Goal: Task Accomplishment & Management: Use online tool/utility

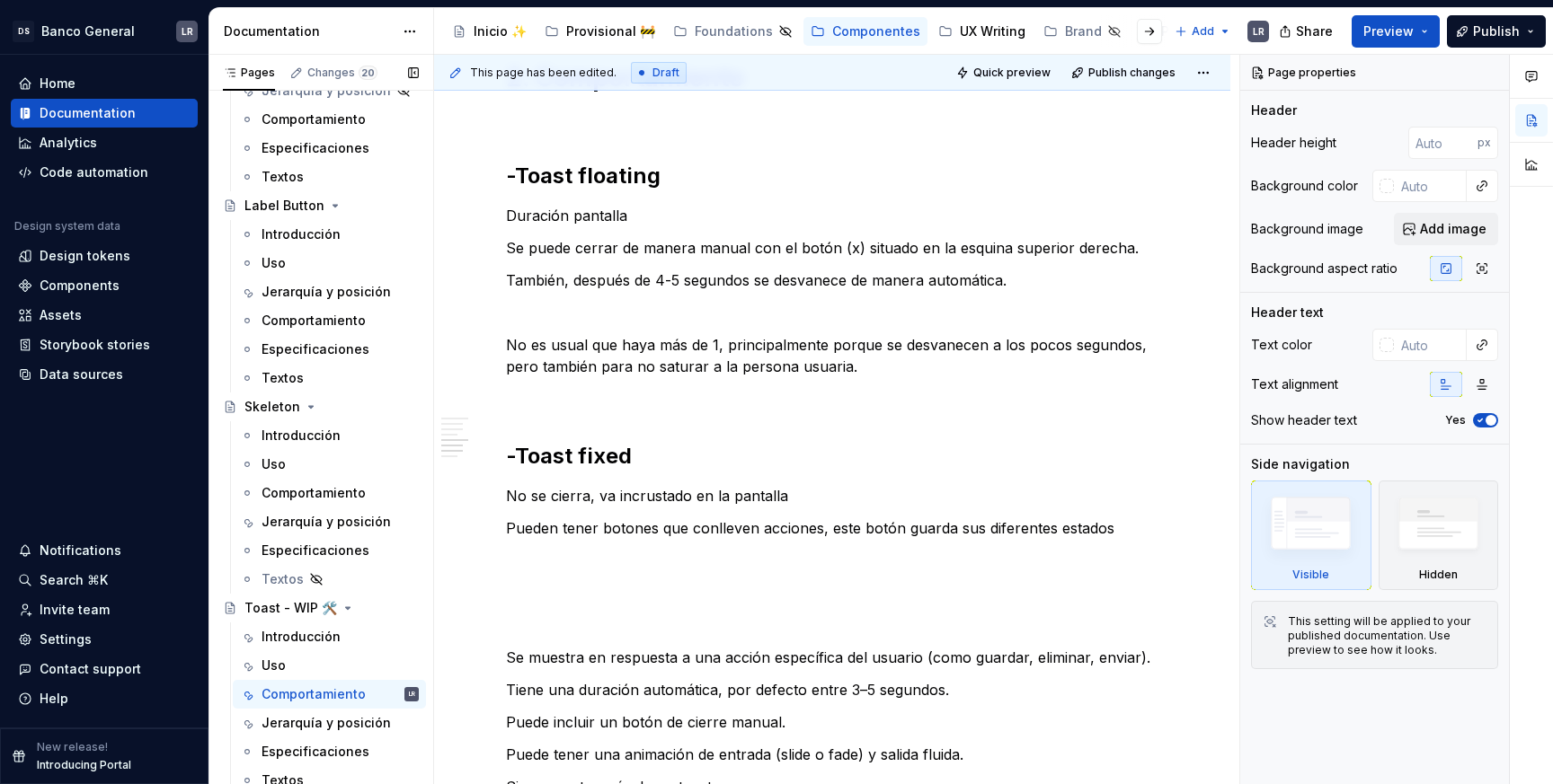
scroll to position [922, 0]
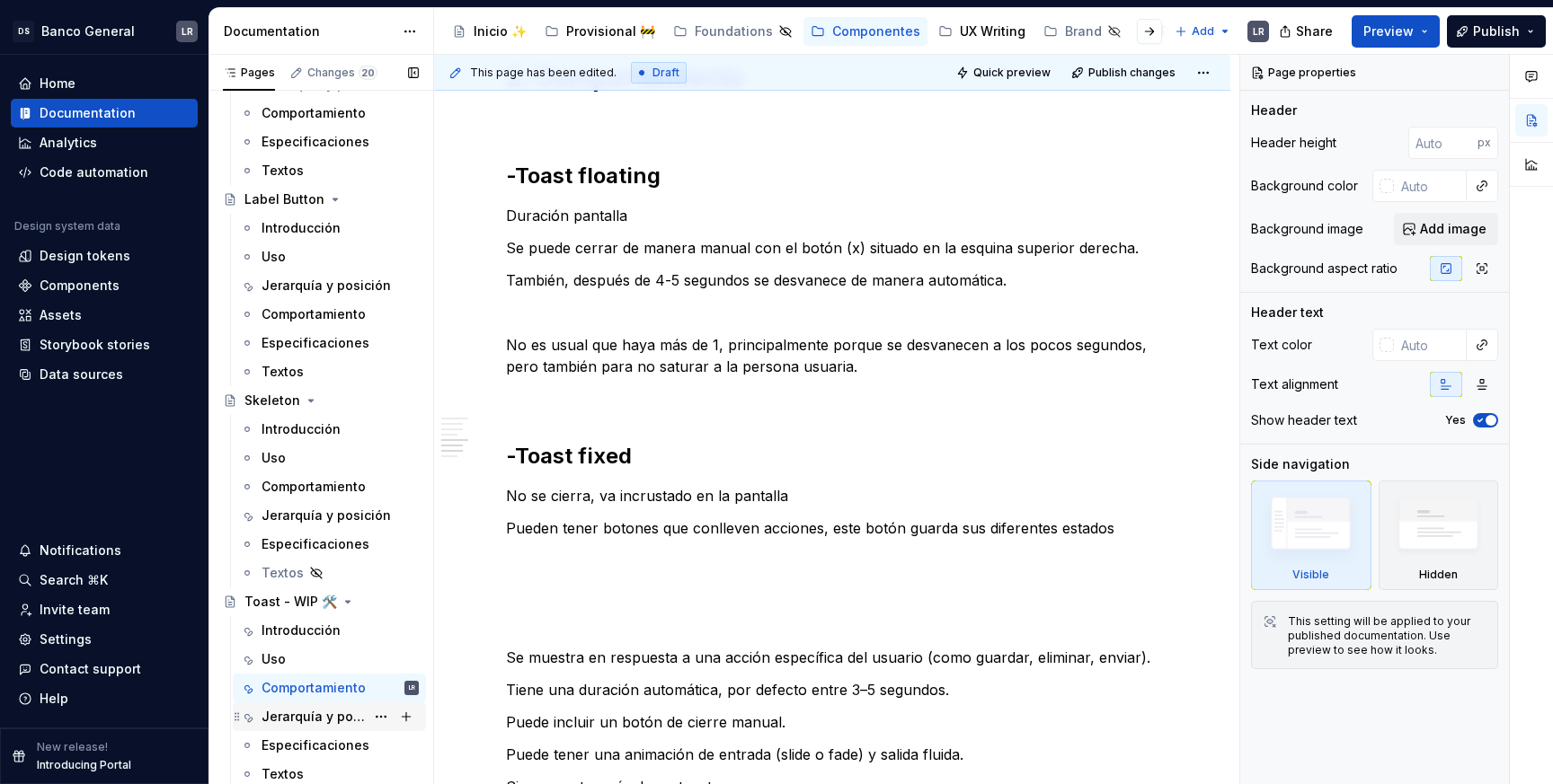
click at [318, 718] on div "Jerarquía y posición" at bounding box center [313, 717] width 103 height 18
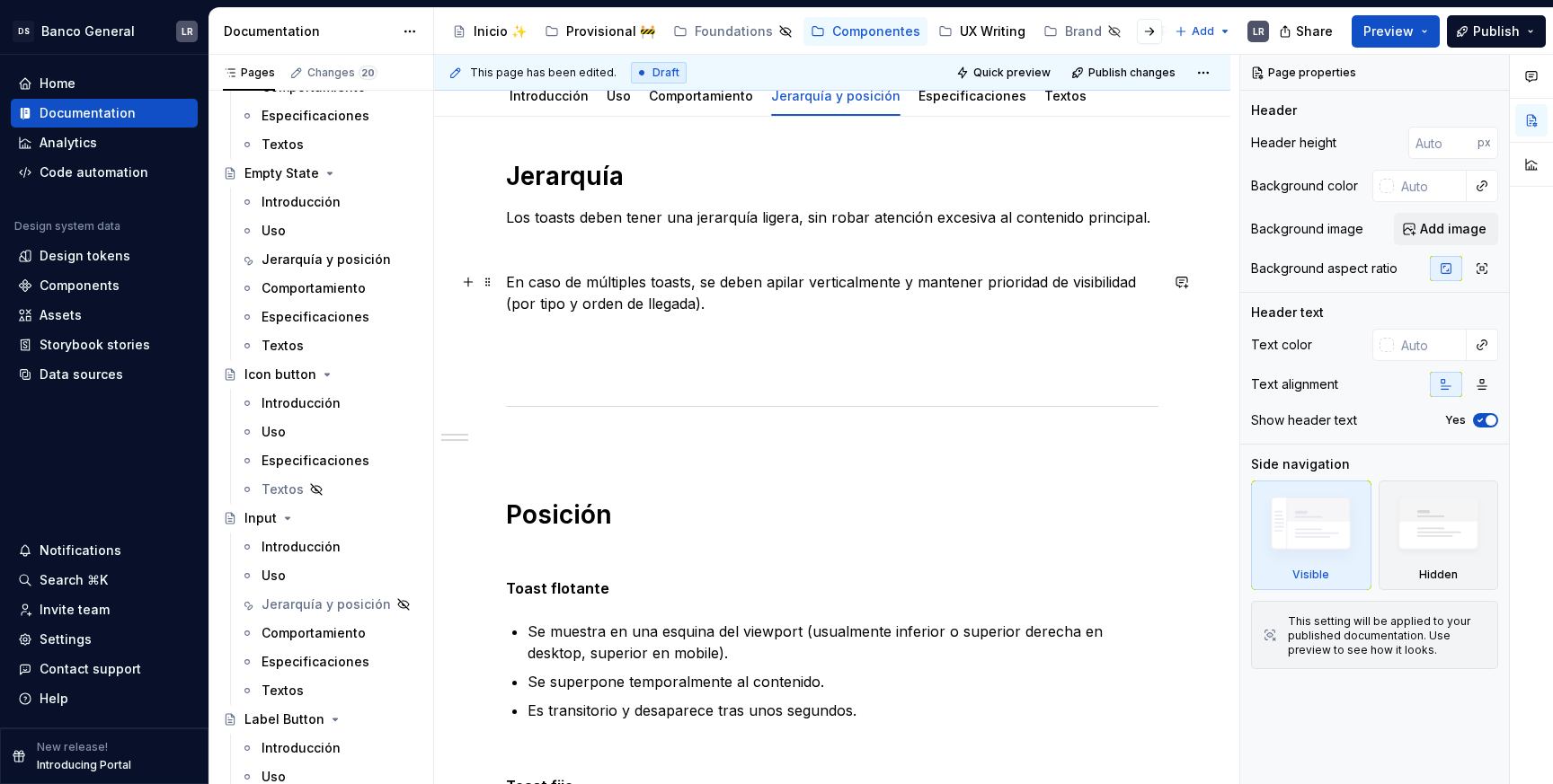
scroll to position [235, 0]
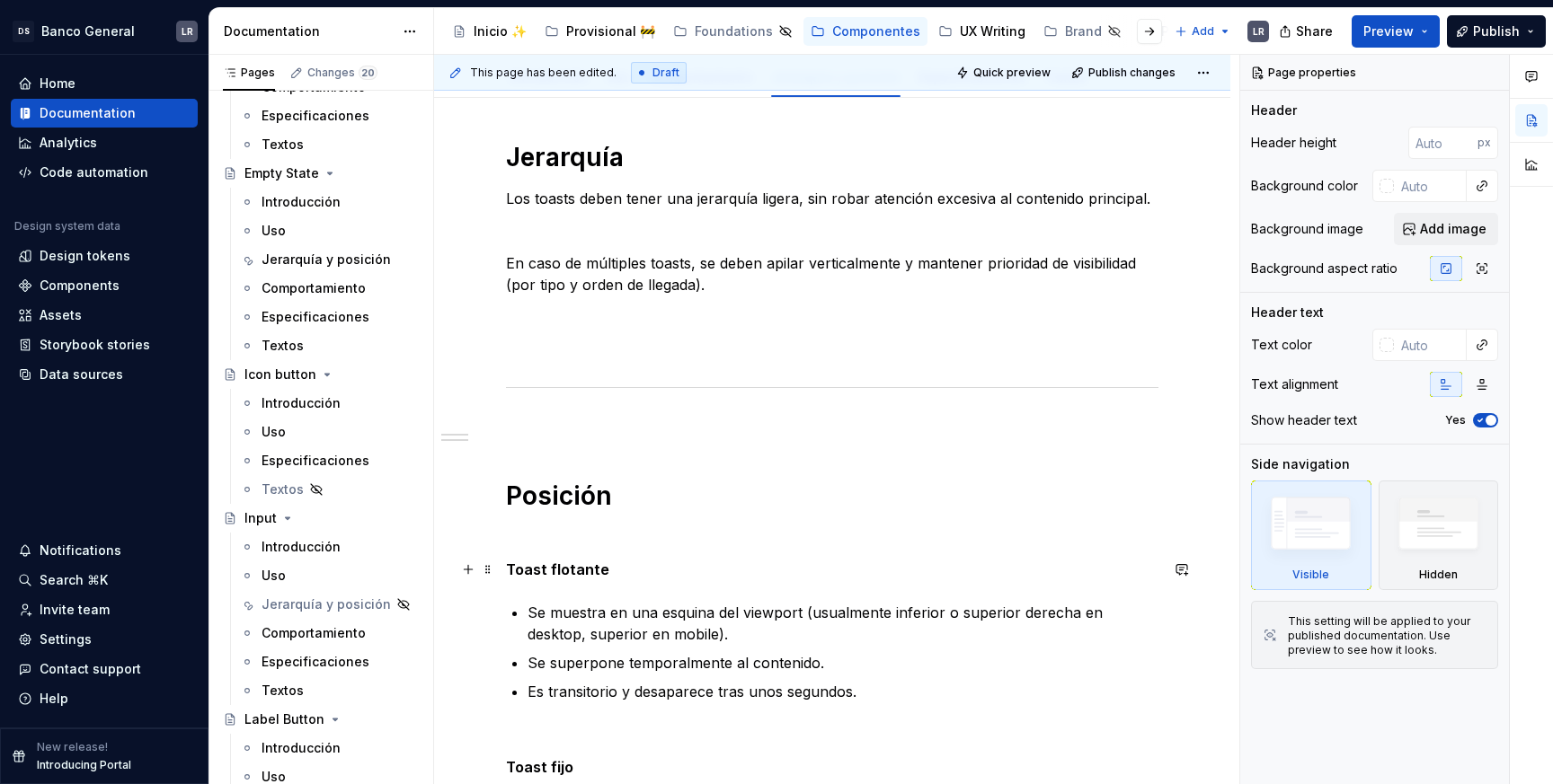
click at [665, 574] on p "Toast flotante" at bounding box center [832, 569] width 653 height 21
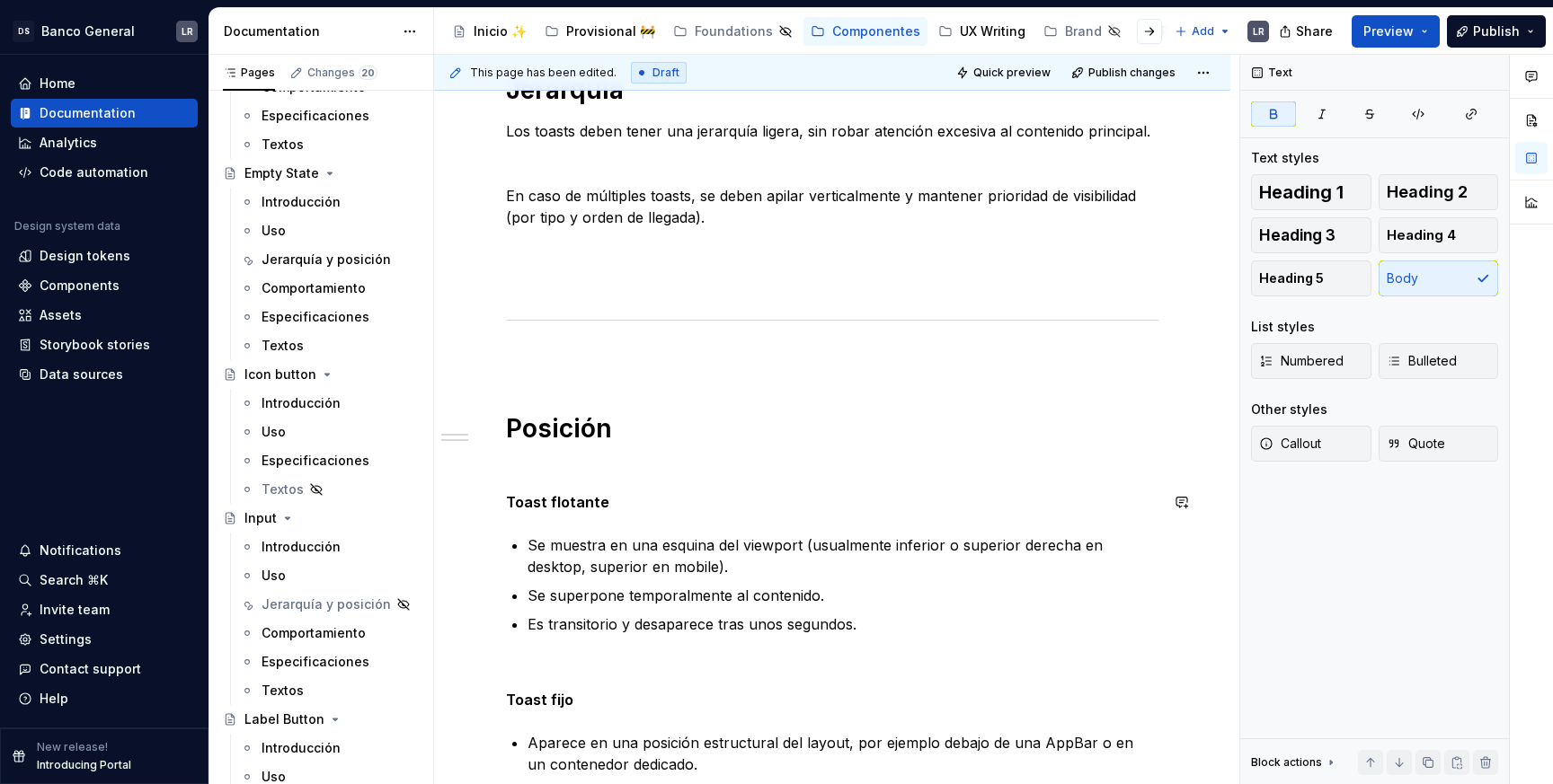
scroll to position [305, 0]
click at [601, 470] on p at bounding box center [832, 467] width 653 height 21
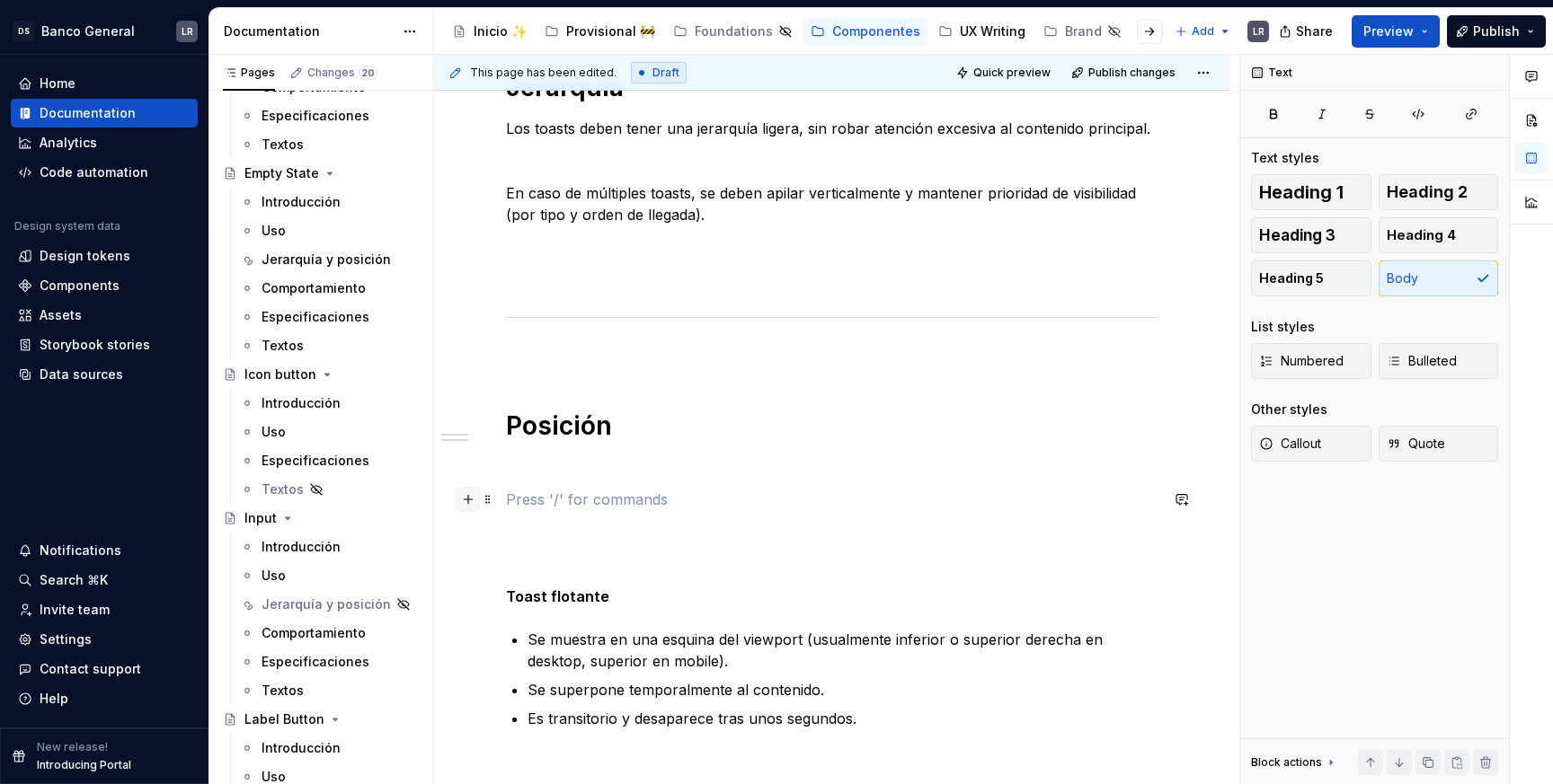
click at [472, 500] on button "button" at bounding box center [468, 499] width 25 height 25
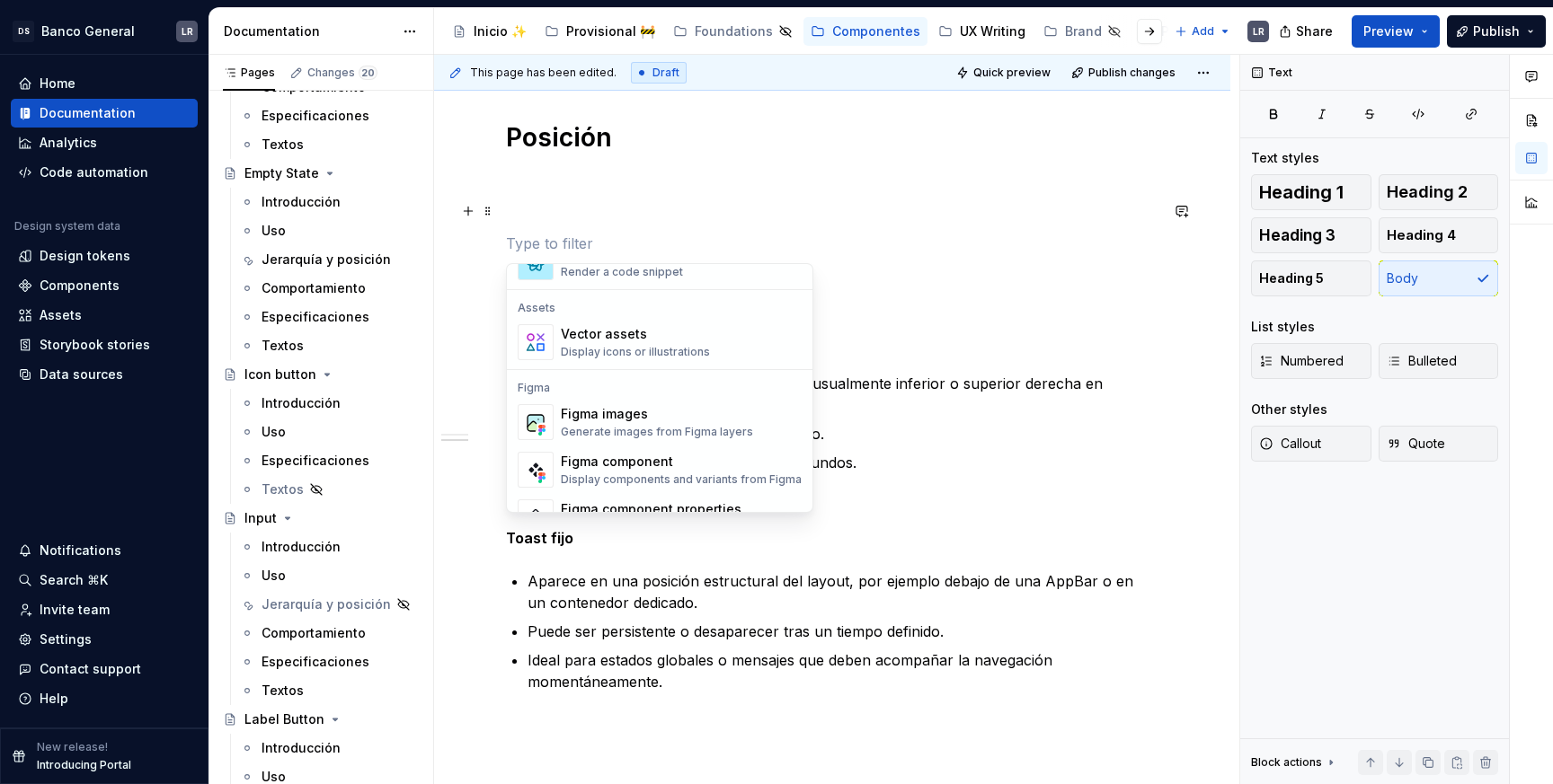
scroll to position [1598, 0]
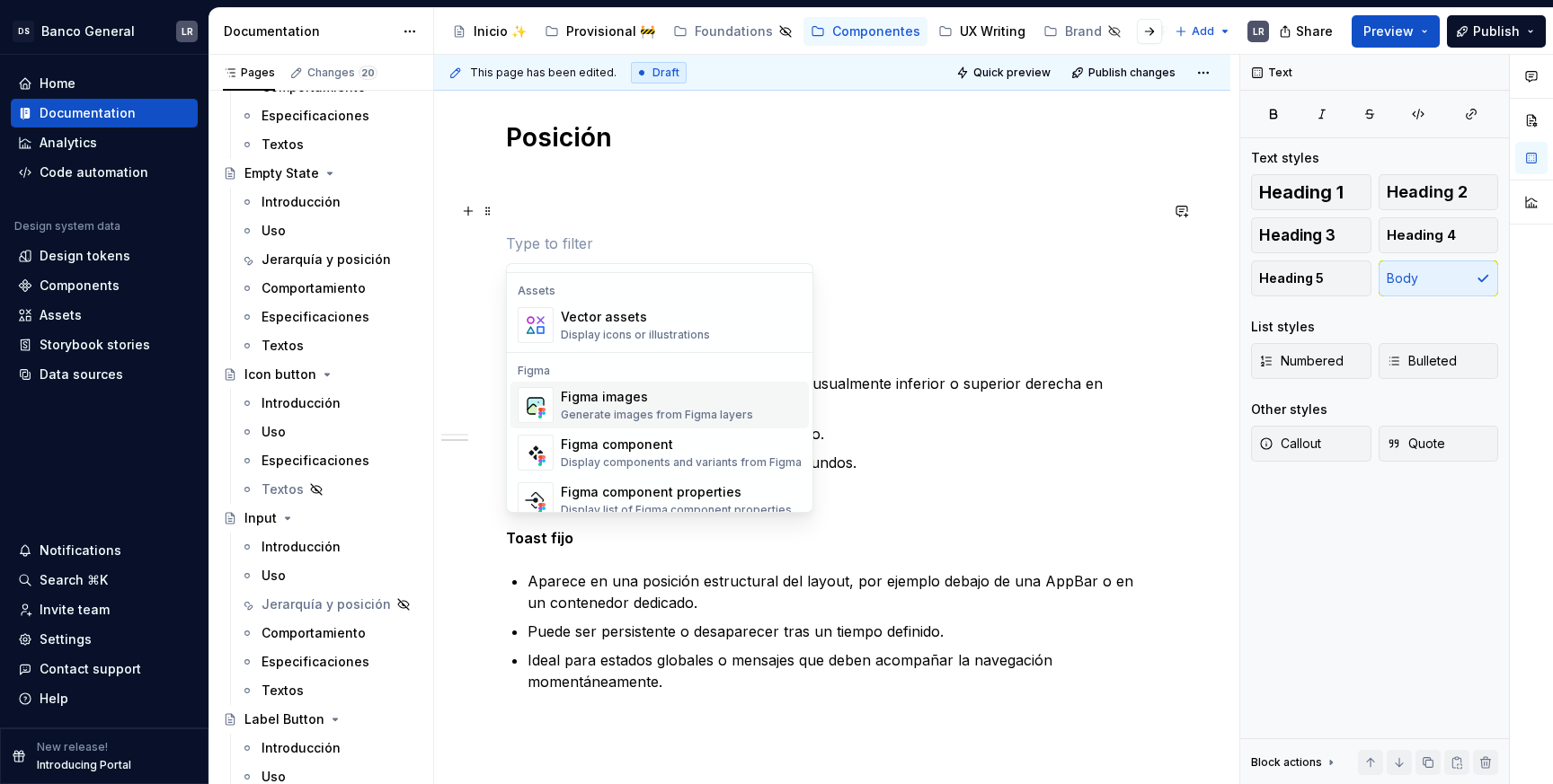
click at [675, 414] on div "Generate images from Figma layers" at bounding box center [657, 414] width 192 height 15
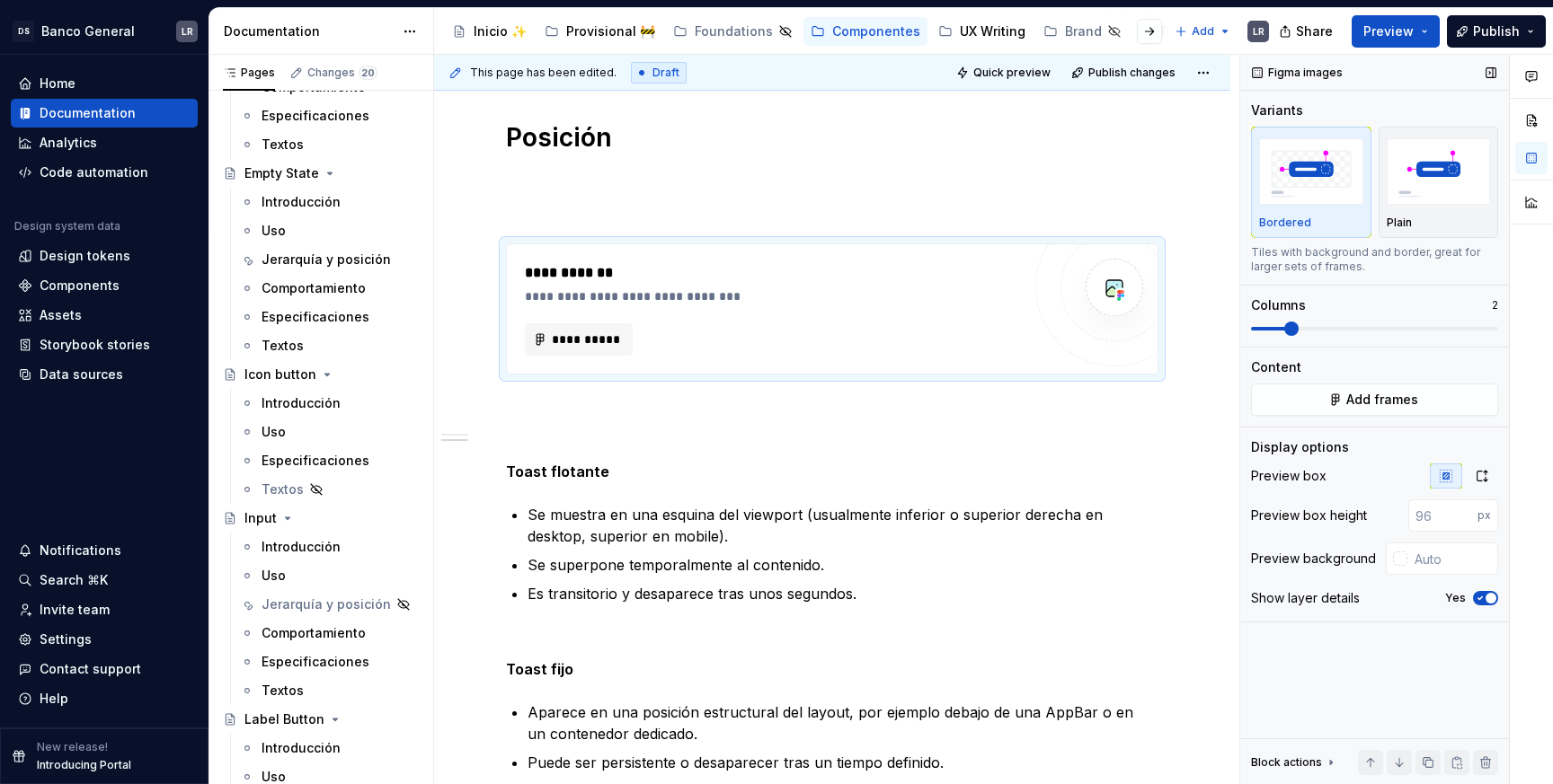
click at [1239, 322] on span at bounding box center [1374, 329] width 247 height 15
click at [1239, 157] on img "button" at bounding box center [1439, 171] width 104 height 65
click at [550, 361] on div "**********" at bounding box center [832, 309] width 651 height 130
click at [581, 334] on span "**********" at bounding box center [586, 339] width 70 height 18
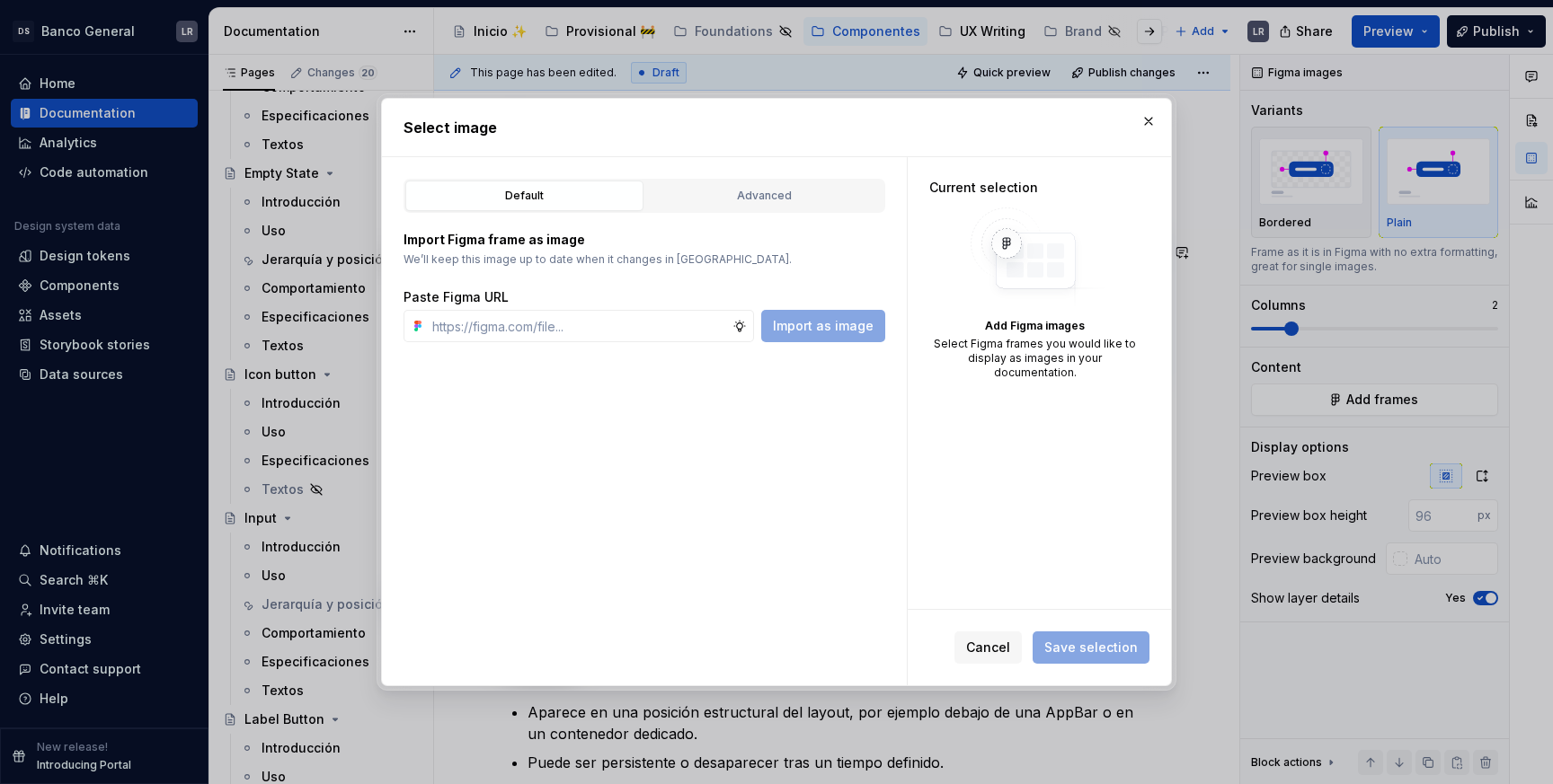
type textarea "*"
type input "[URL][DOMAIN_NAME]"
type textarea "*"
type input "[URL][DOMAIN_NAME]"
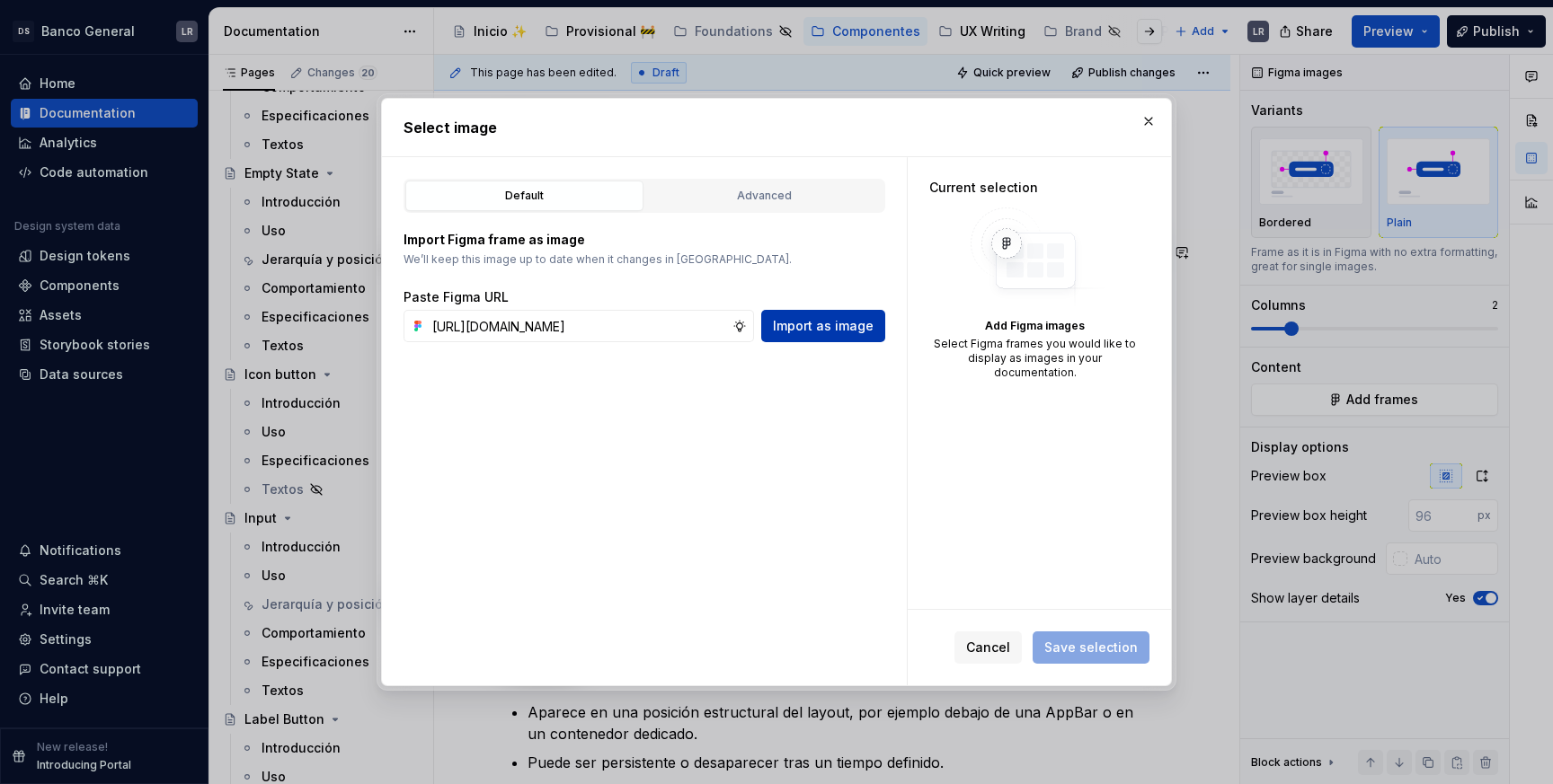
click at [809, 322] on span "Import as image" at bounding box center [822, 326] width 100 height 18
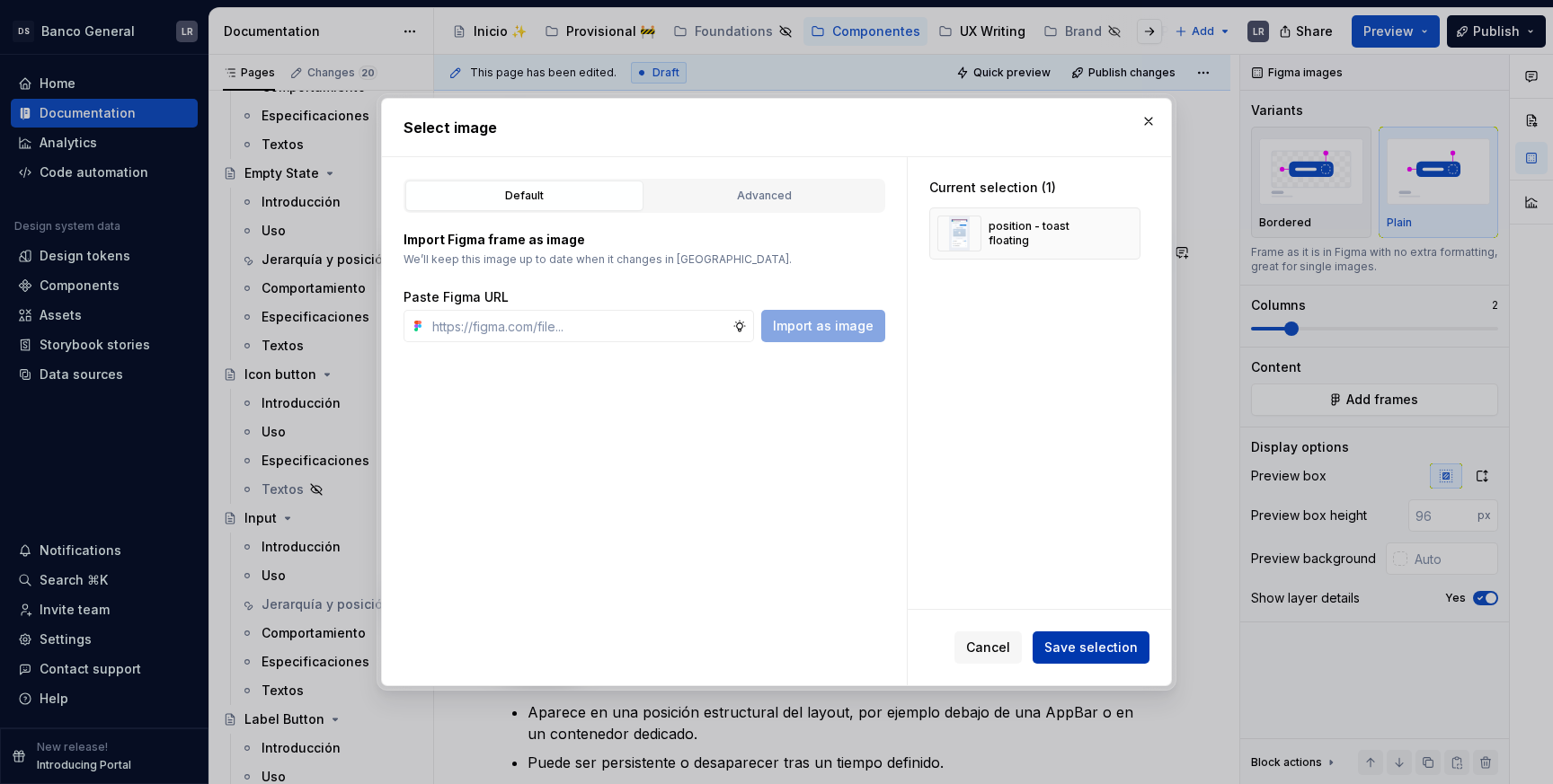
click at [1110, 660] on button "Save selection" at bounding box center [1092, 647] width 117 height 32
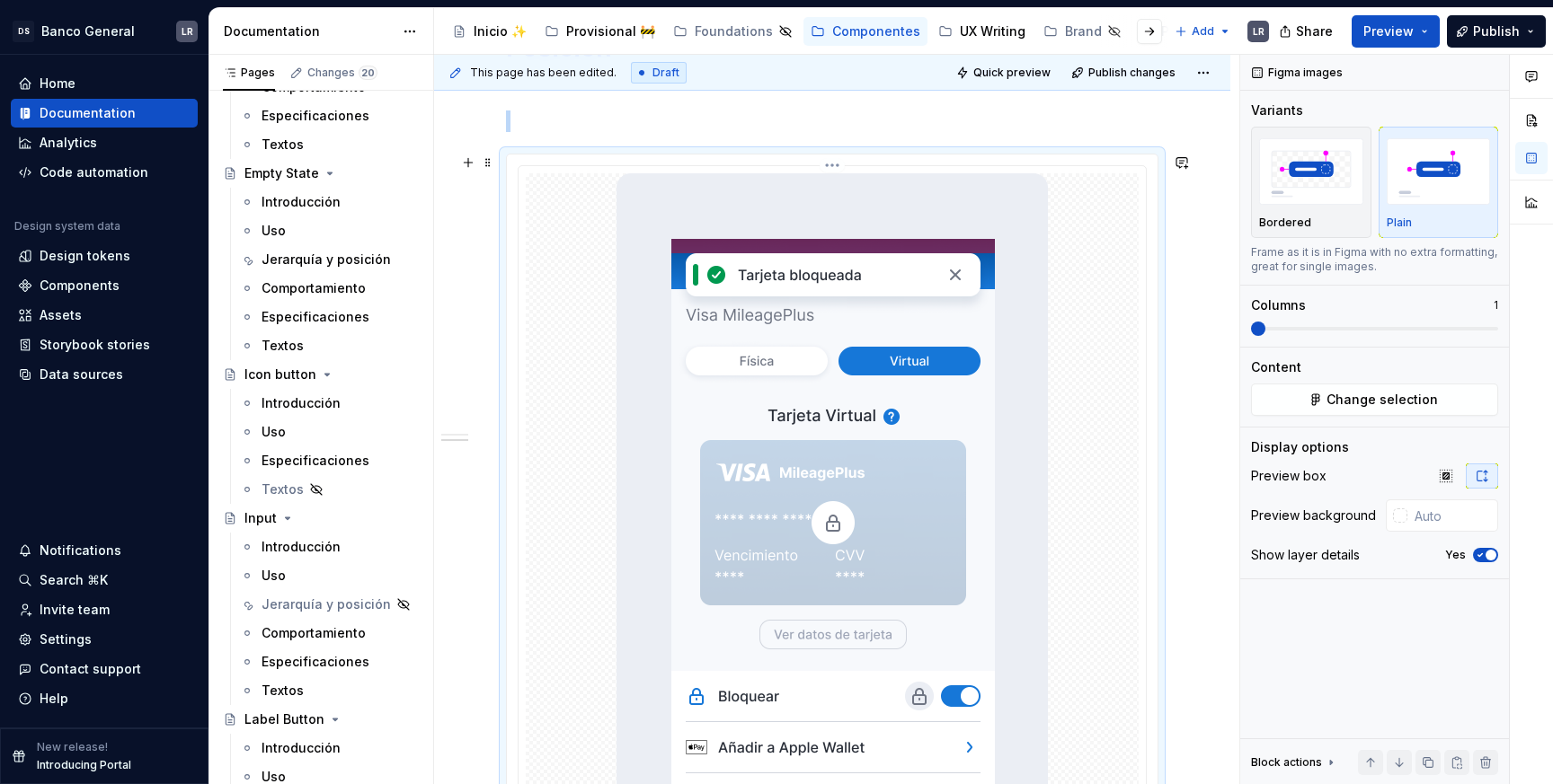
scroll to position [592, 0]
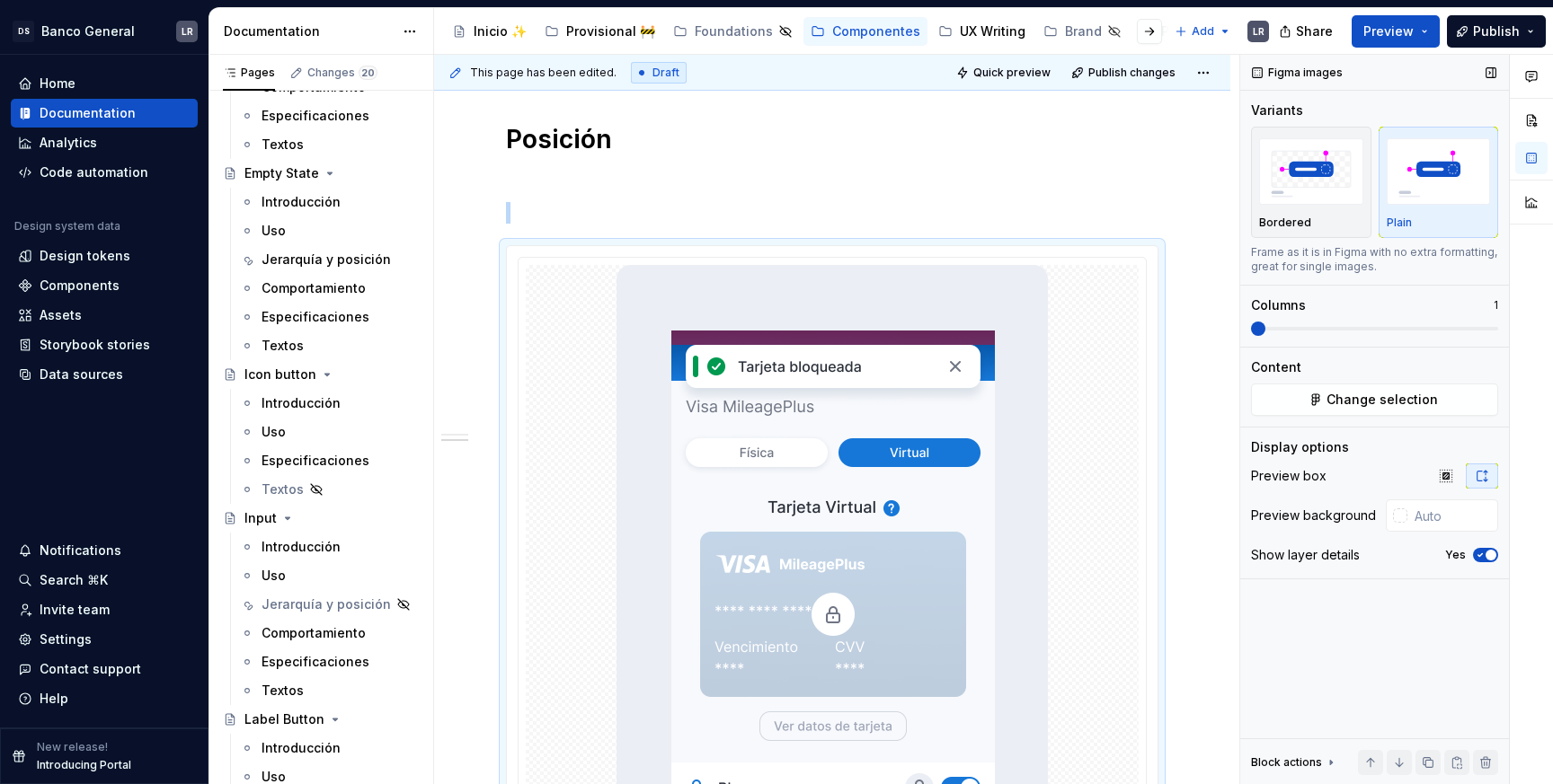
click at [1239, 176] on img "button" at bounding box center [1439, 171] width 104 height 65
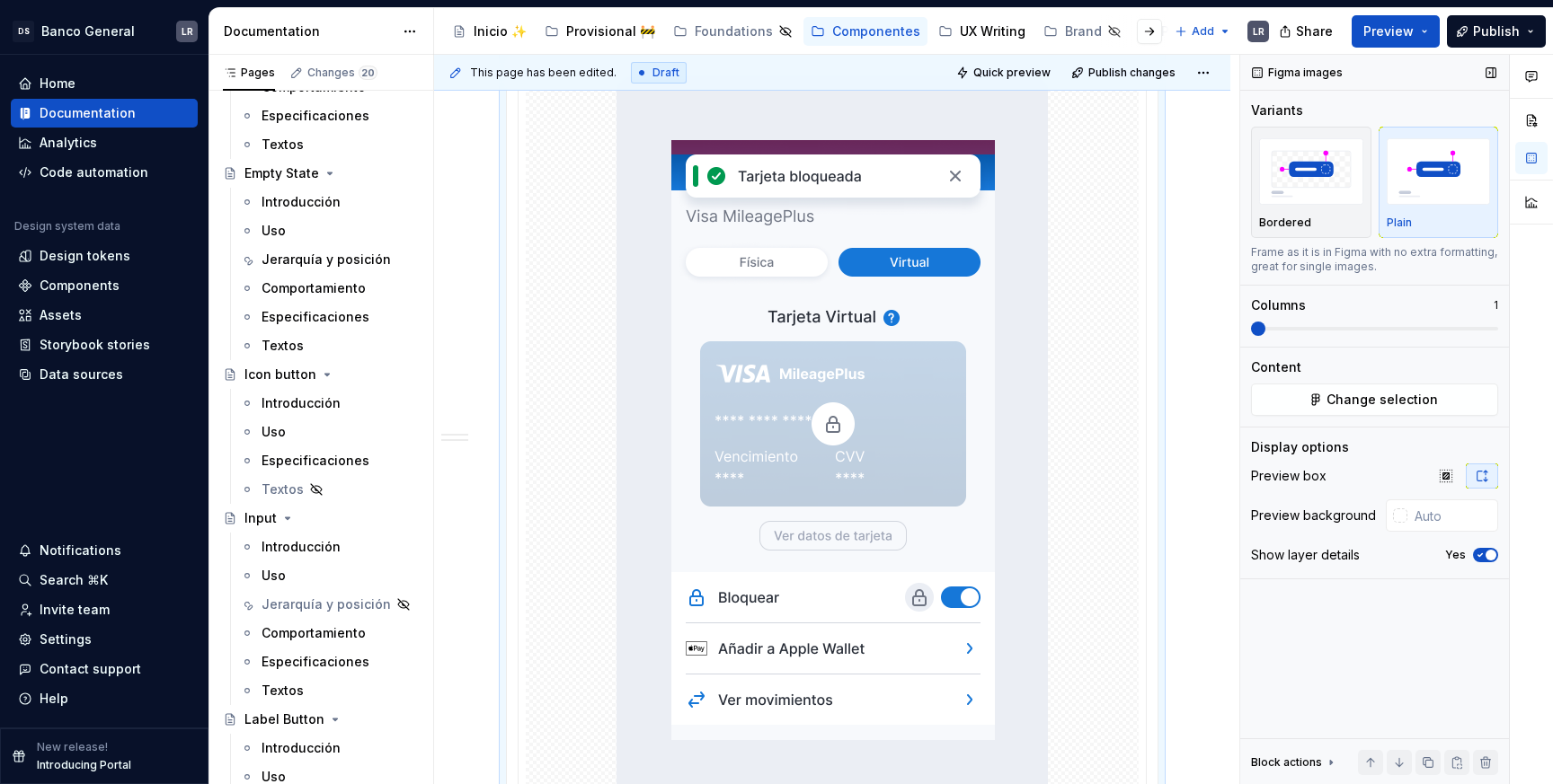
click at [1239, 327] on span at bounding box center [1374, 329] width 247 height 4
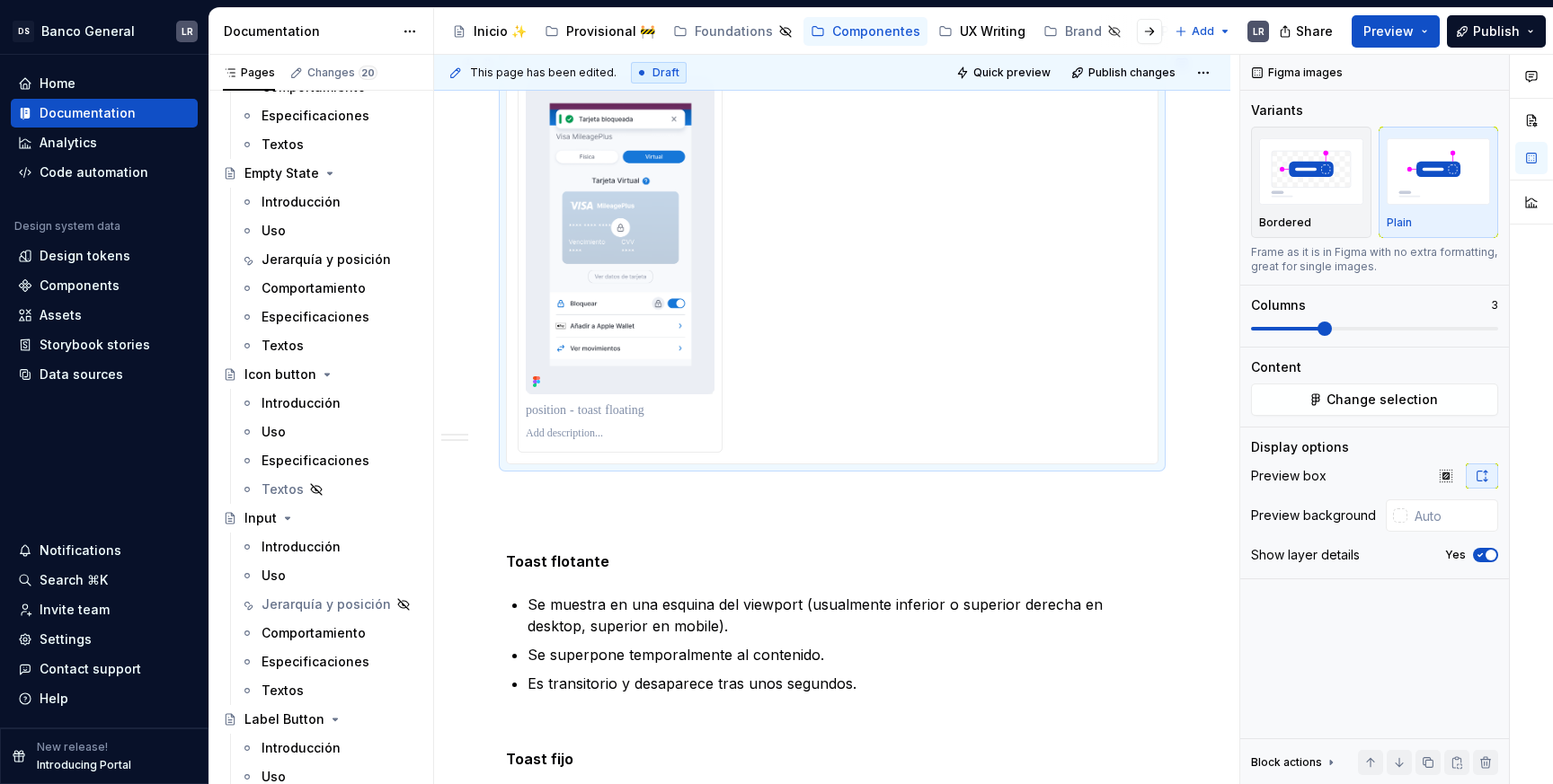
scroll to position [780, 0]
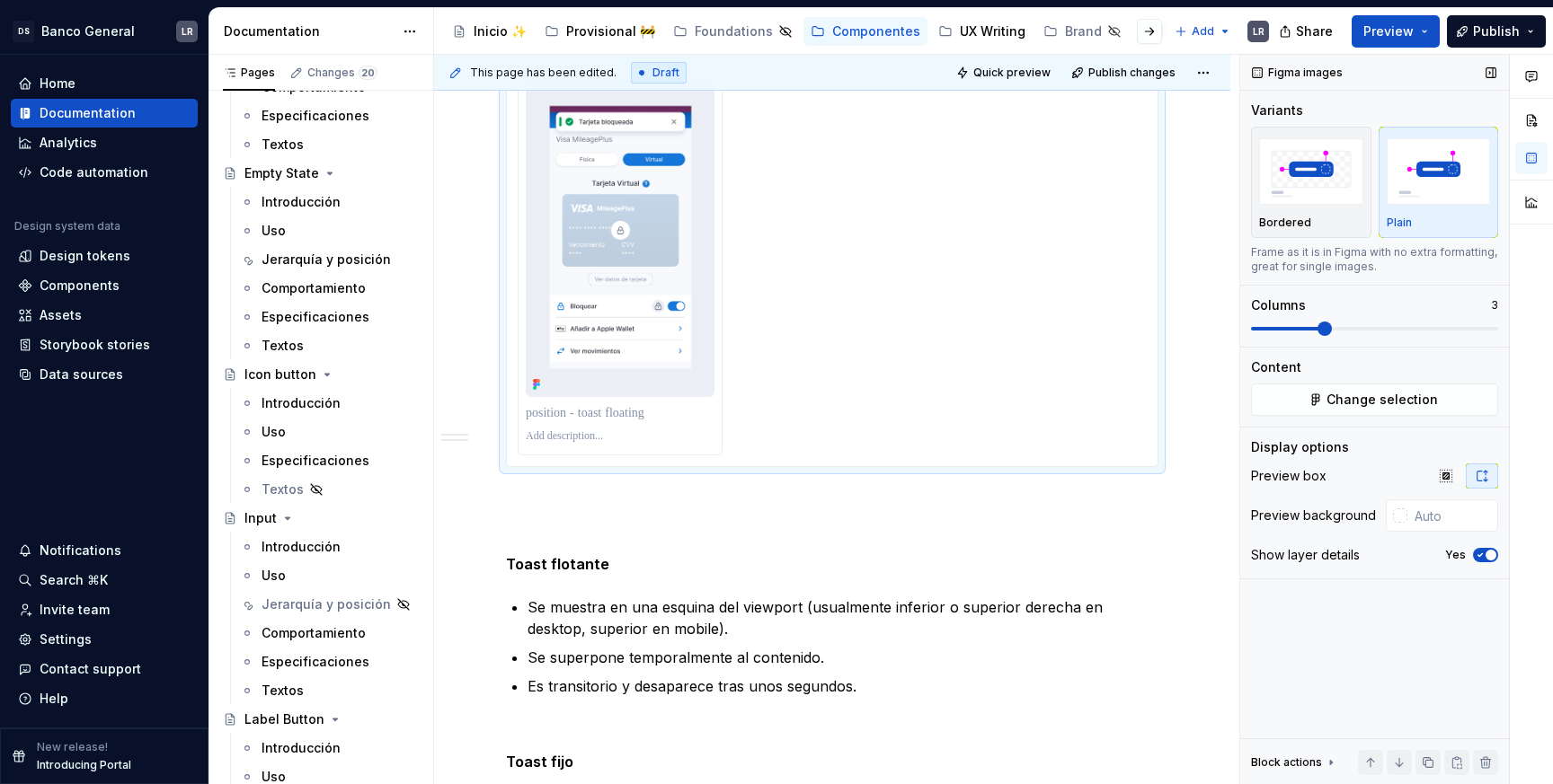
click at [1239, 326] on span at bounding box center [1374, 329] width 247 height 15
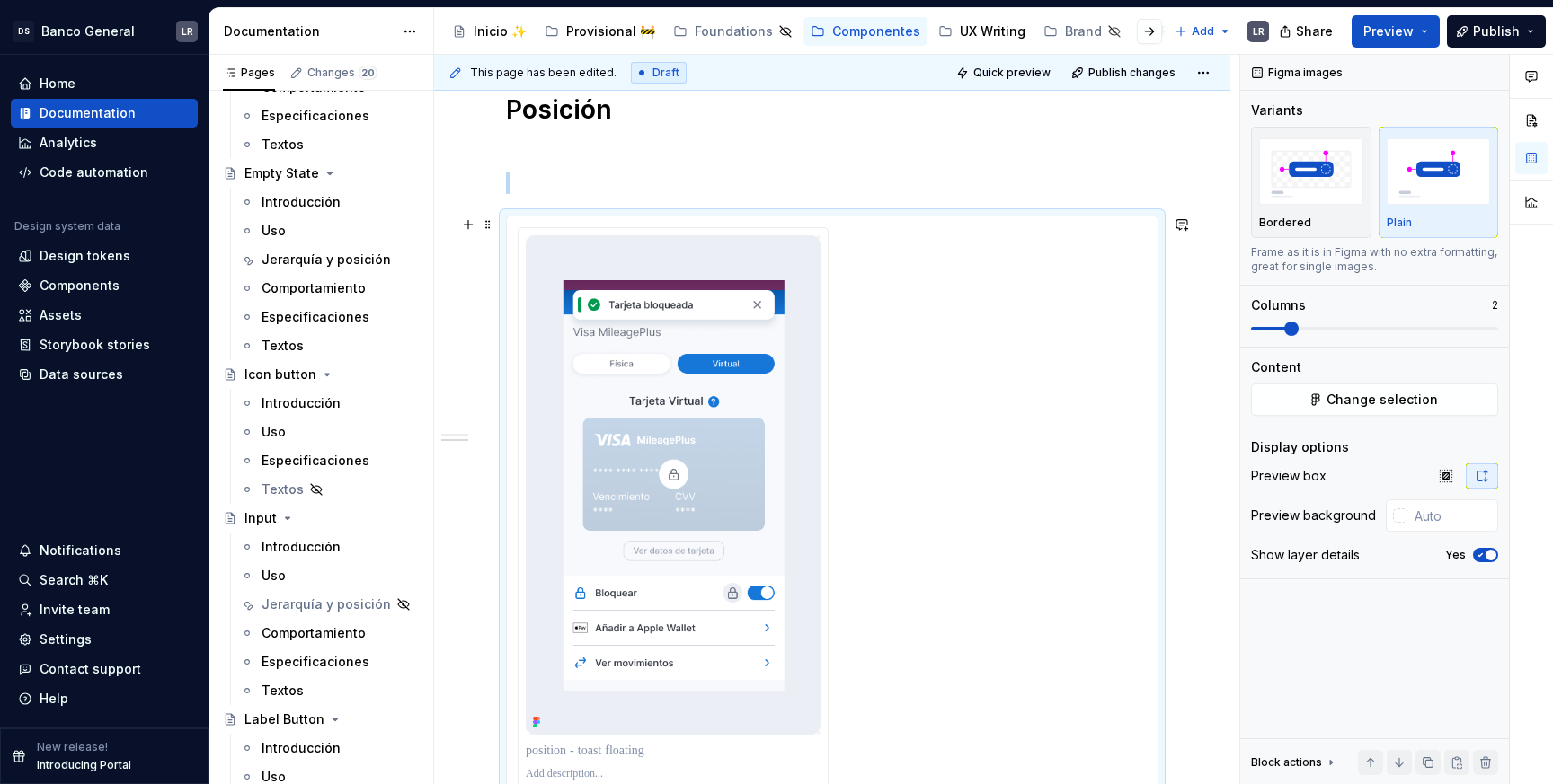
scroll to position [620, 0]
click at [1239, 401] on button "Change selection" at bounding box center [1374, 399] width 247 height 32
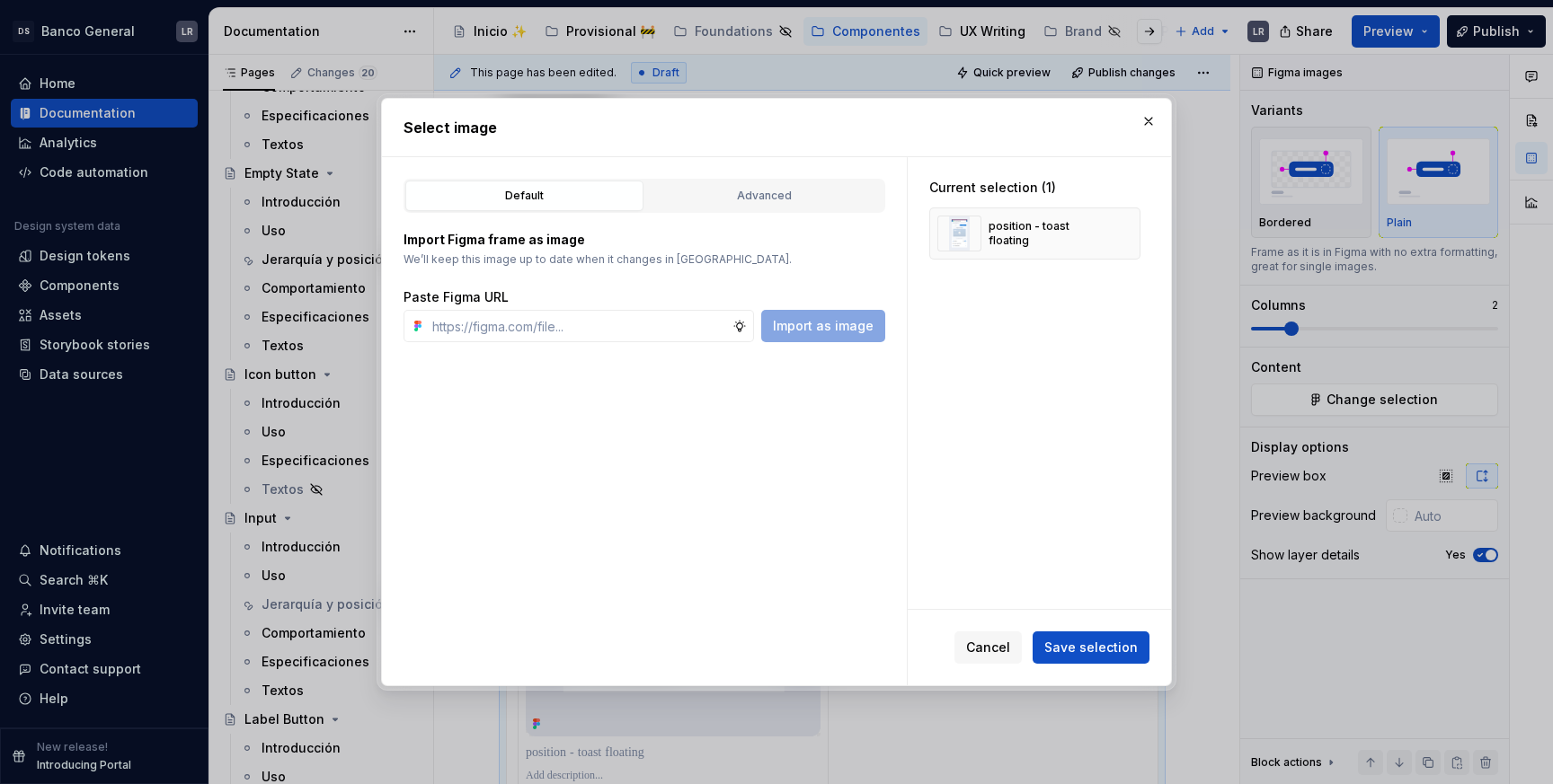
type textarea "*"
paste input "Tarjeta adicional 16px 3/4 Datos de entrega Toast title El cliente adicional es…"
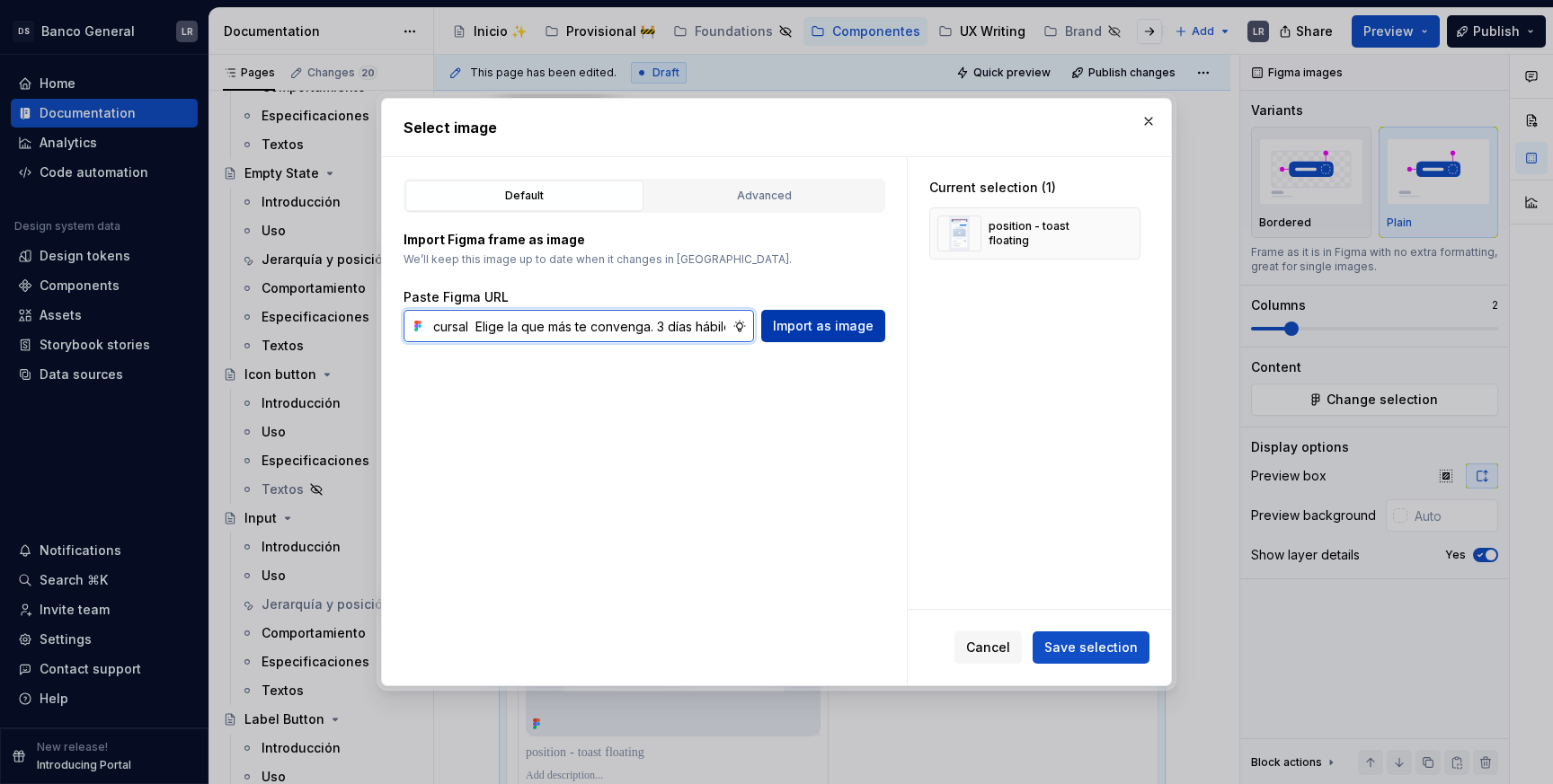
type input "Tarjeta adicional 16px 3/4 Datos de entrega Toast title El cliente adicional es…"
click at [832, 333] on span "Import as image" at bounding box center [822, 326] width 100 height 18
paste input "[URL][DOMAIN_NAME]"
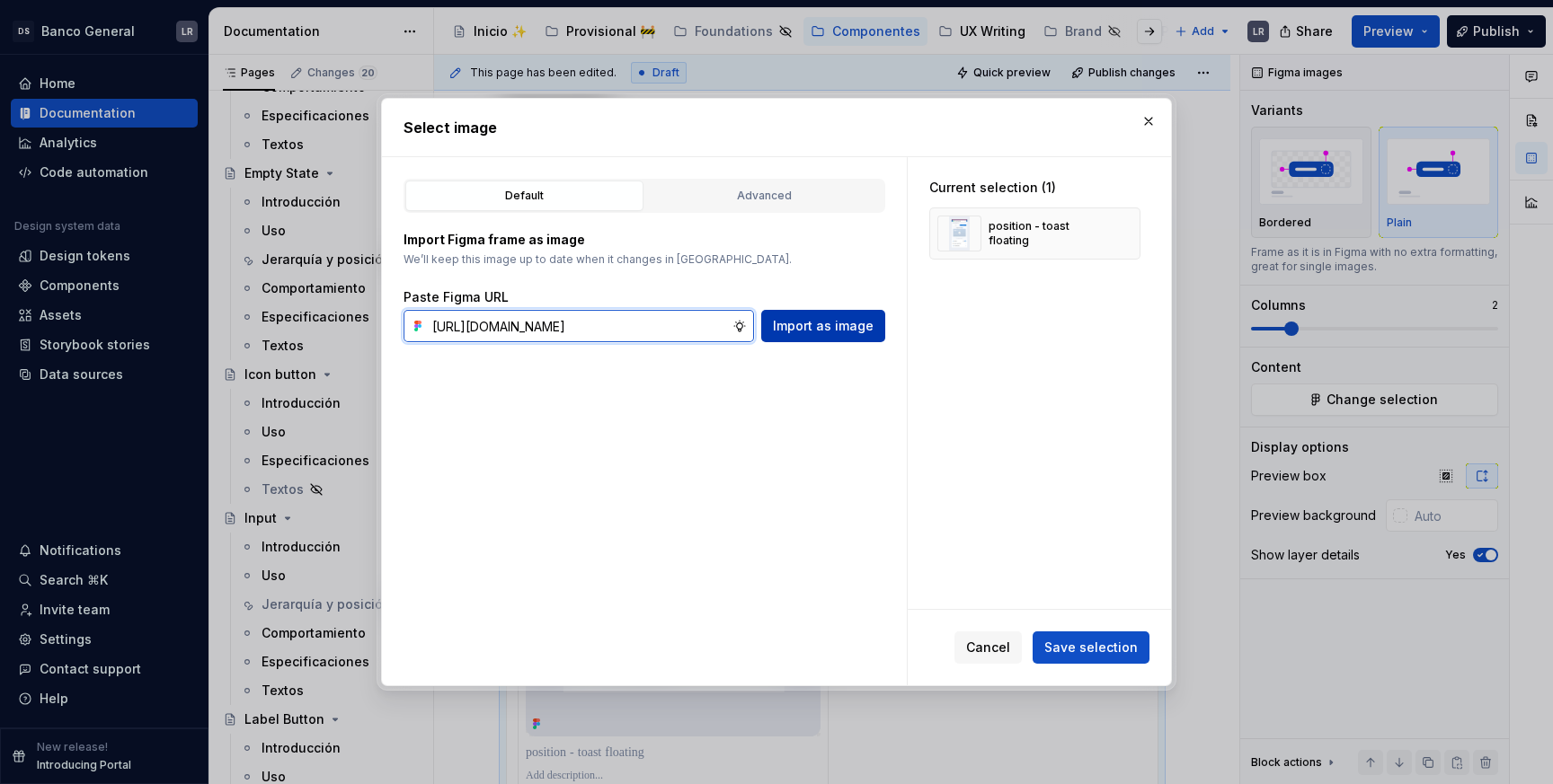
type input "[URL][DOMAIN_NAME]"
click at [834, 333] on span "Import as image" at bounding box center [822, 326] width 100 height 18
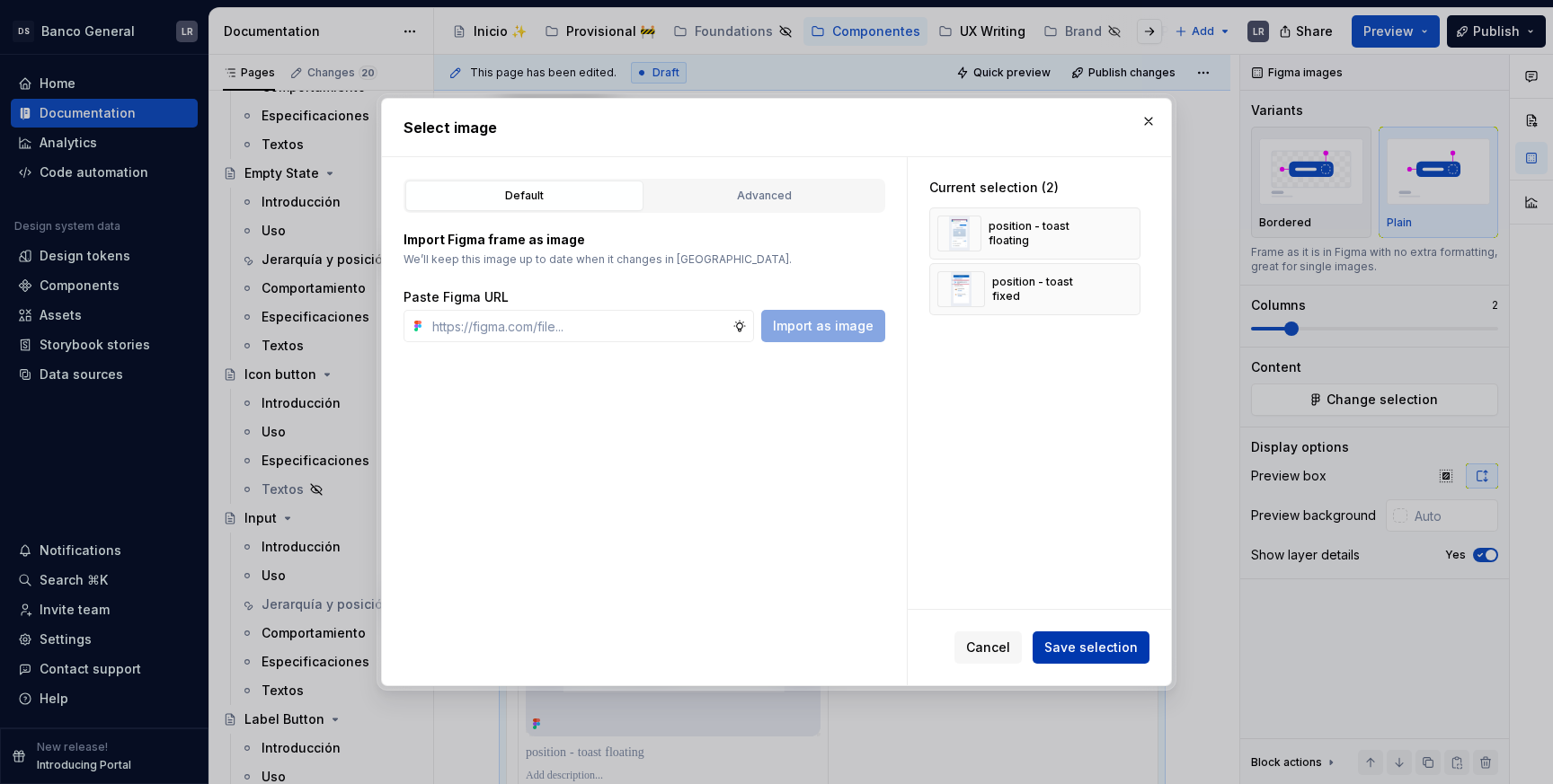
click at [1081, 643] on span "Save selection" at bounding box center [1092, 647] width 94 height 18
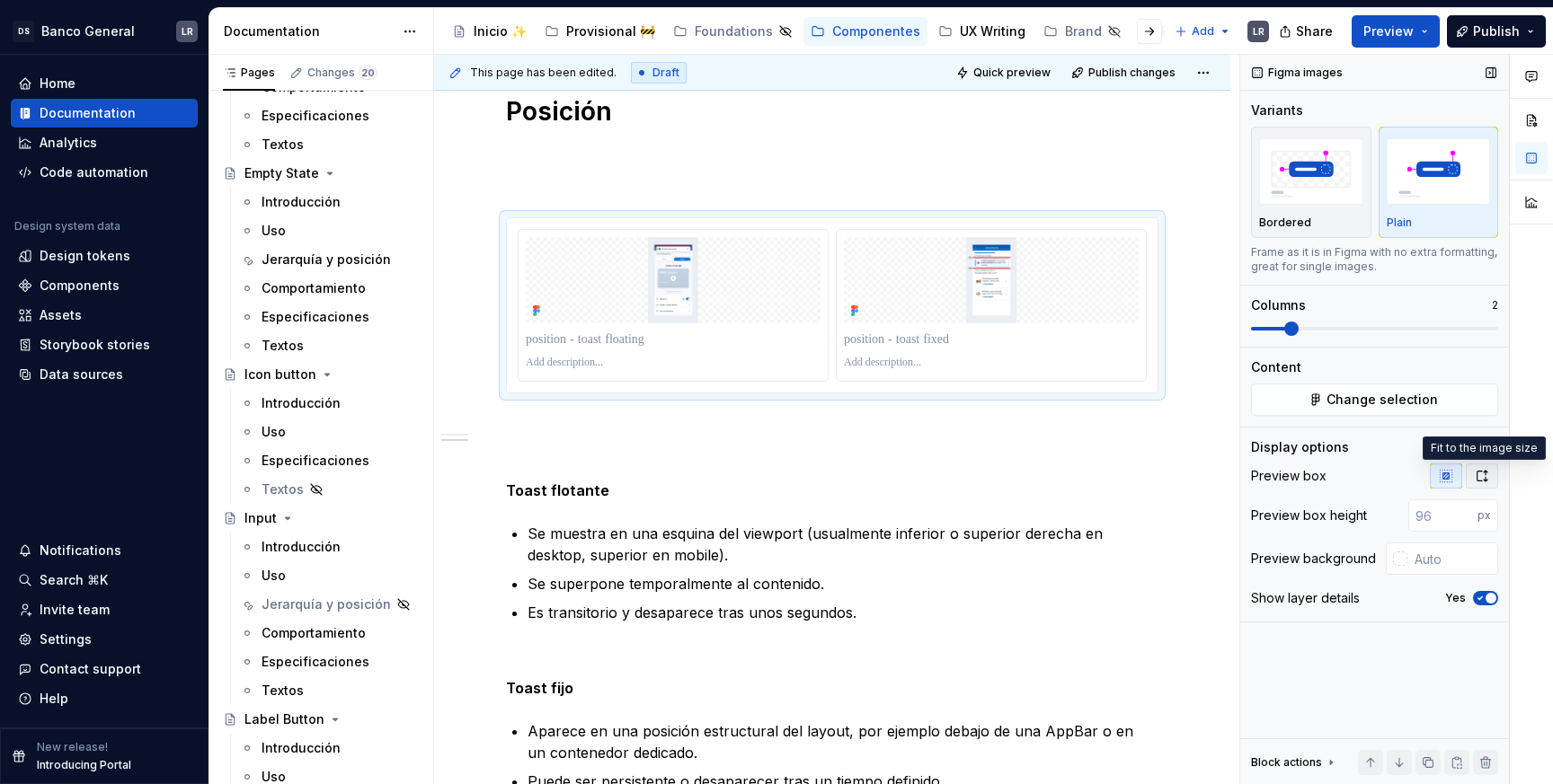
click at [1239, 474] on icon "button" at bounding box center [1482, 476] width 15 height 15
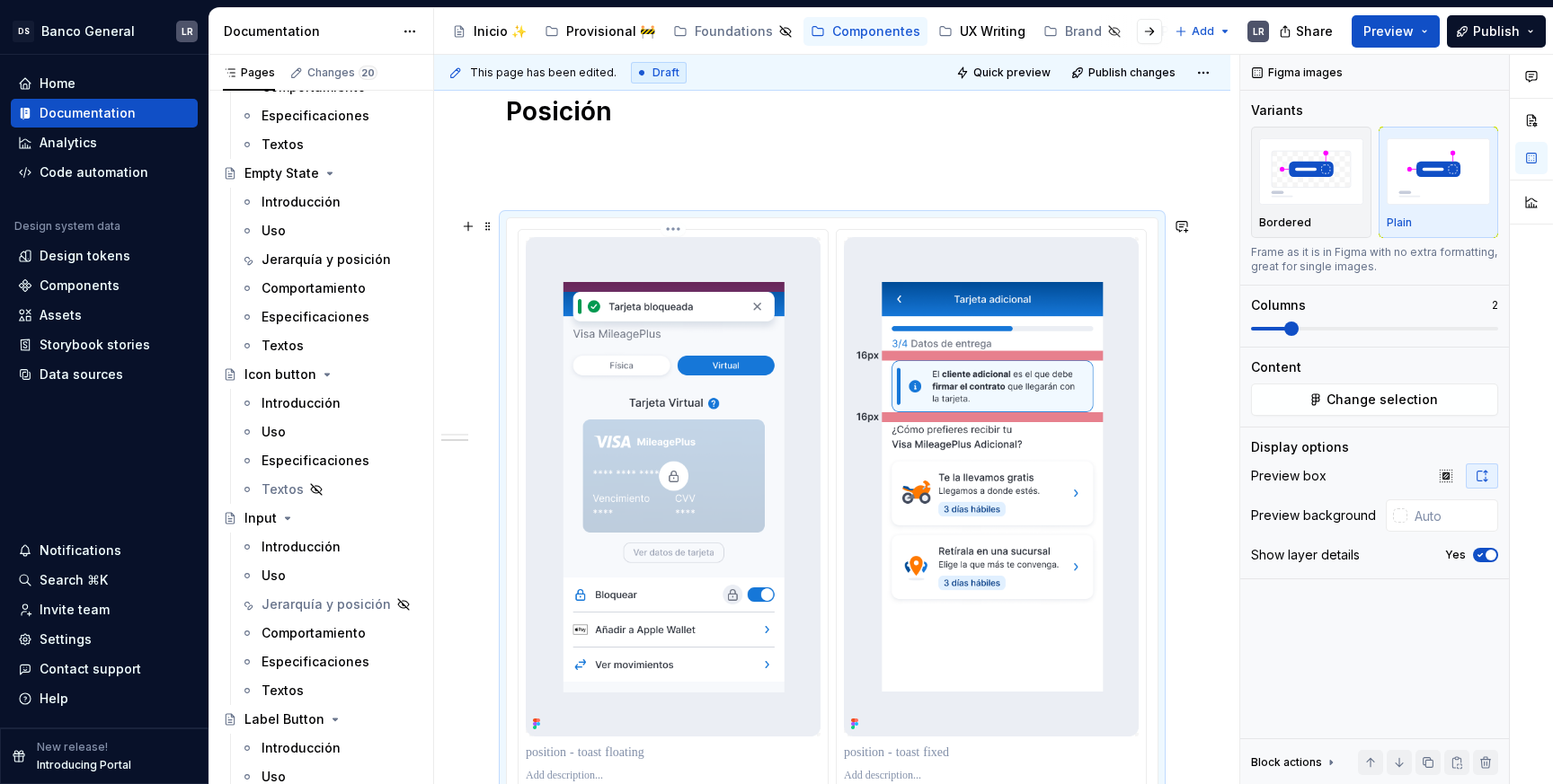
click at [732, 431] on img at bounding box center [673, 487] width 295 height 499
click at [804, 418] on img at bounding box center [673, 487] width 295 height 499
click at [1239, 393] on span "Change selection" at bounding box center [1382, 400] width 111 height 18
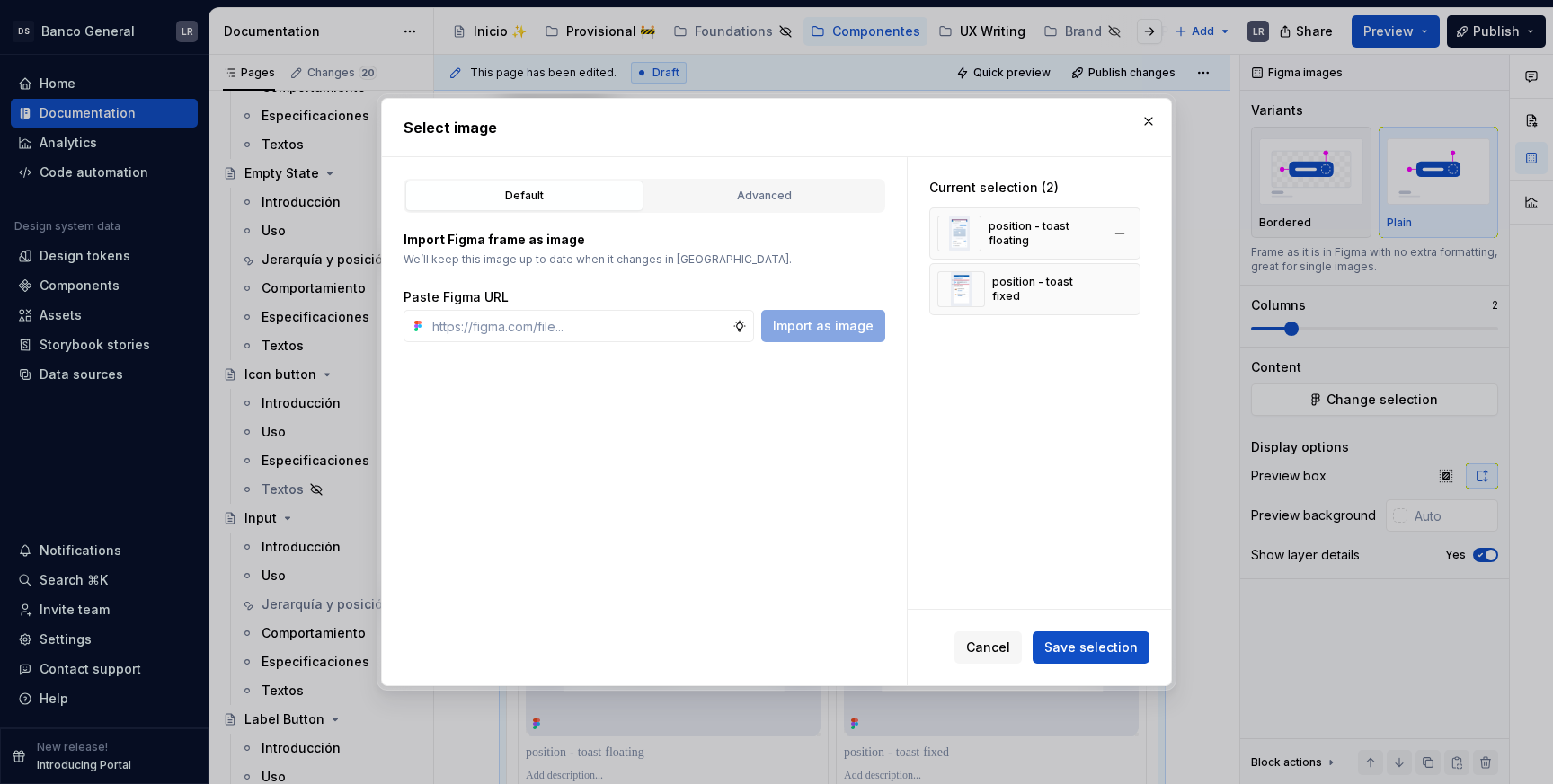
type textarea "*"
click at [1068, 298] on div "position - toast fixed" at bounding box center [1018, 289] width 163 height 36
click at [1067, 268] on div "position - toast fixed" at bounding box center [1035, 289] width 212 height 52
click at [1133, 291] on button "button" at bounding box center [1120, 290] width 25 height 25
click at [675, 335] on input "text" at bounding box center [578, 326] width 307 height 32
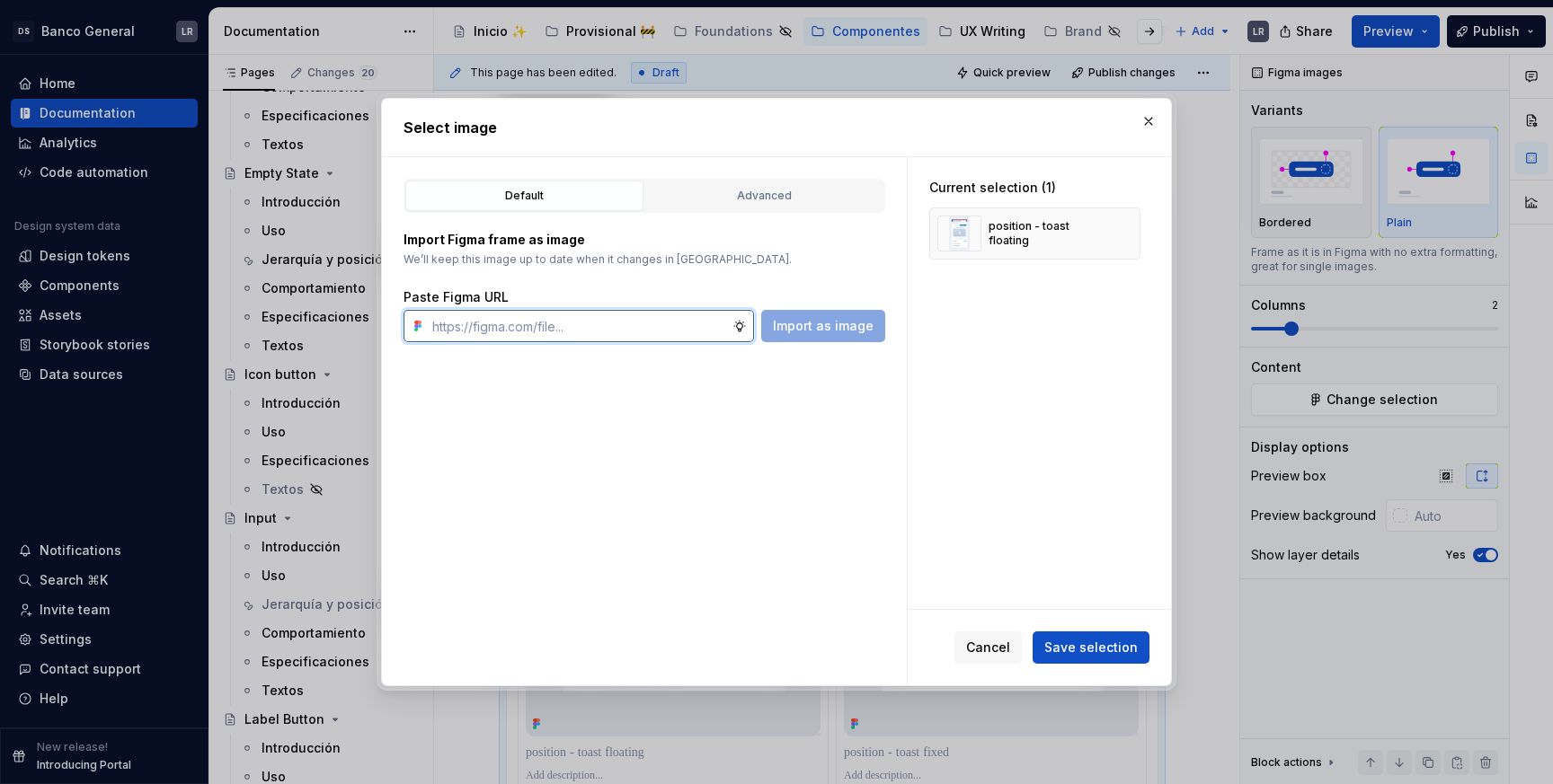
paste input "[URL][DOMAIN_NAME]"
type input "[URL][DOMAIN_NAME]"
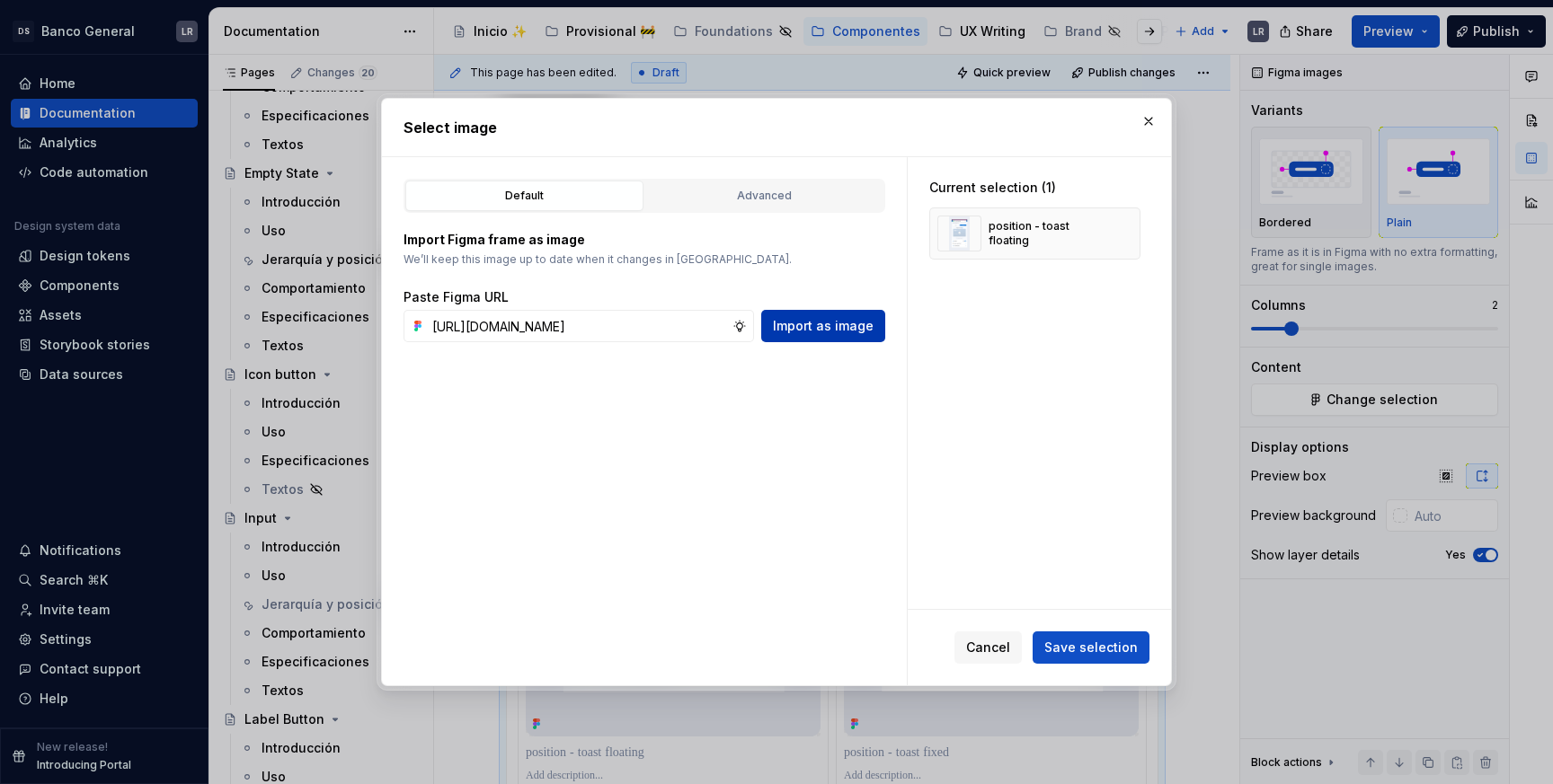
click at [875, 333] on button "Import as image" at bounding box center [822, 326] width 124 height 32
type textarea "*"
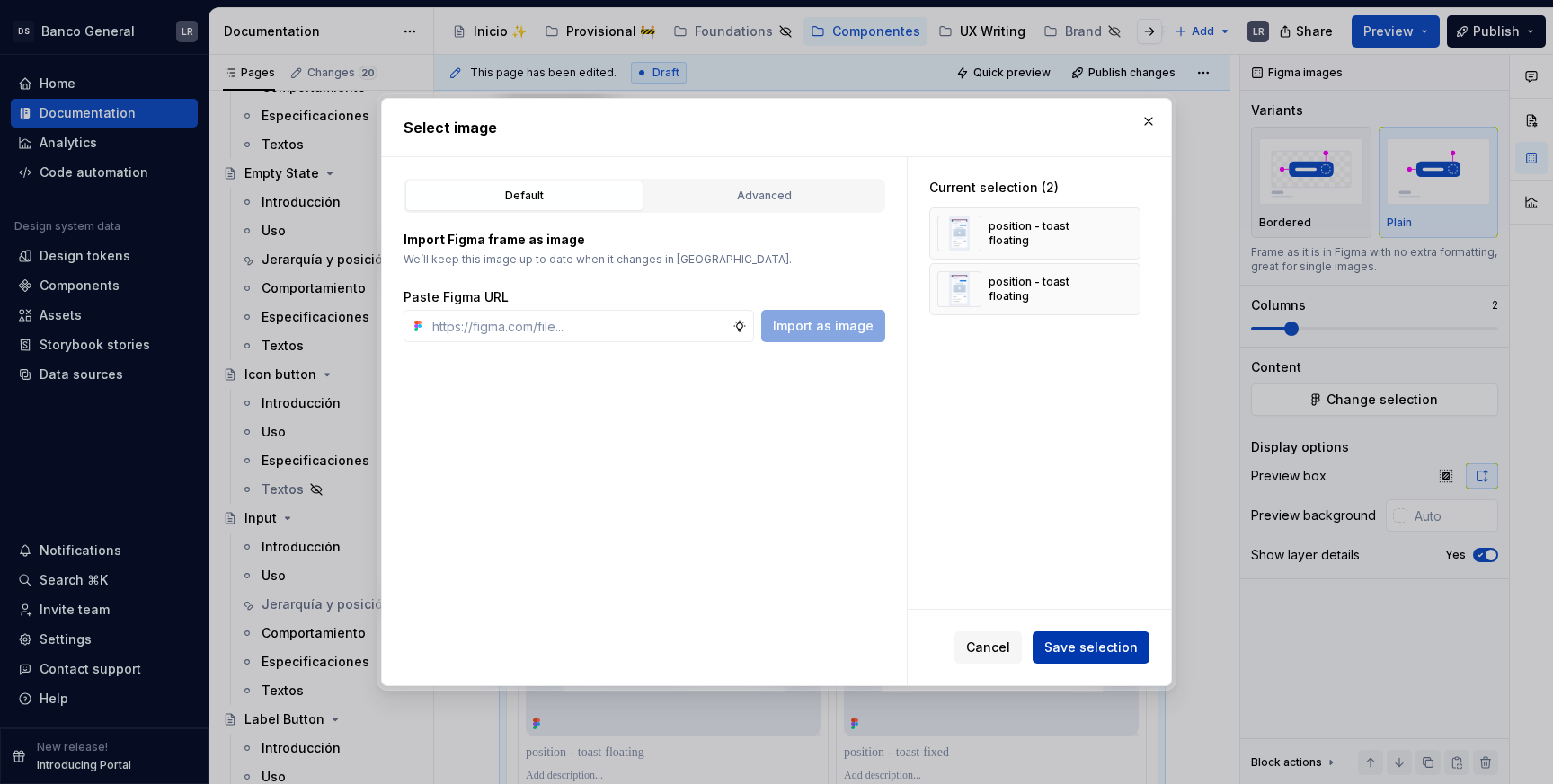
click at [1103, 638] on button "Save selection" at bounding box center [1092, 647] width 117 height 32
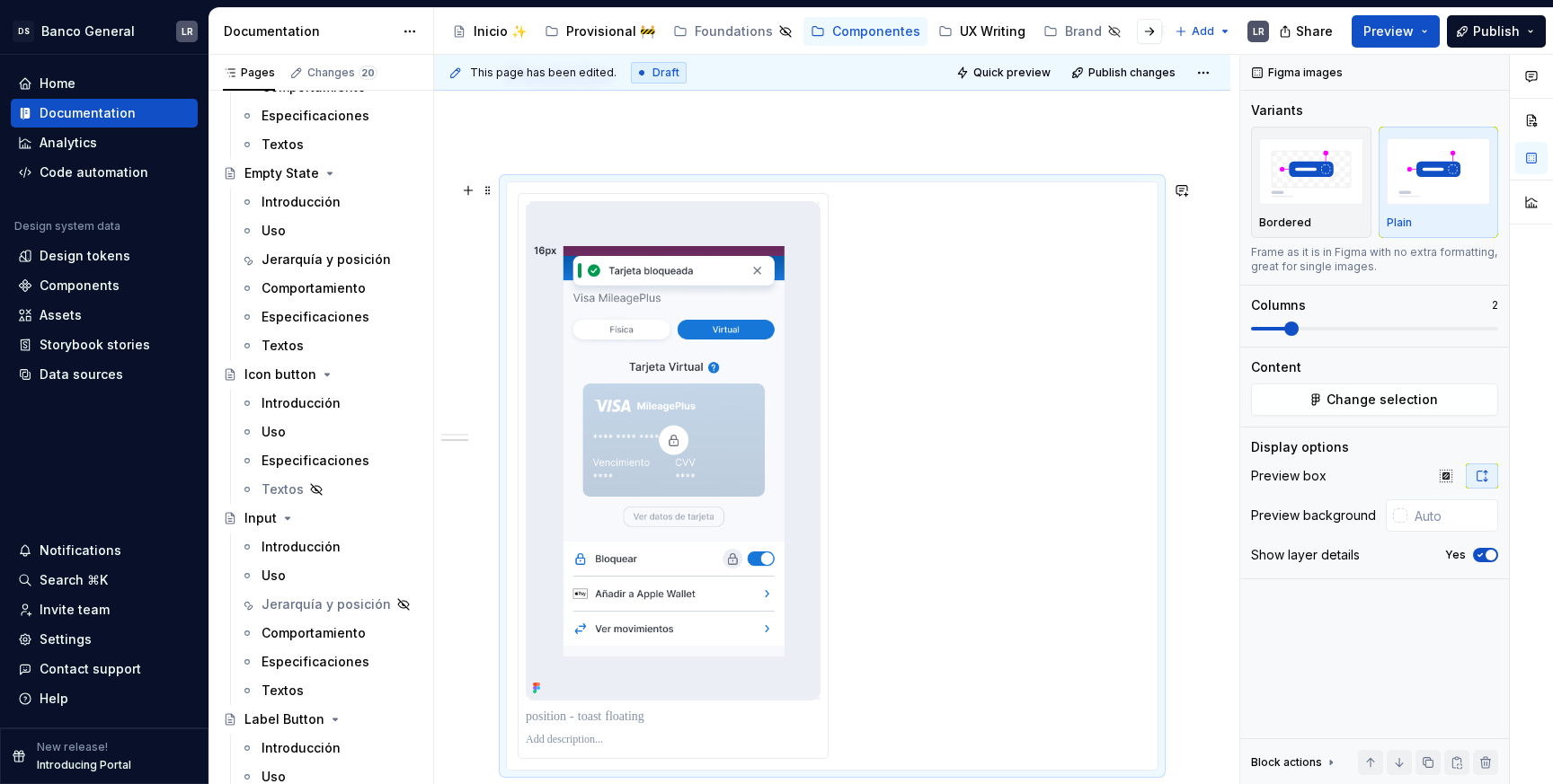
scroll to position [656, 0]
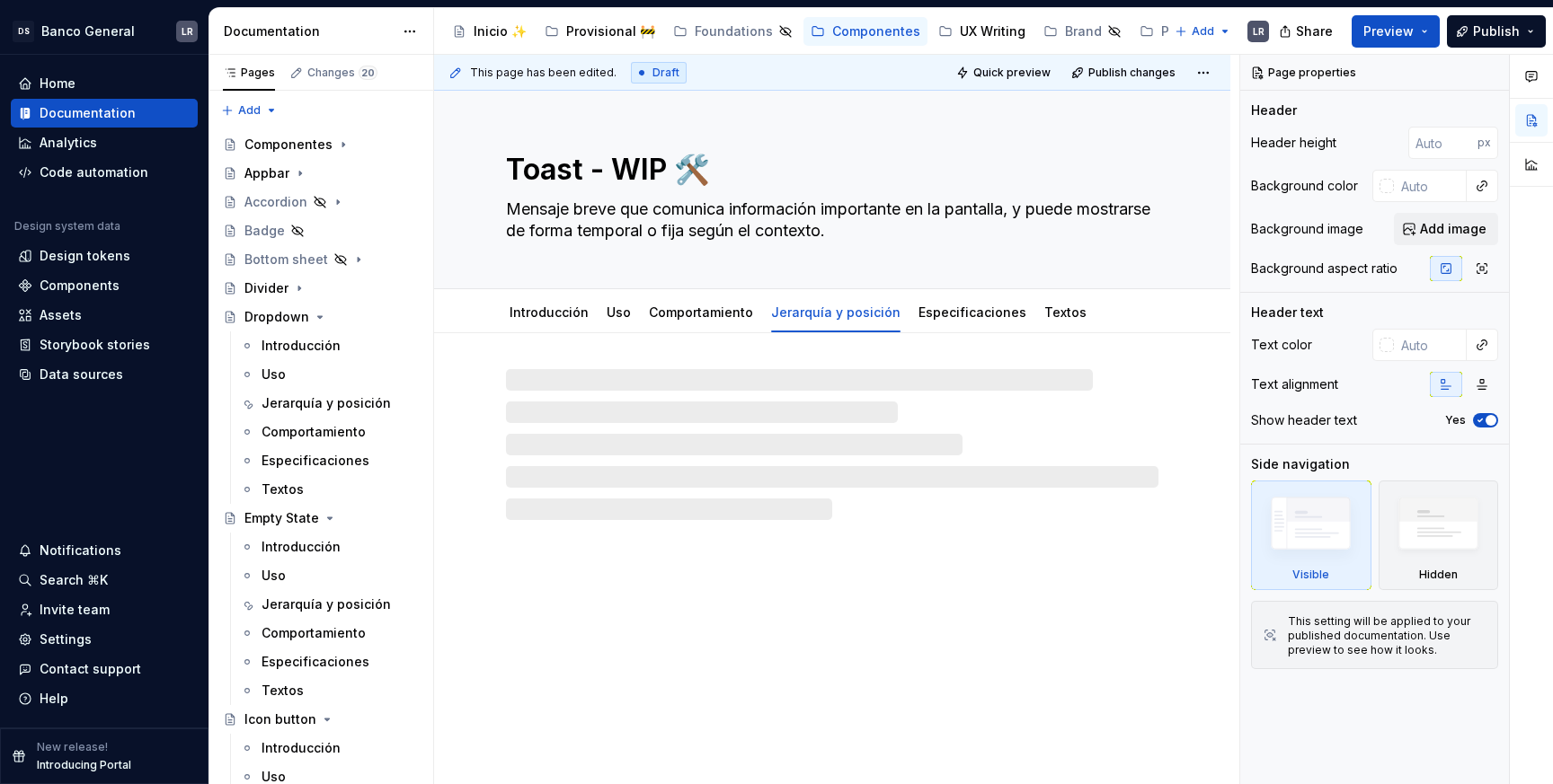
type textarea "*"
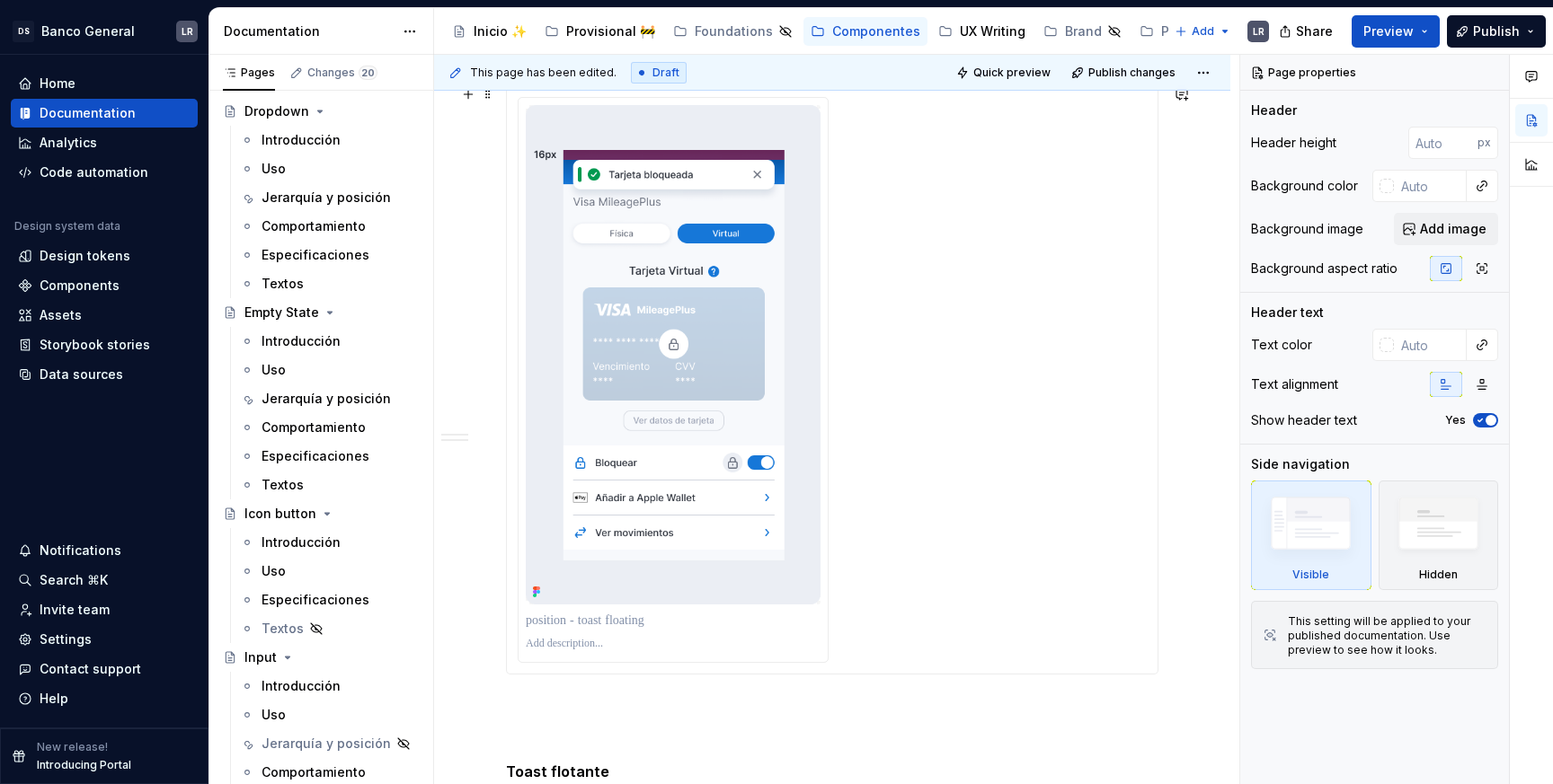
scroll to position [749, 0]
click at [1017, 428] on div at bounding box center [832, 382] width 629 height 566
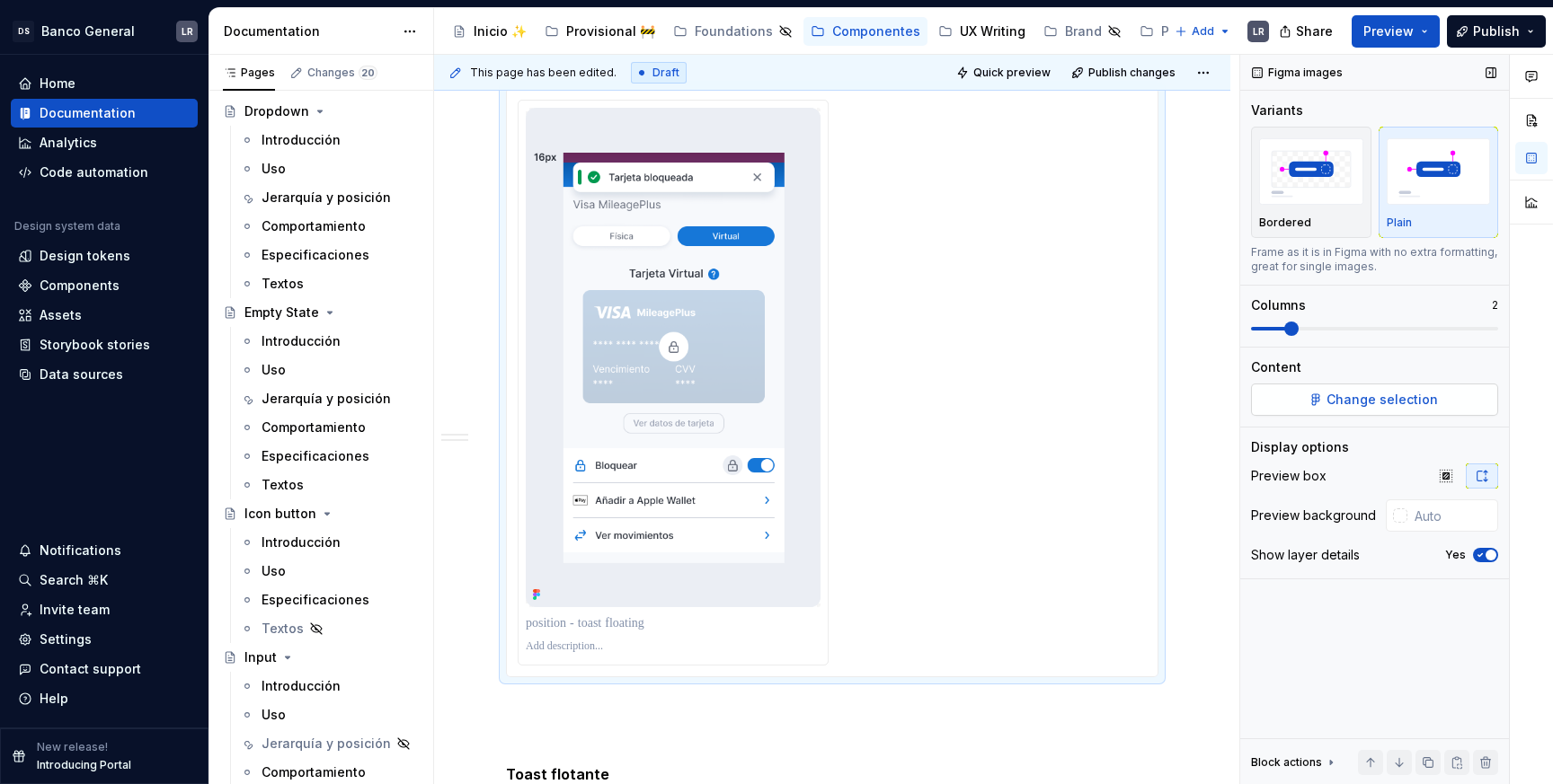
click at [1347, 401] on span "Change selection" at bounding box center [1382, 400] width 111 height 18
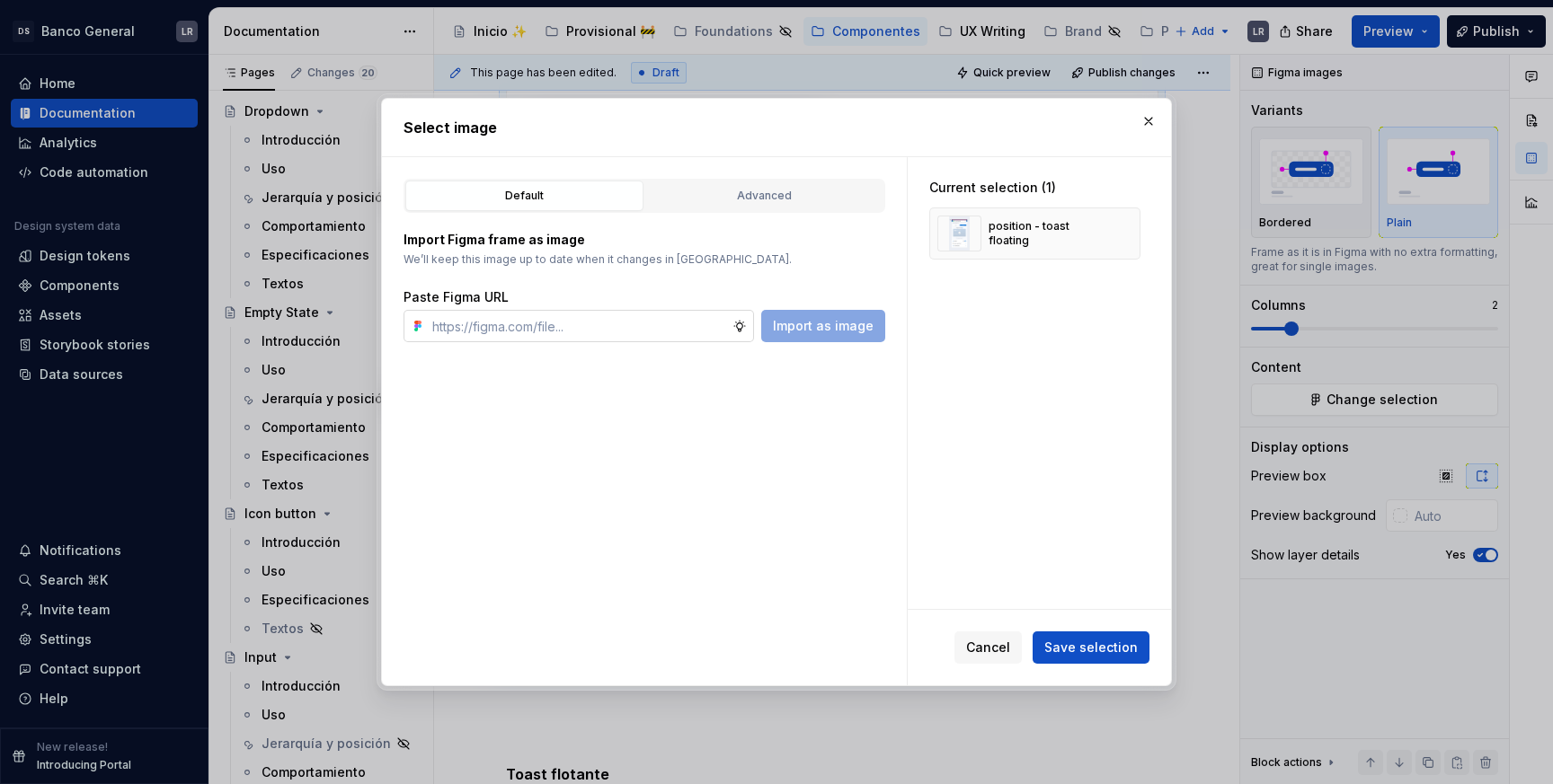
click at [634, 337] on input "text" at bounding box center [578, 326] width 307 height 32
type input "[URL][DOMAIN_NAME]"
click at [810, 336] on button "Import as image" at bounding box center [822, 326] width 124 height 32
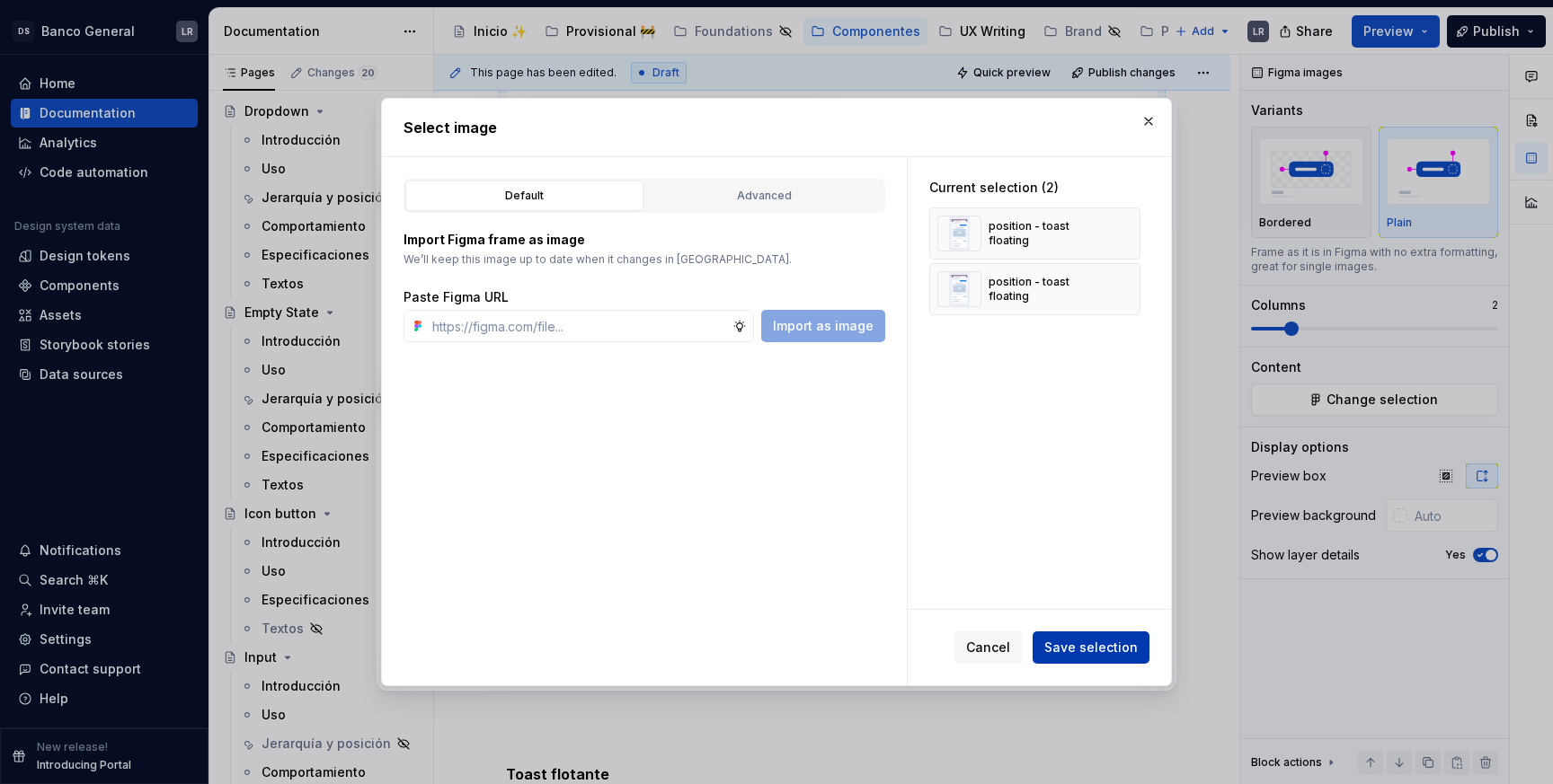
click at [1101, 646] on span "Save selection" at bounding box center [1092, 647] width 94 height 18
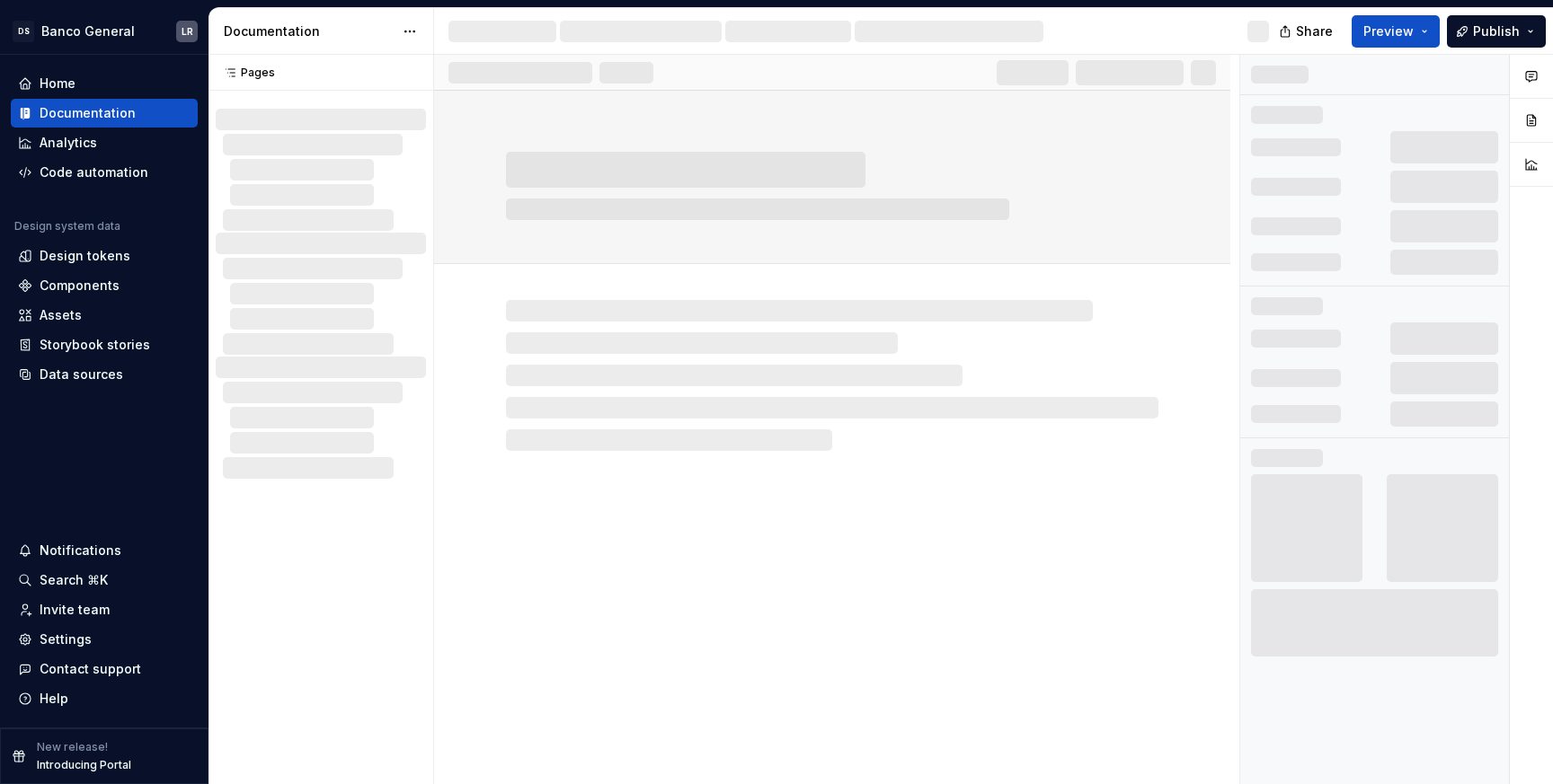
scroll to position [476, 0]
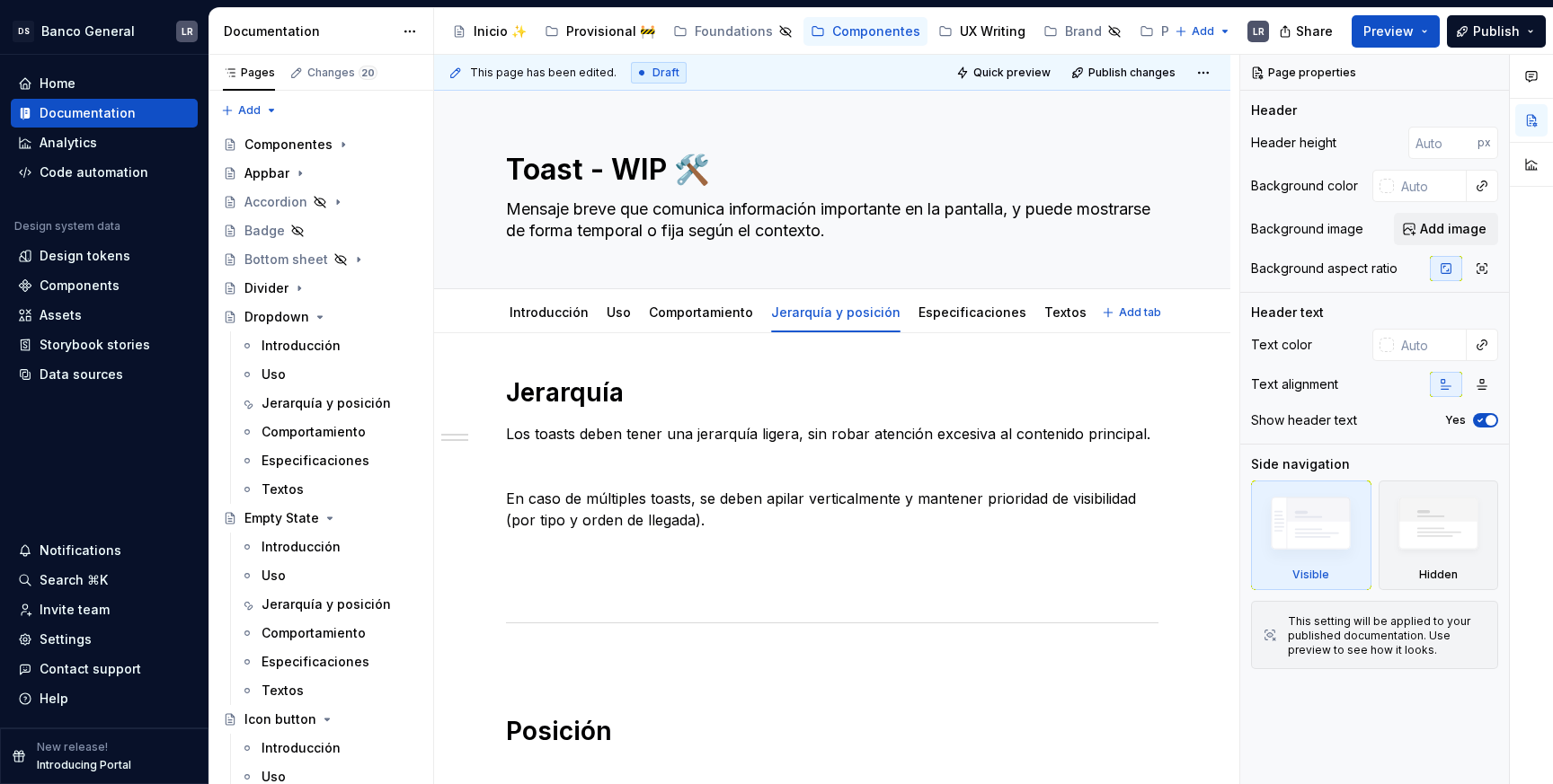
type textarea "*"
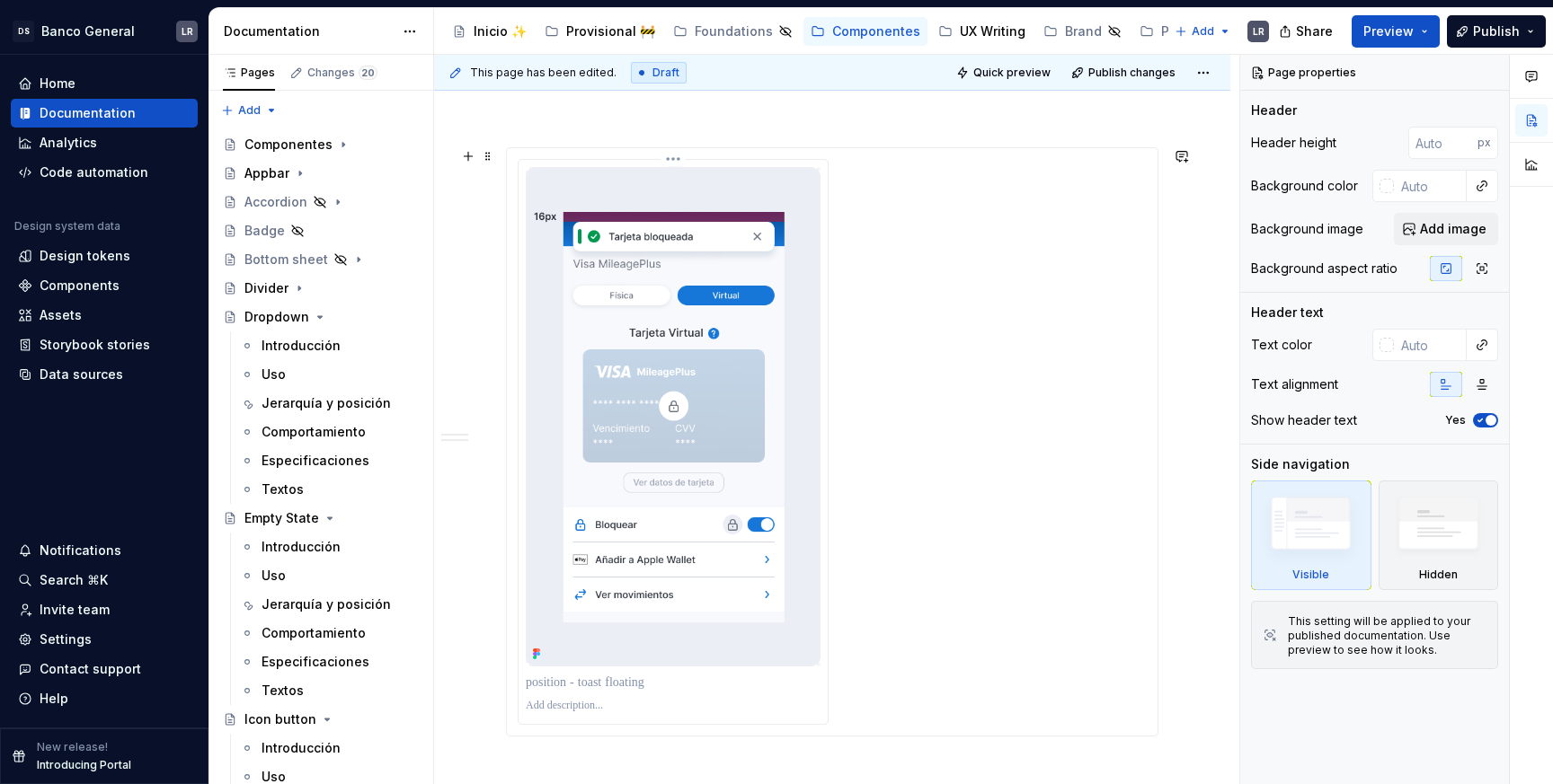
scroll to position [804, 0]
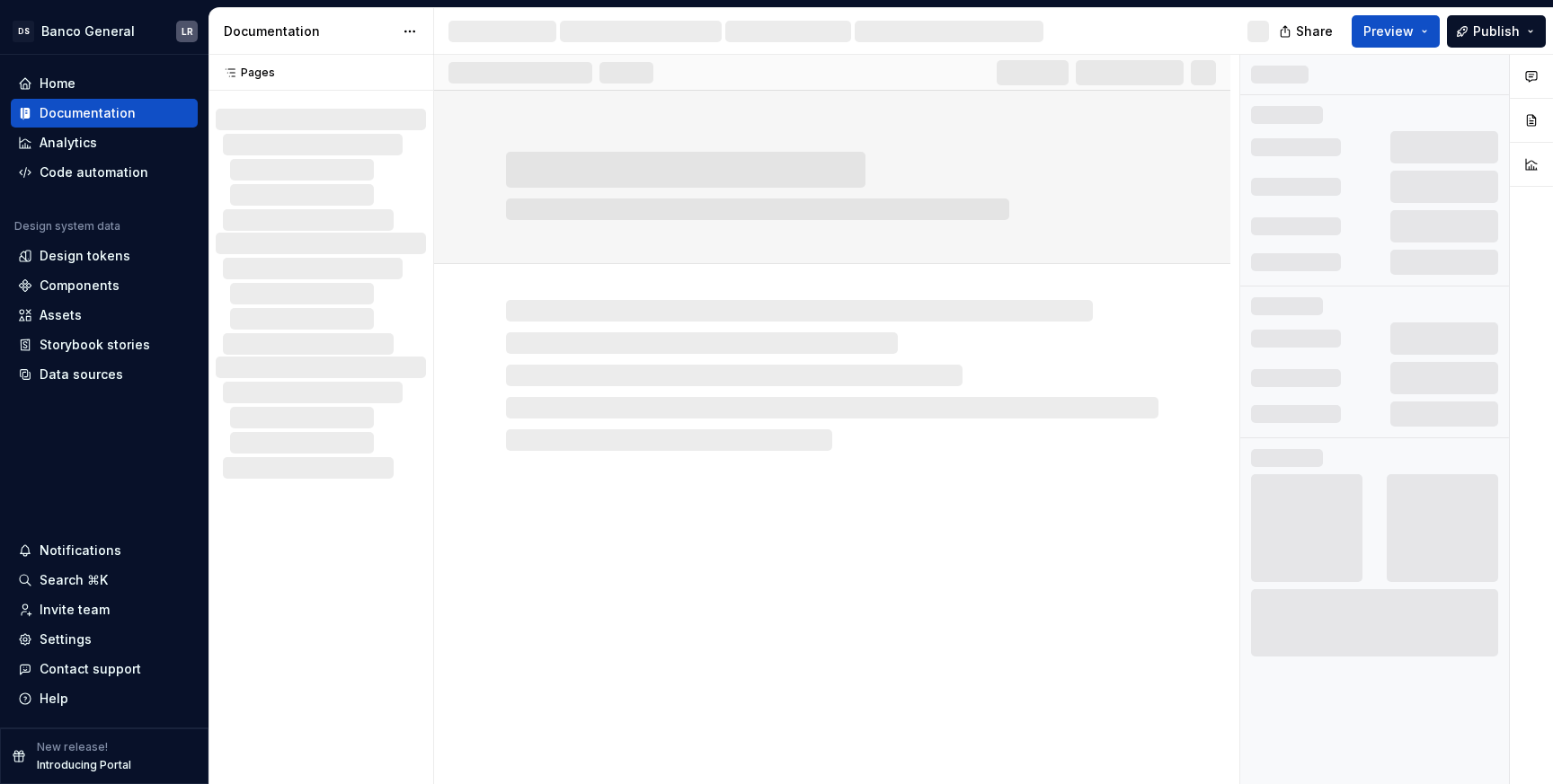
scroll to position [476, 0]
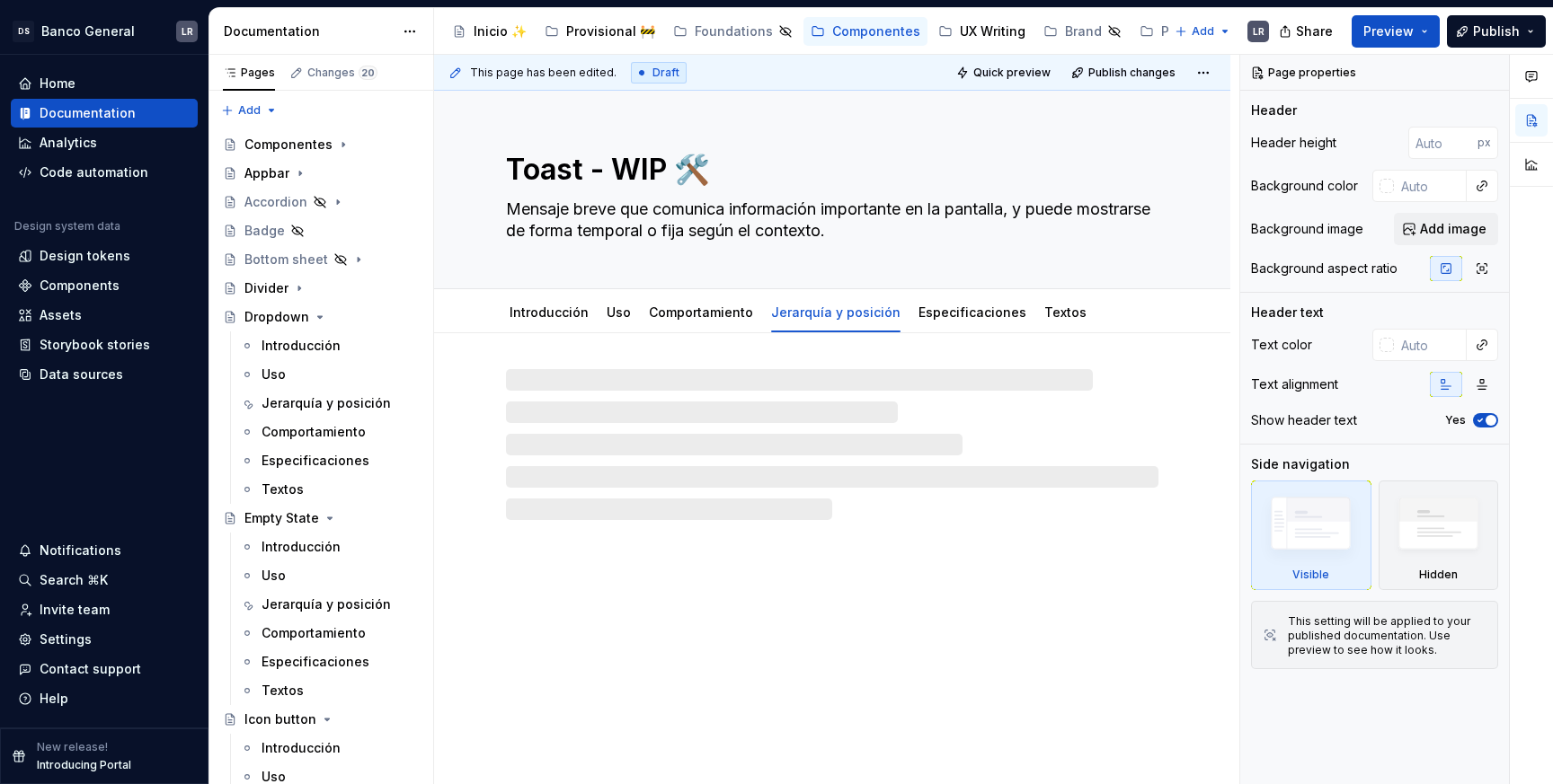
type textarea "*"
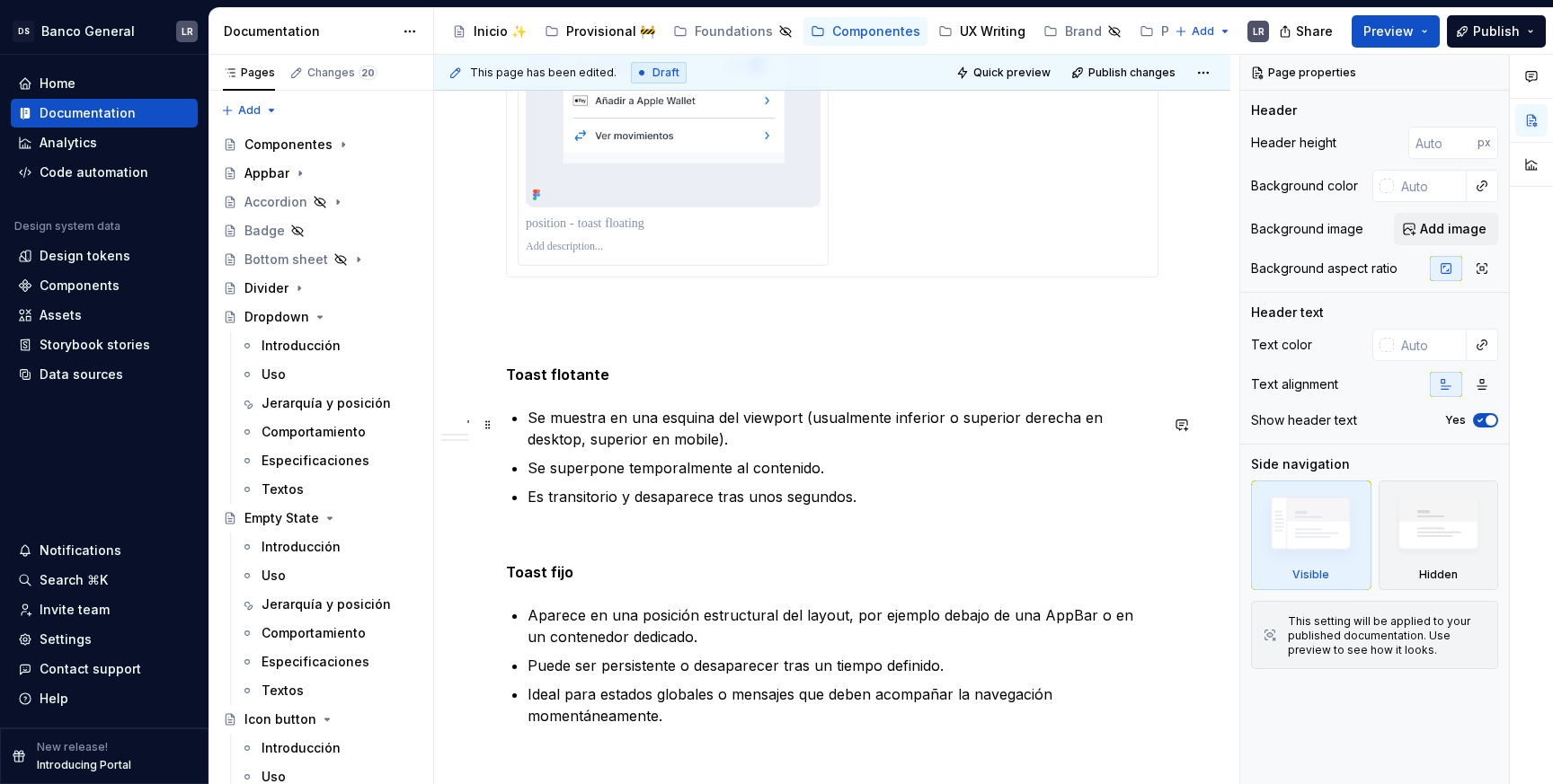
scroll to position [1135, 0]
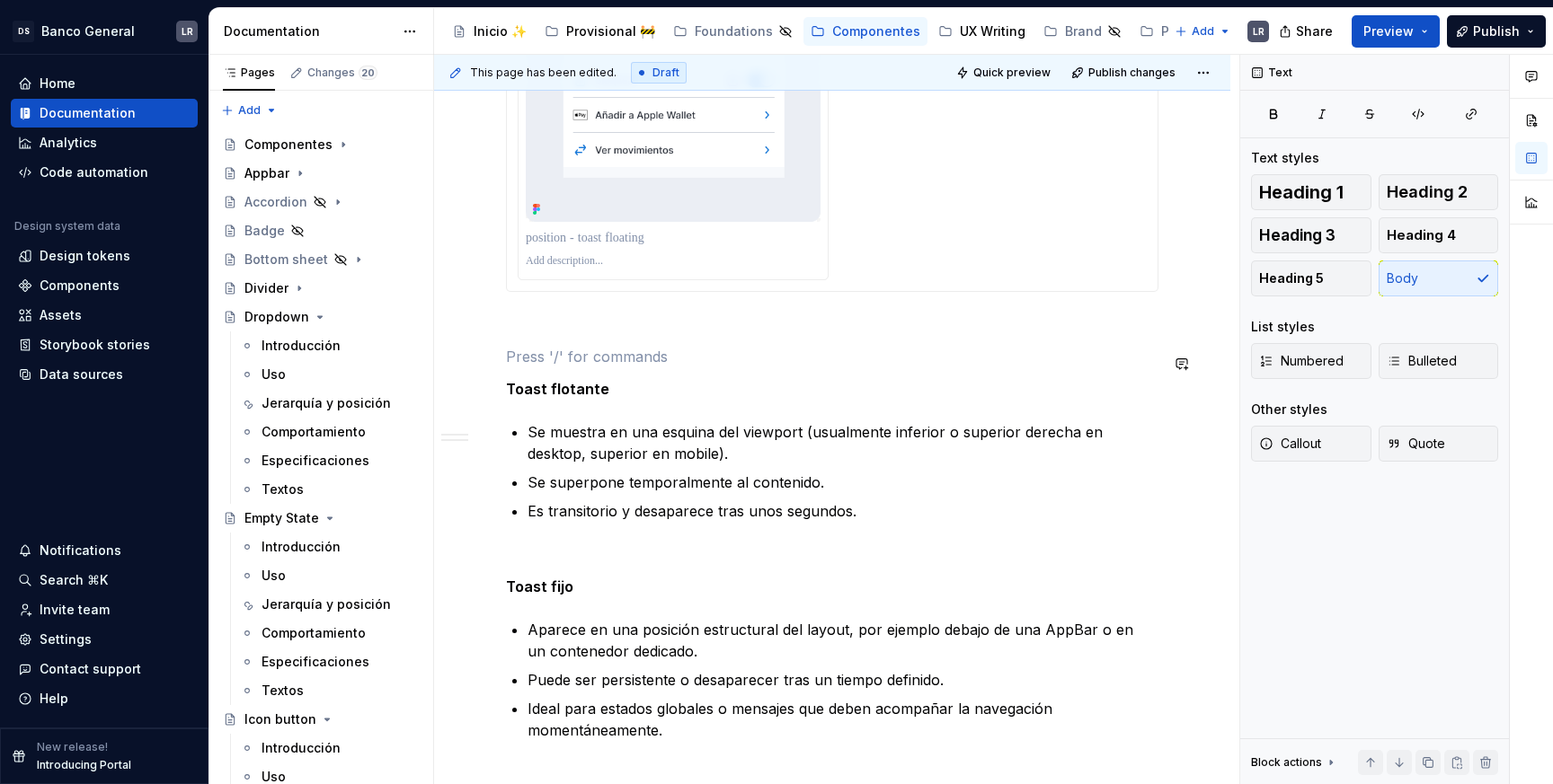
click at [629, 335] on p at bounding box center [832, 325] width 653 height 21
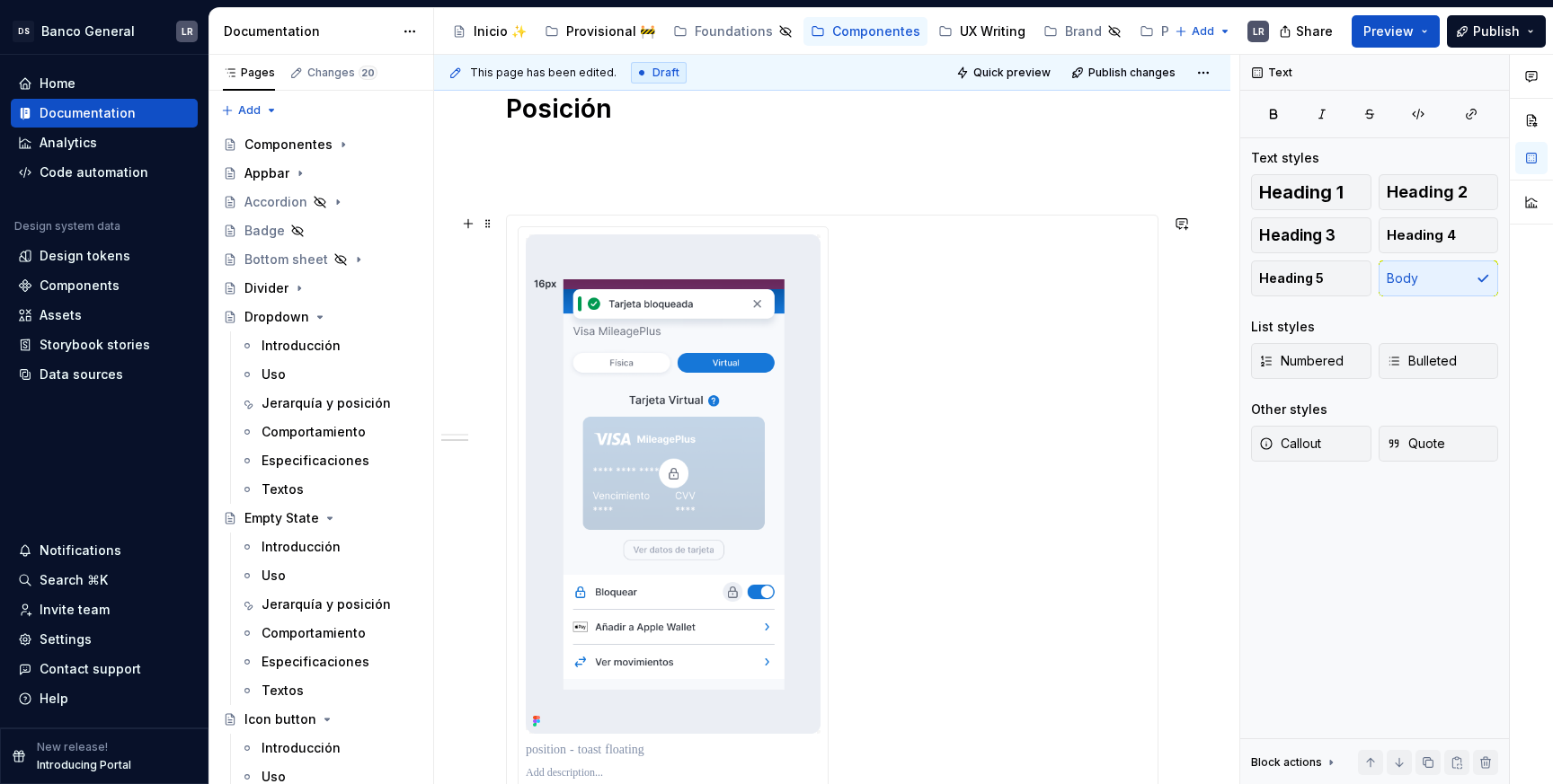
scroll to position [1064, 0]
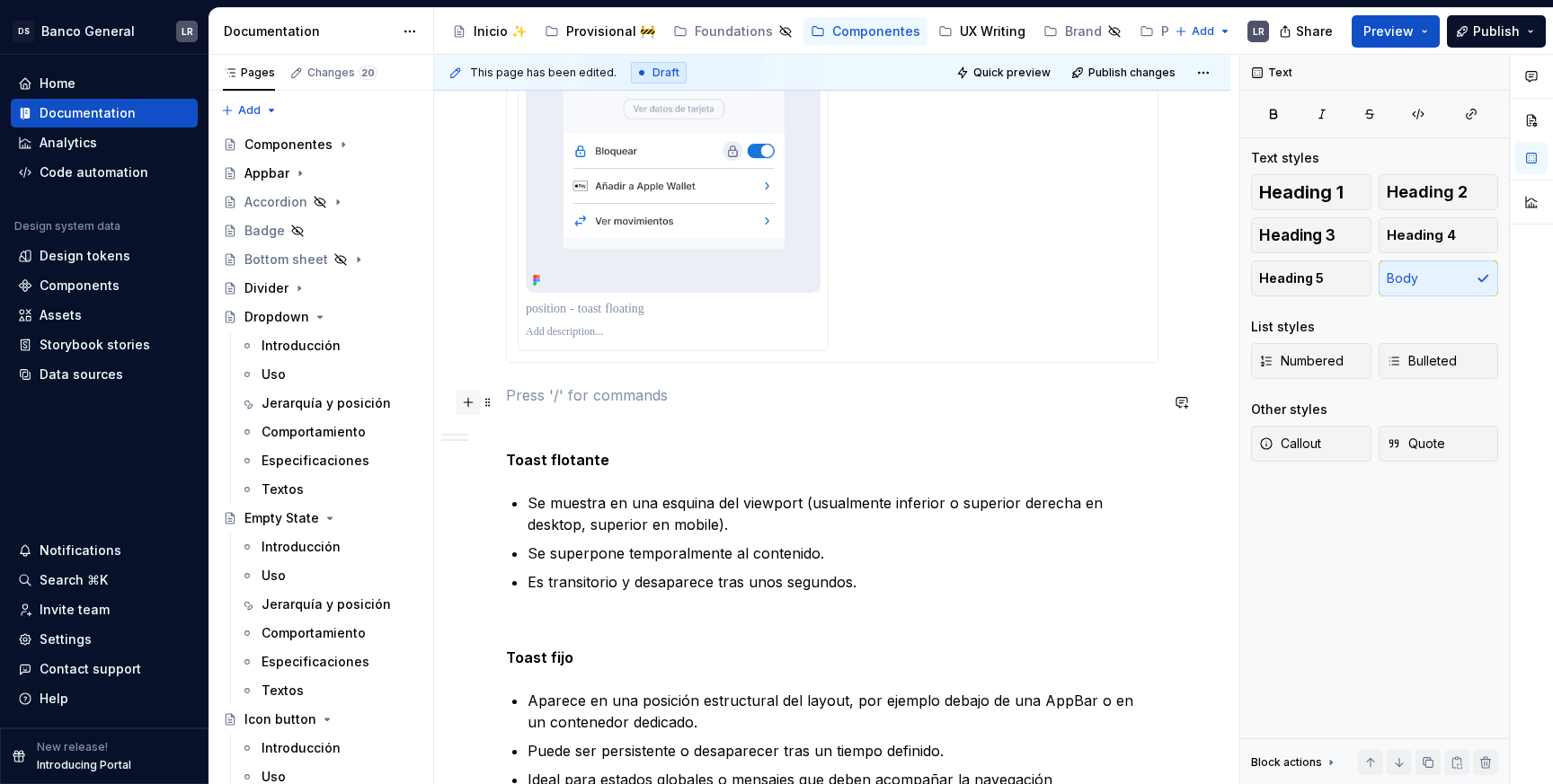
click at [473, 401] on button "button" at bounding box center [468, 403] width 25 height 25
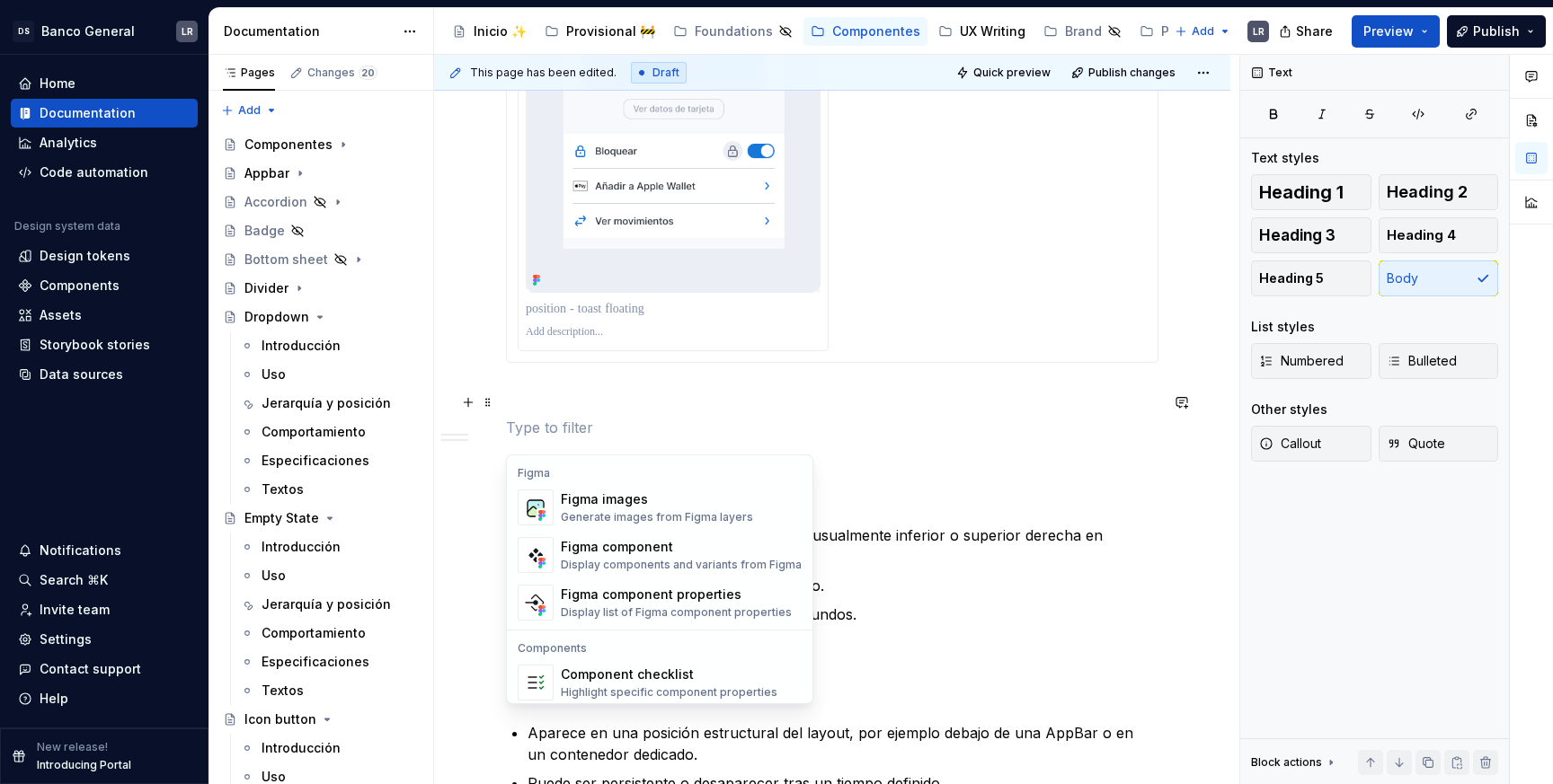
scroll to position [1643, 0]
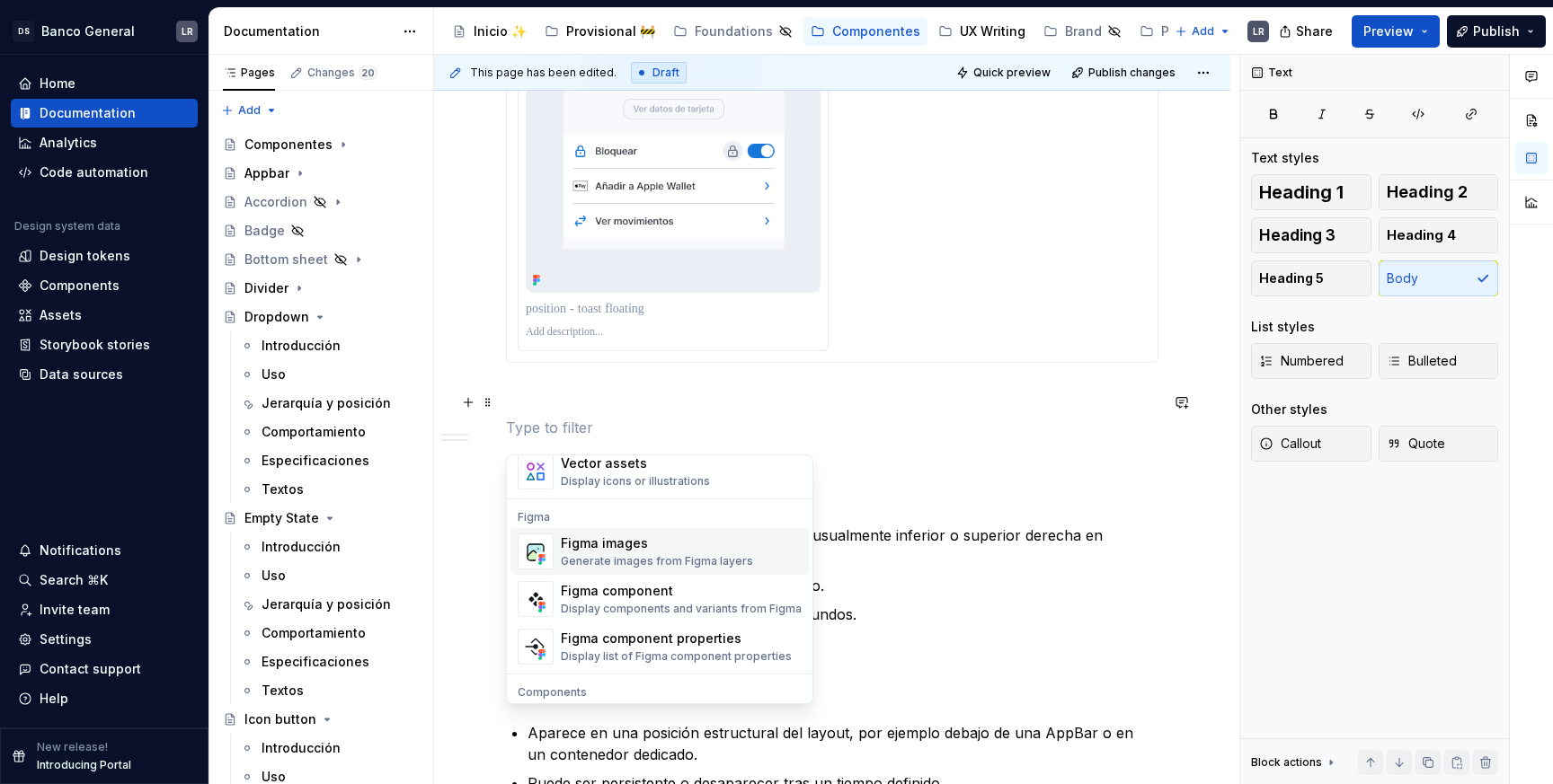
click at [665, 554] on div "Generate images from Figma layers" at bounding box center [657, 561] width 192 height 15
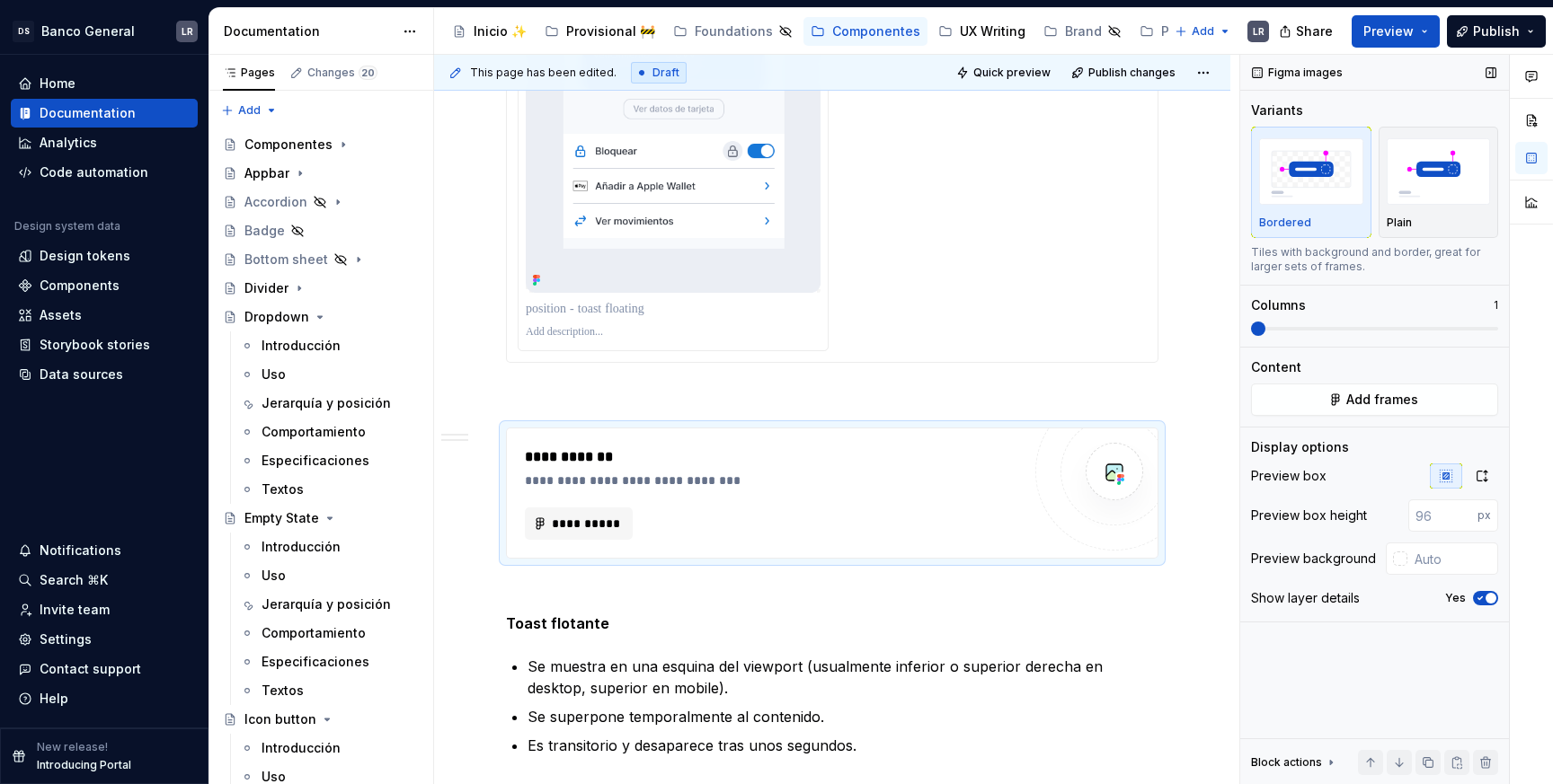
click at [1274, 324] on span at bounding box center [1374, 329] width 247 height 15
click at [1487, 182] on img "button" at bounding box center [1439, 171] width 104 height 65
click at [604, 532] on span "**********" at bounding box center [586, 524] width 70 height 18
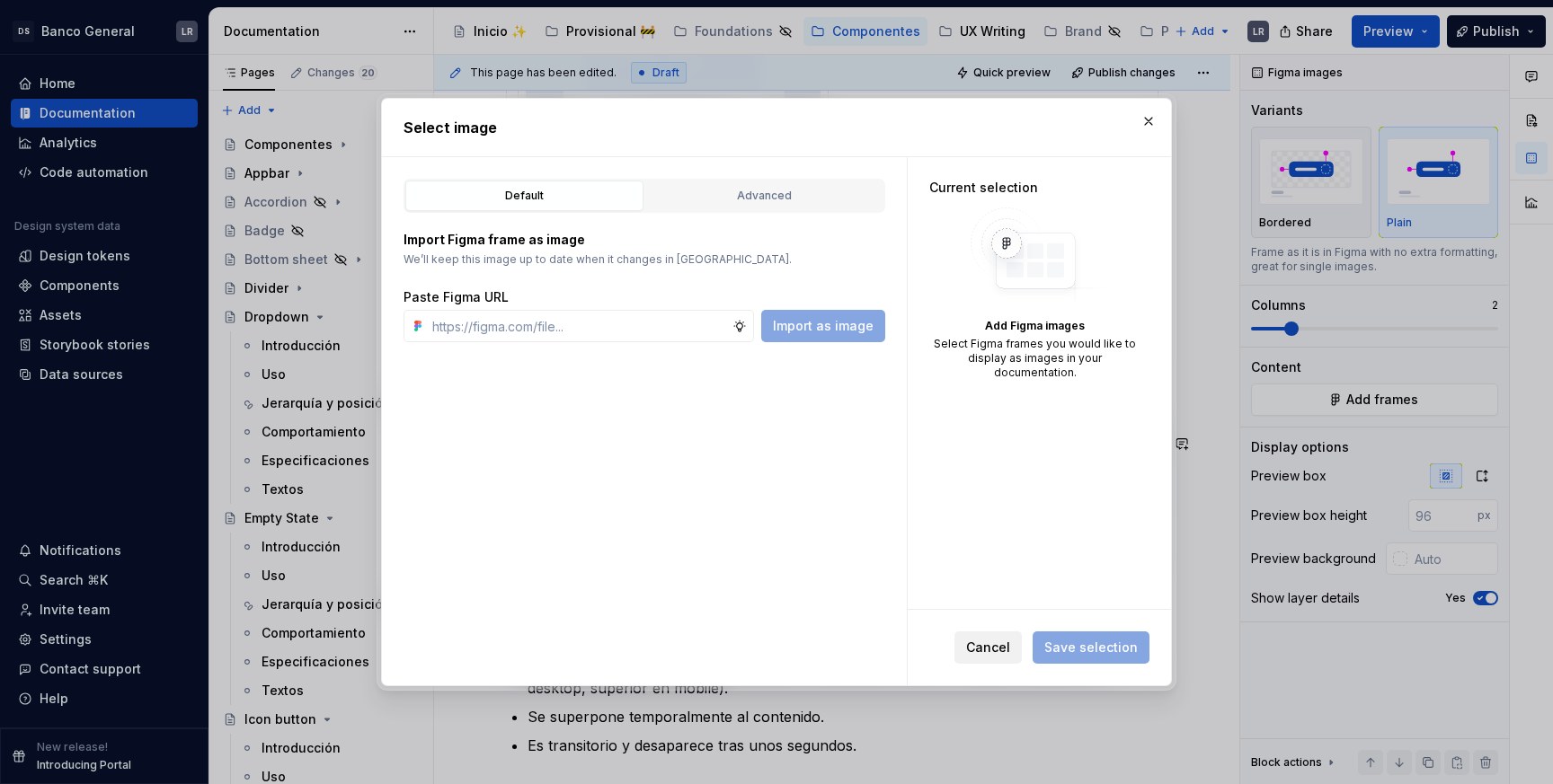
click at [1004, 661] on button "Cancel" at bounding box center [987, 647] width 67 height 32
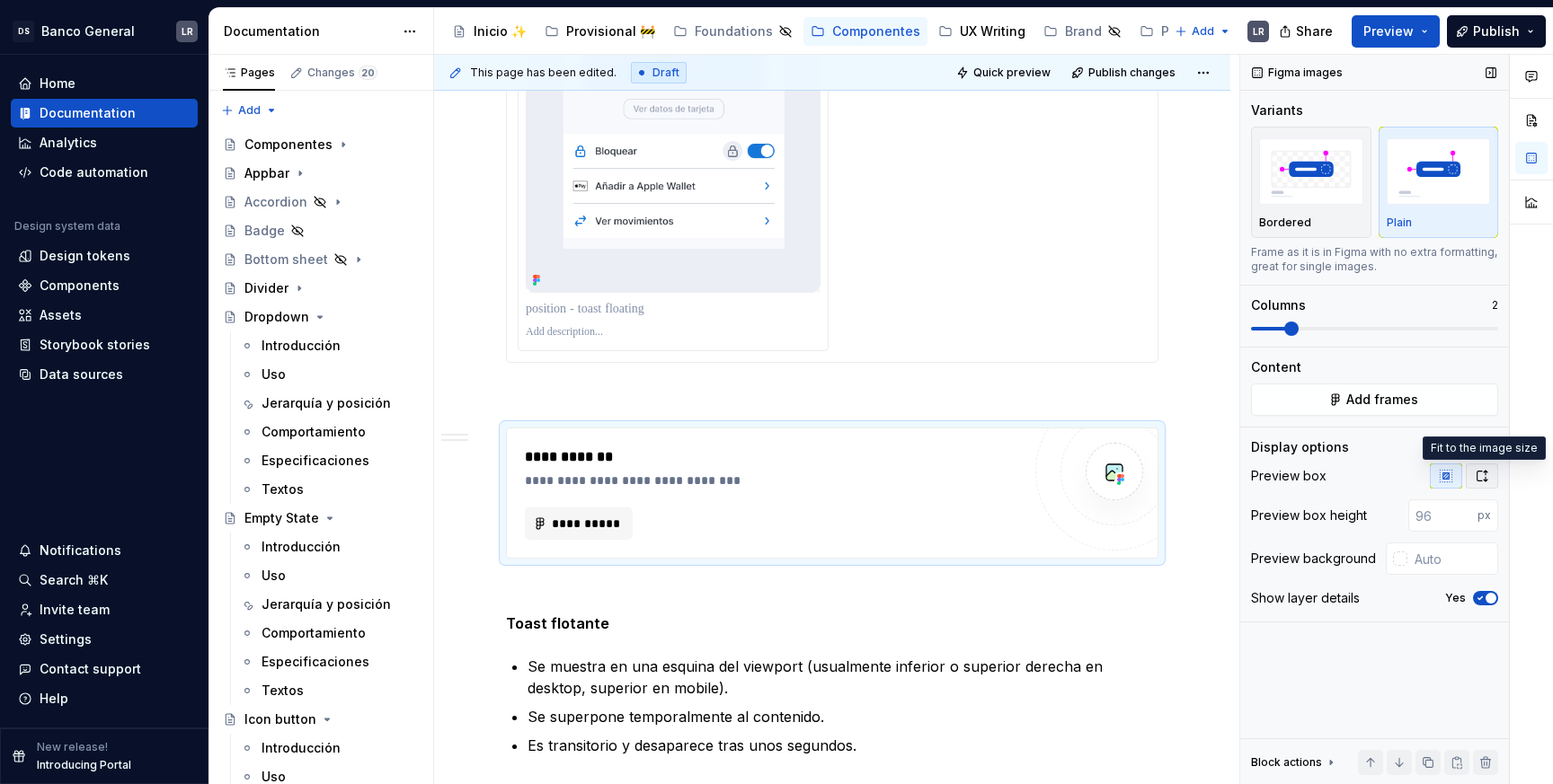
click at [1489, 475] on icon "button" at bounding box center [1482, 476] width 15 height 15
click at [575, 525] on span "**********" at bounding box center [586, 524] width 70 height 18
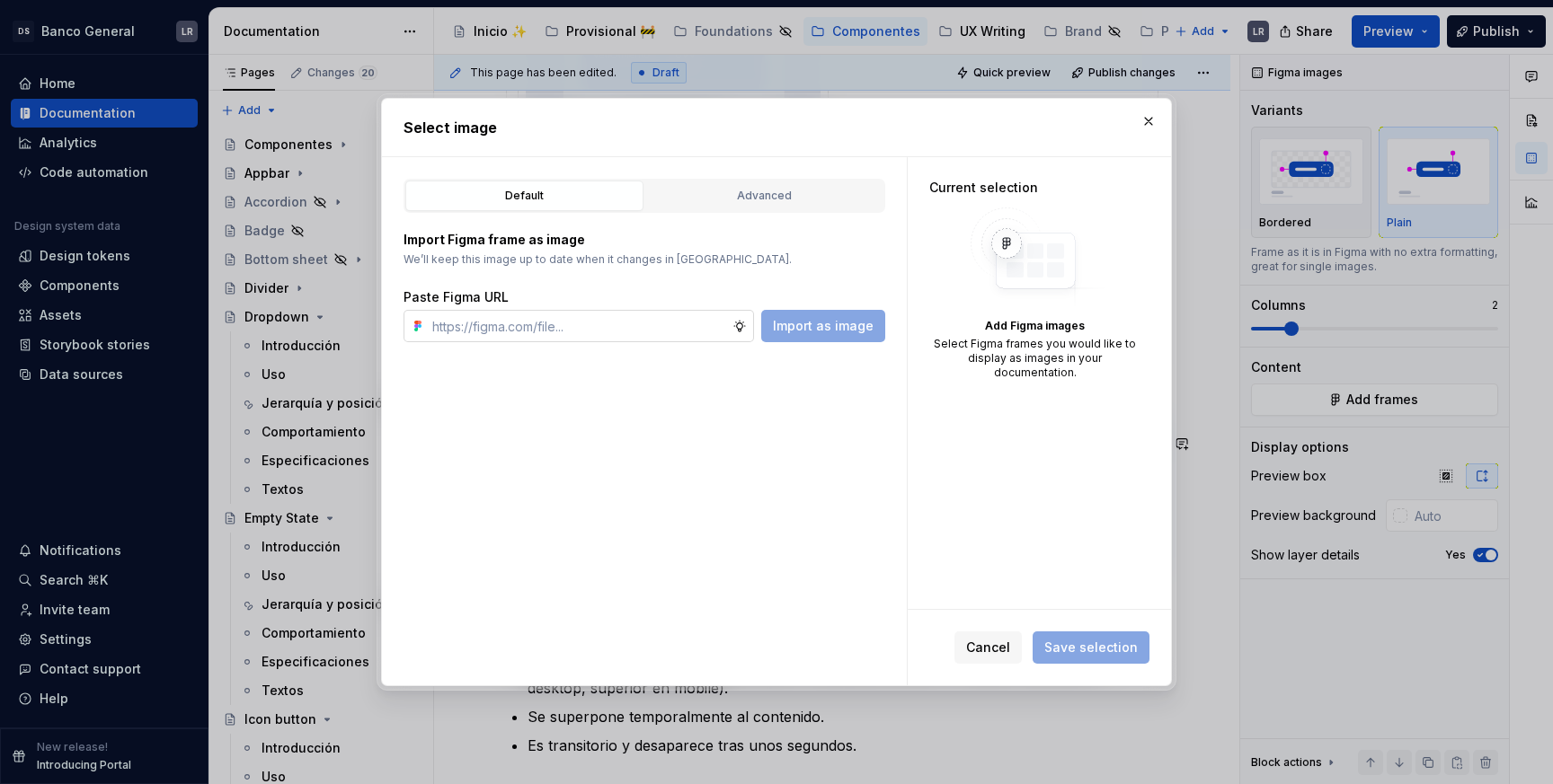
type input "https://micajadigital.css.gob.pa/Auth/SignIn"
paste input "[URL][DOMAIN_NAME]"
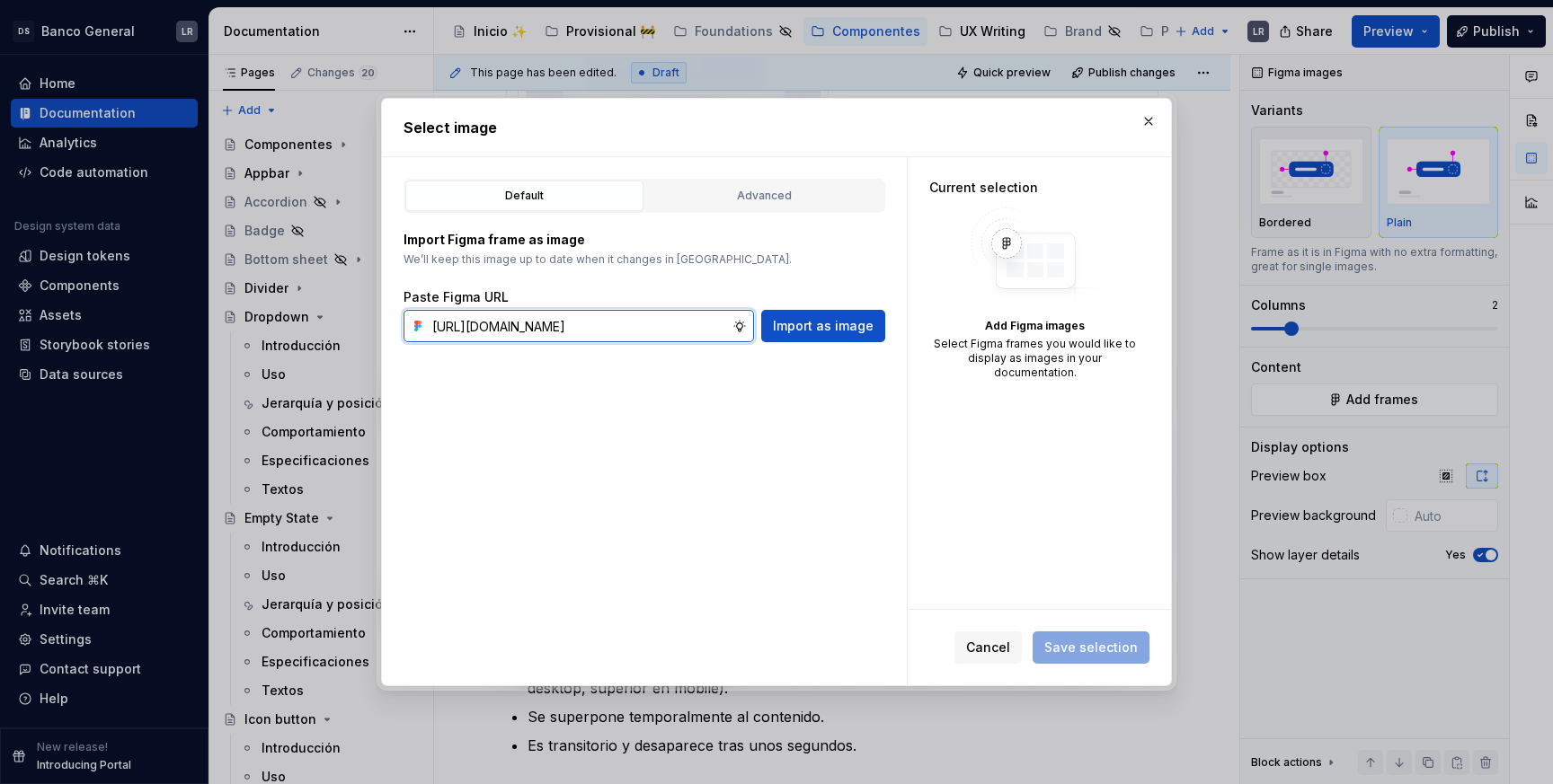
scroll to position [0, 550]
type input "[URL][DOMAIN_NAME]"
click at [785, 320] on span "Import as image" at bounding box center [822, 326] width 100 height 18
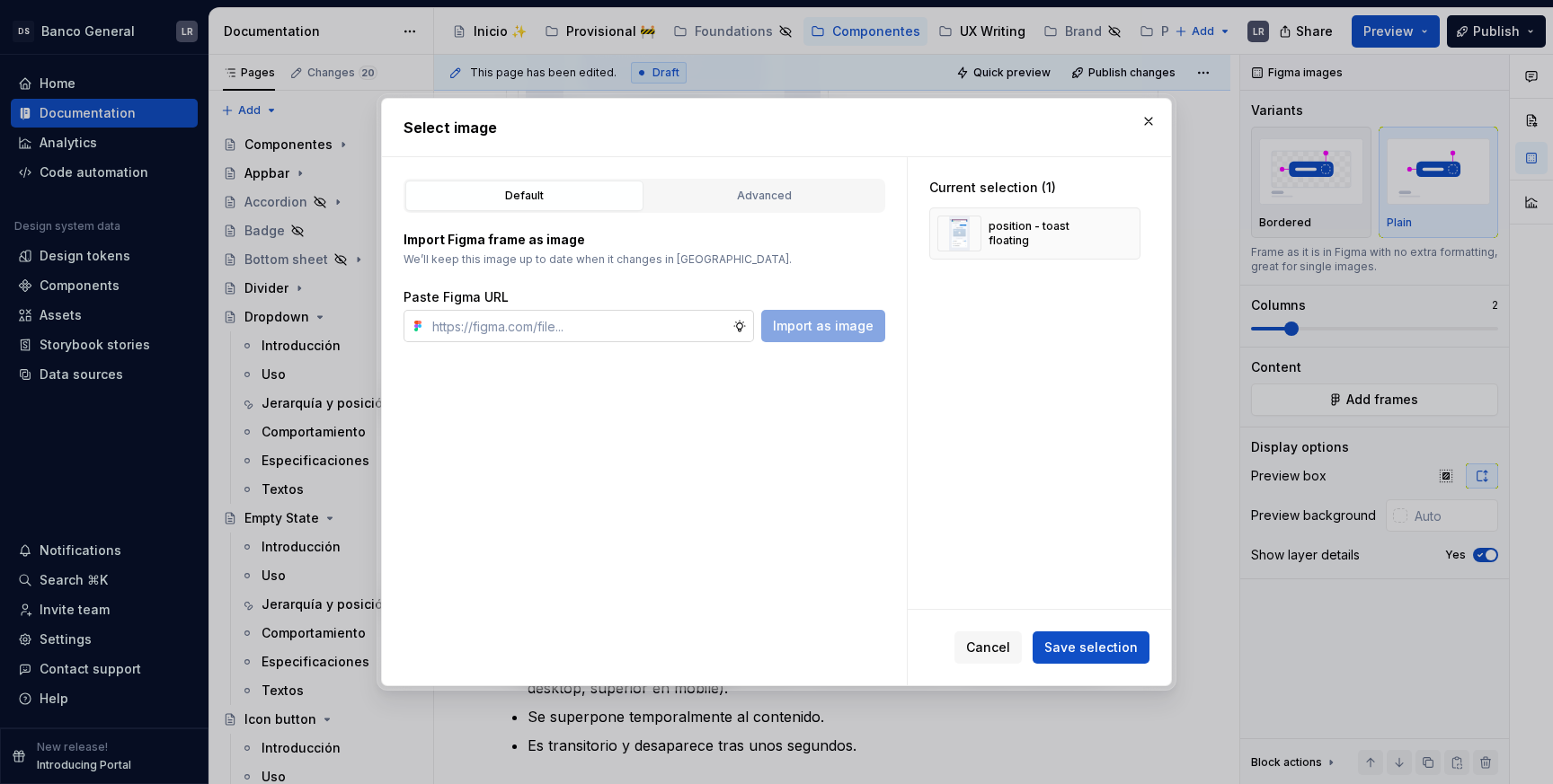
click at [701, 328] on input "text" at bounding box center [578, 326] width 307 height 32
paste input "[URL][DOMAIN_NAME]"
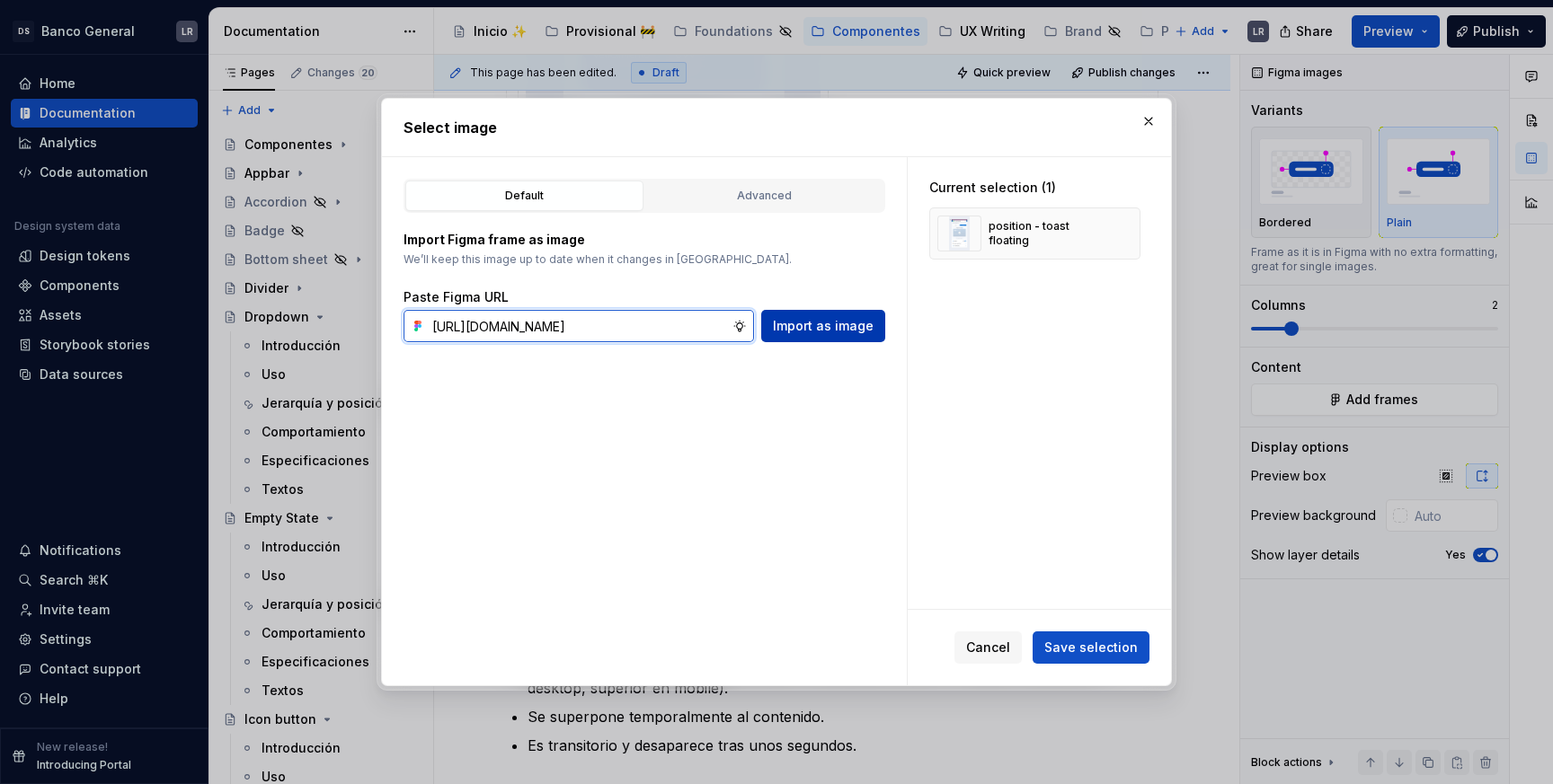
type input "[URL][DOMAIN_NAME]"
click at [832, 338] on button "Import as image" at bounding box center [822, 326] width 124 height 32
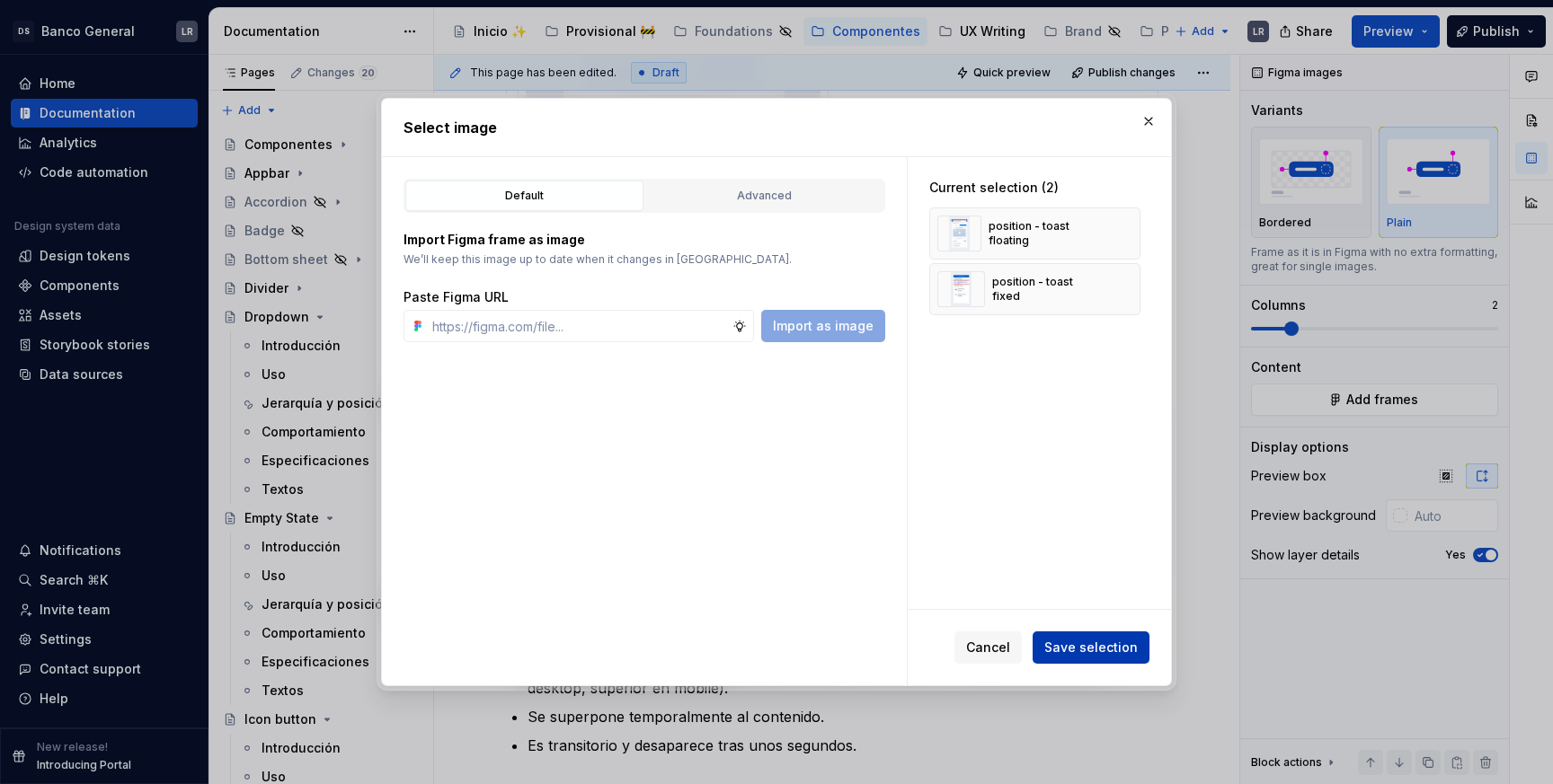
click at [1073, 648] on span "Save selection" at bounding box center [1092, 647] width 94 height 18
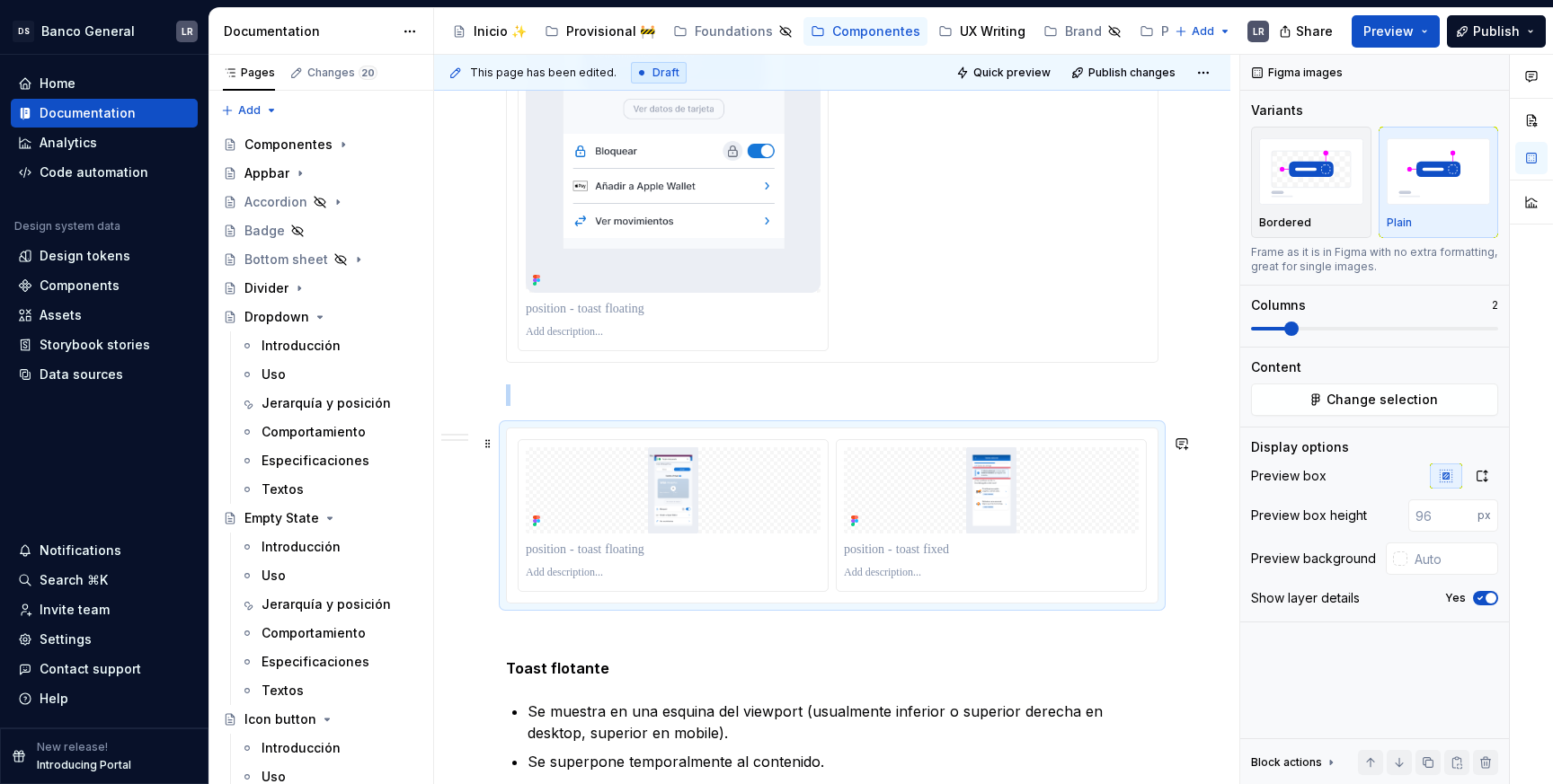
click at [1113, 441] on div at bounding box center [832, 515] width 651 height 175
click at [1495, 478] on button "button" at bounding box center [1482, 476] width 32 height 25
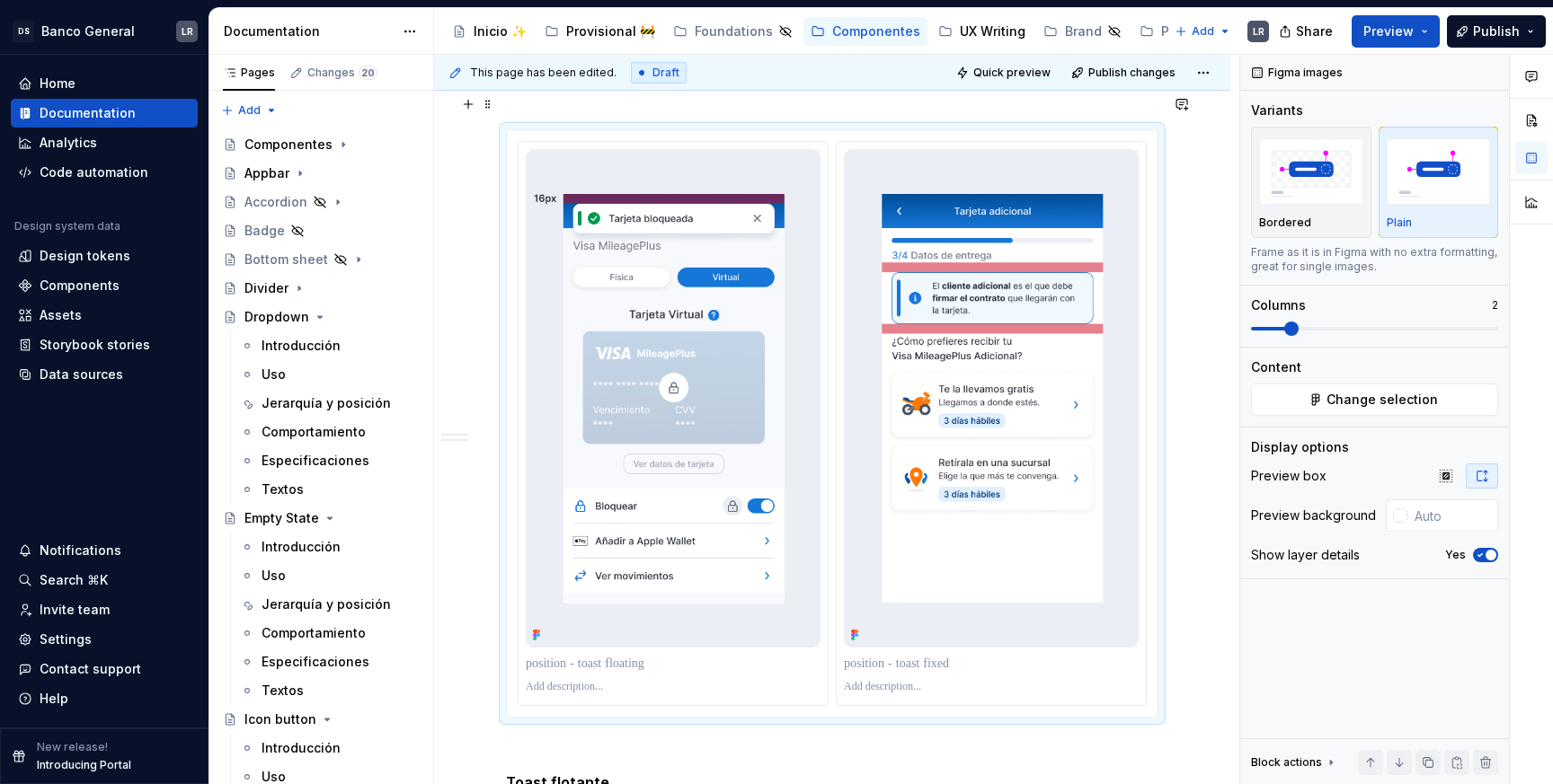
scroll to position [1442, 0]
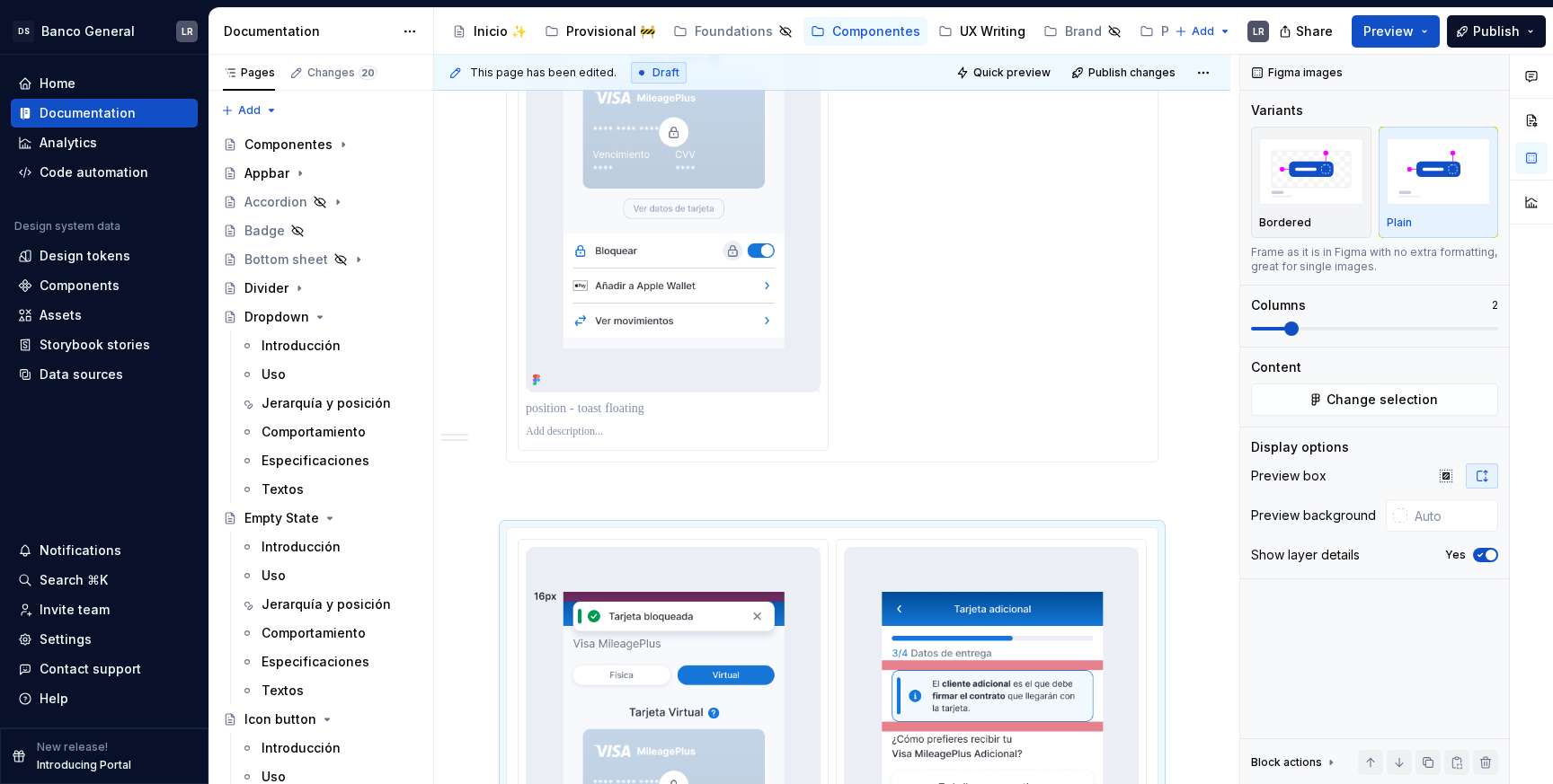
click at [816, 260] on img at bounding box center [673, 142] width 295 height 499
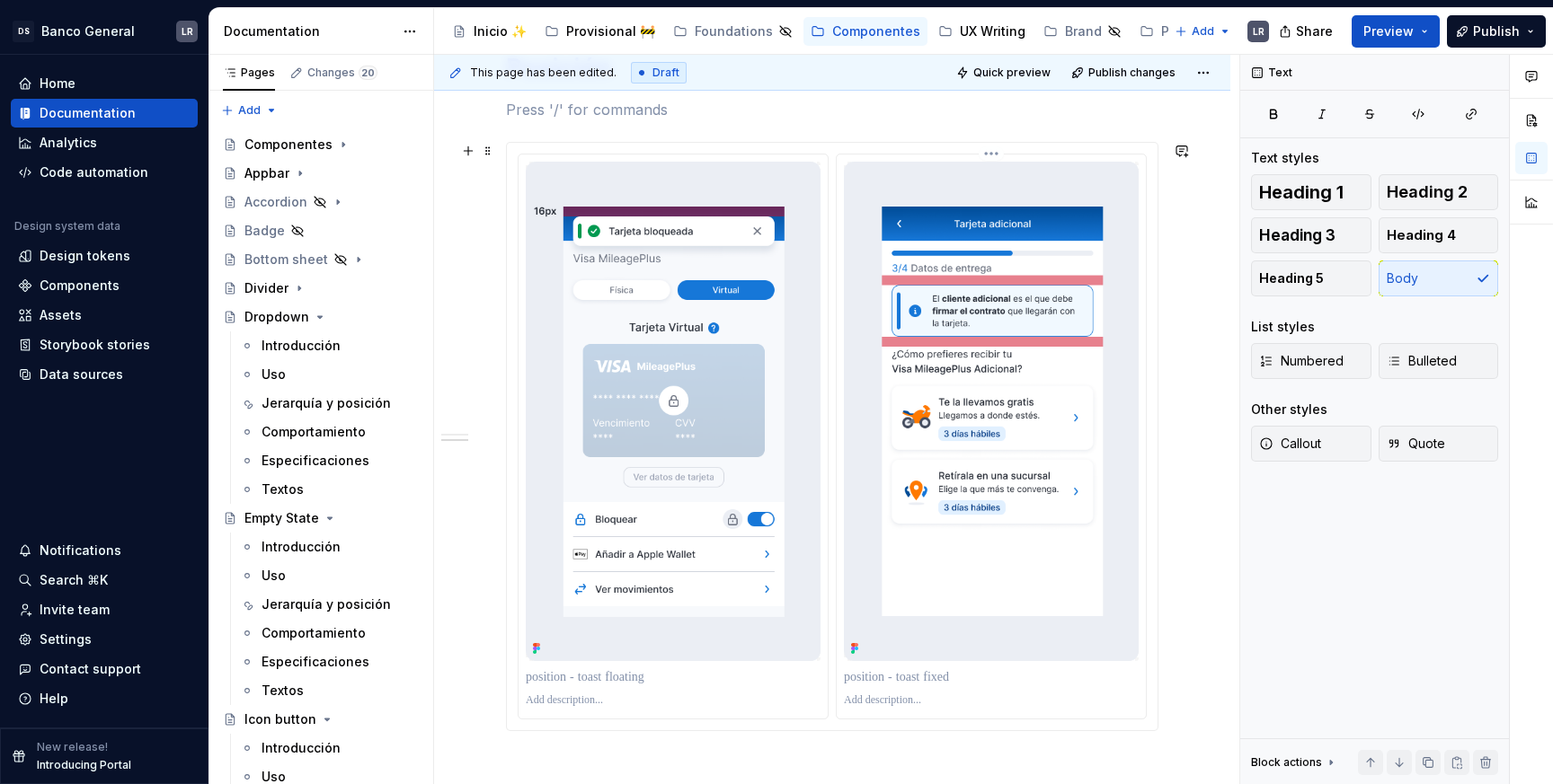
scroll to position [674, 0]
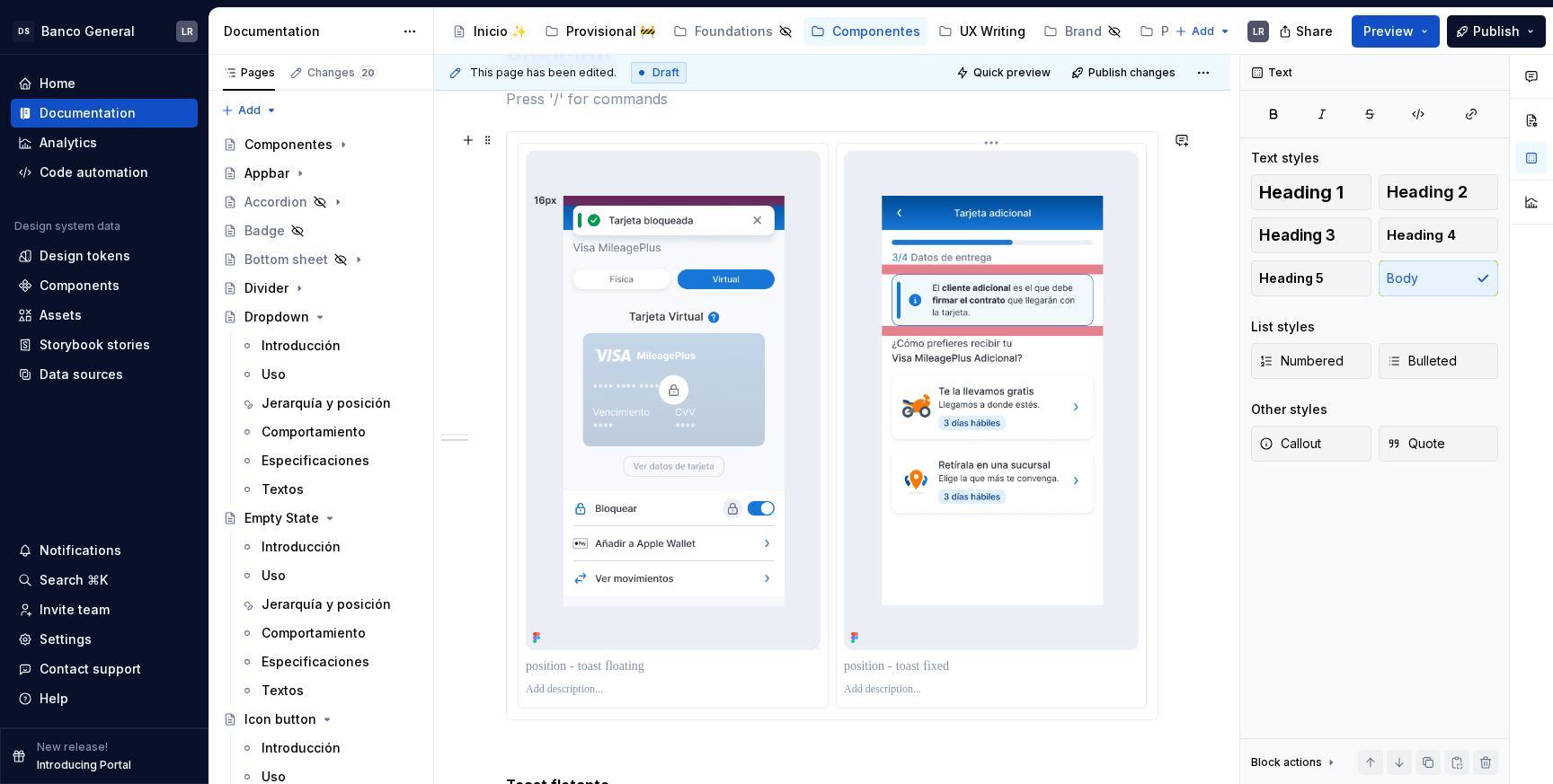
click at [984, 462] on img at bounding box center [991, 401] width 295 height 499
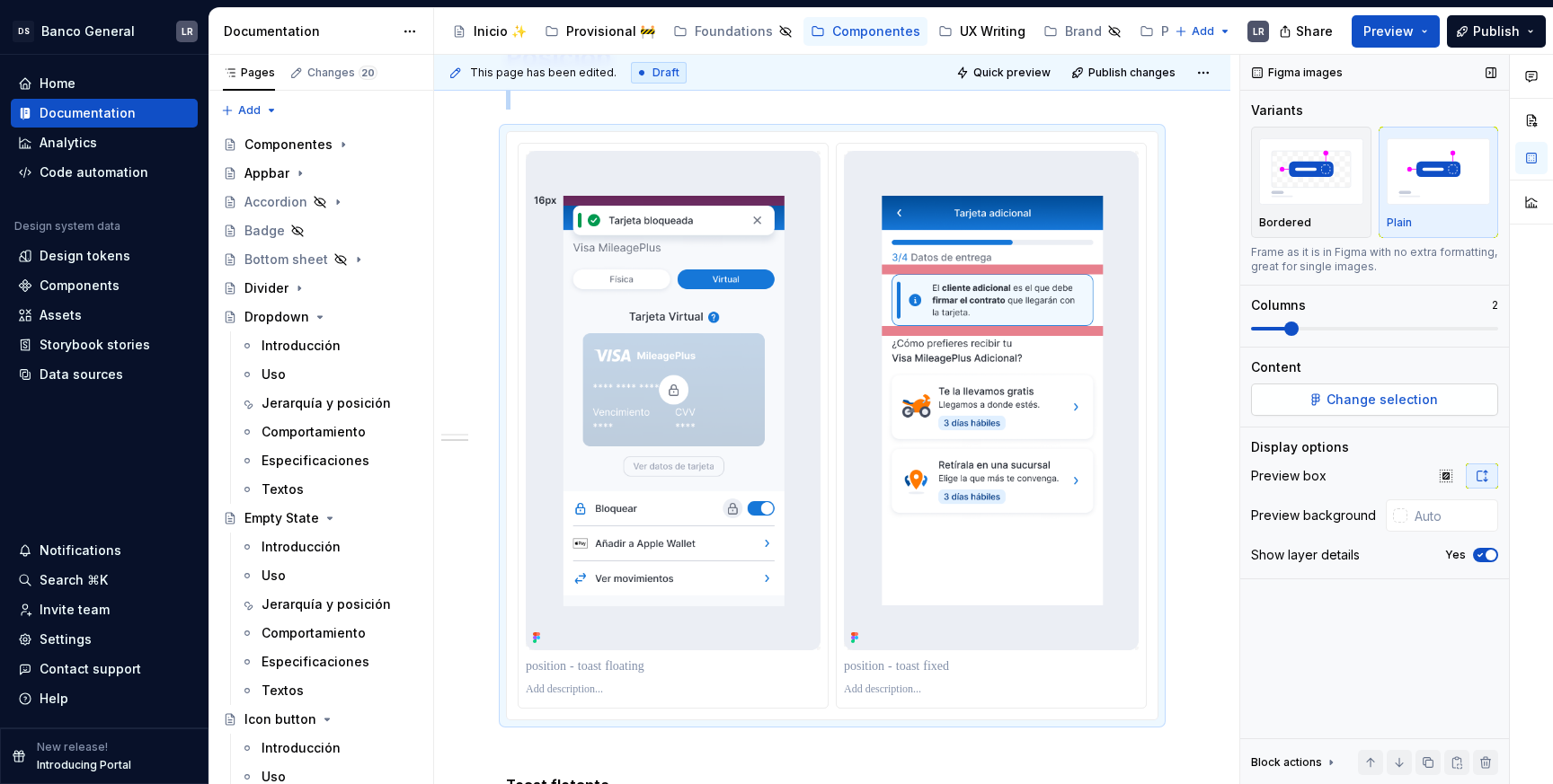
click at [1385, 391] on span "Change selection" at bounding box center [1382, 400] width 111 height 18
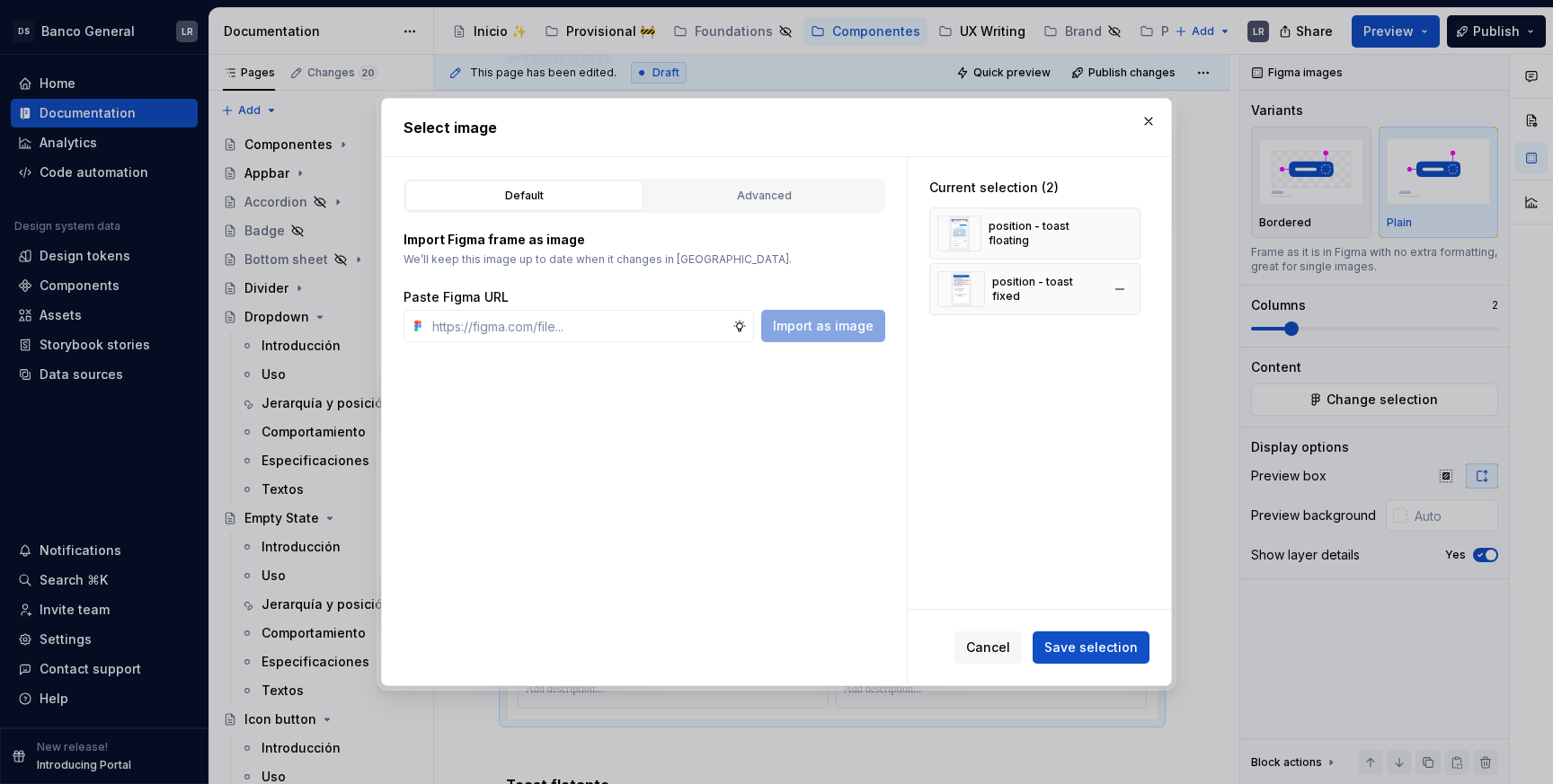
type textarea "*"
click at [982, 646] on span "Cancel" at bounding box center [987, 647] width 44 height 18
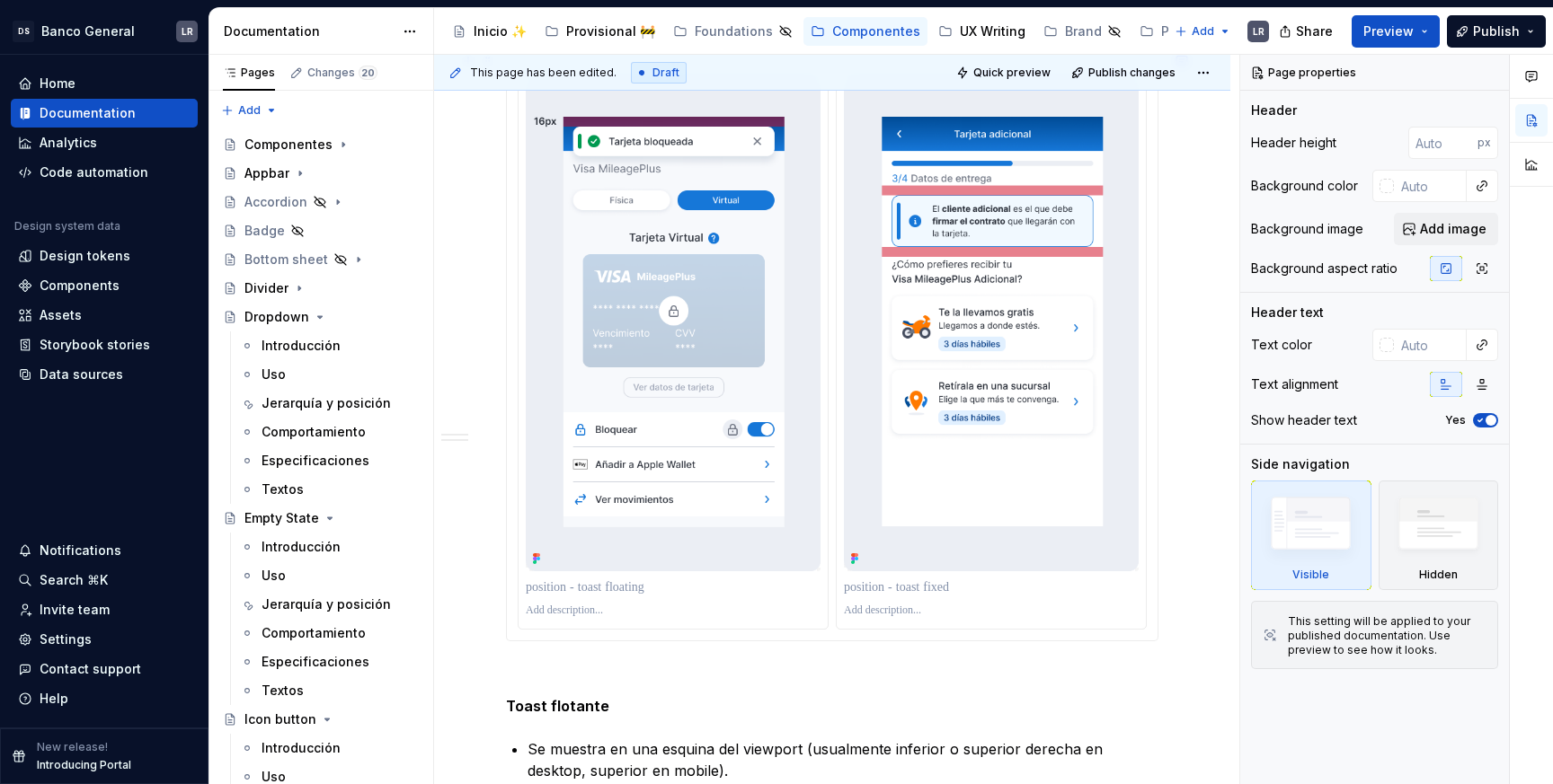
scroll to position [744, 0]
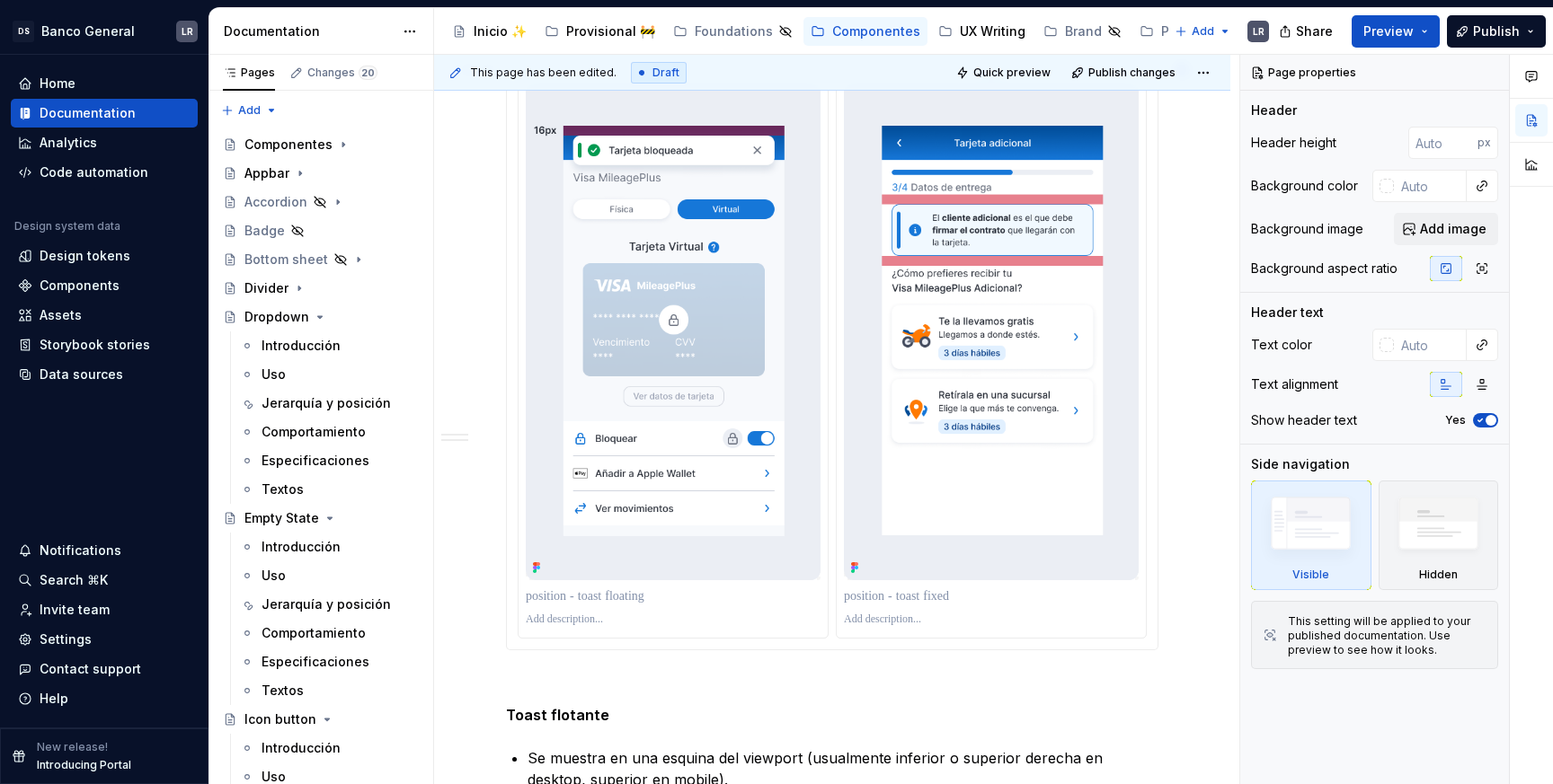
click at [1098, 342] on img at bounding box center [991, 331] width 295 height 499
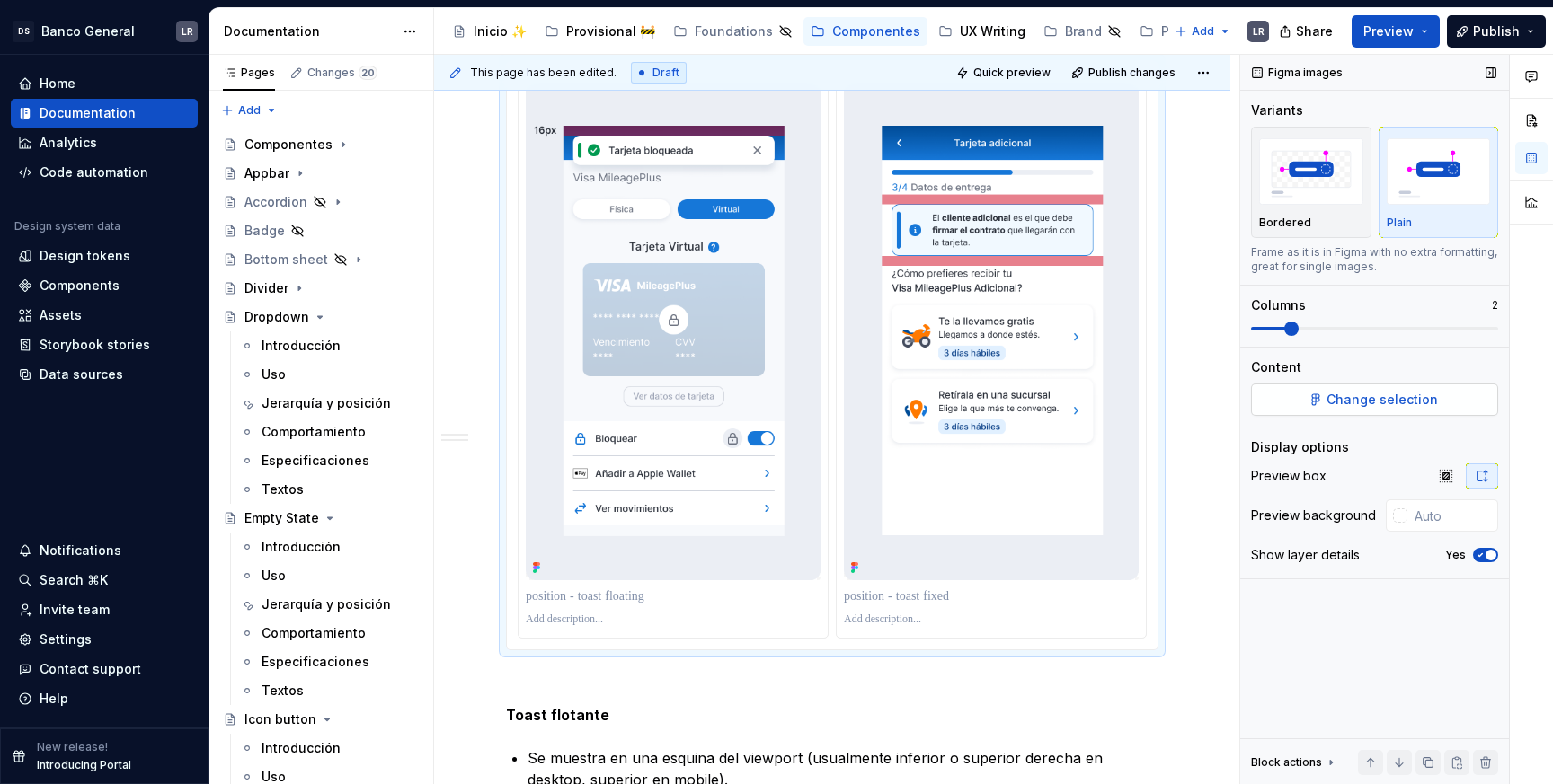
click at [1413, 403] on span "Change selection" at bounding box center [1382, 400] width 111 height 18
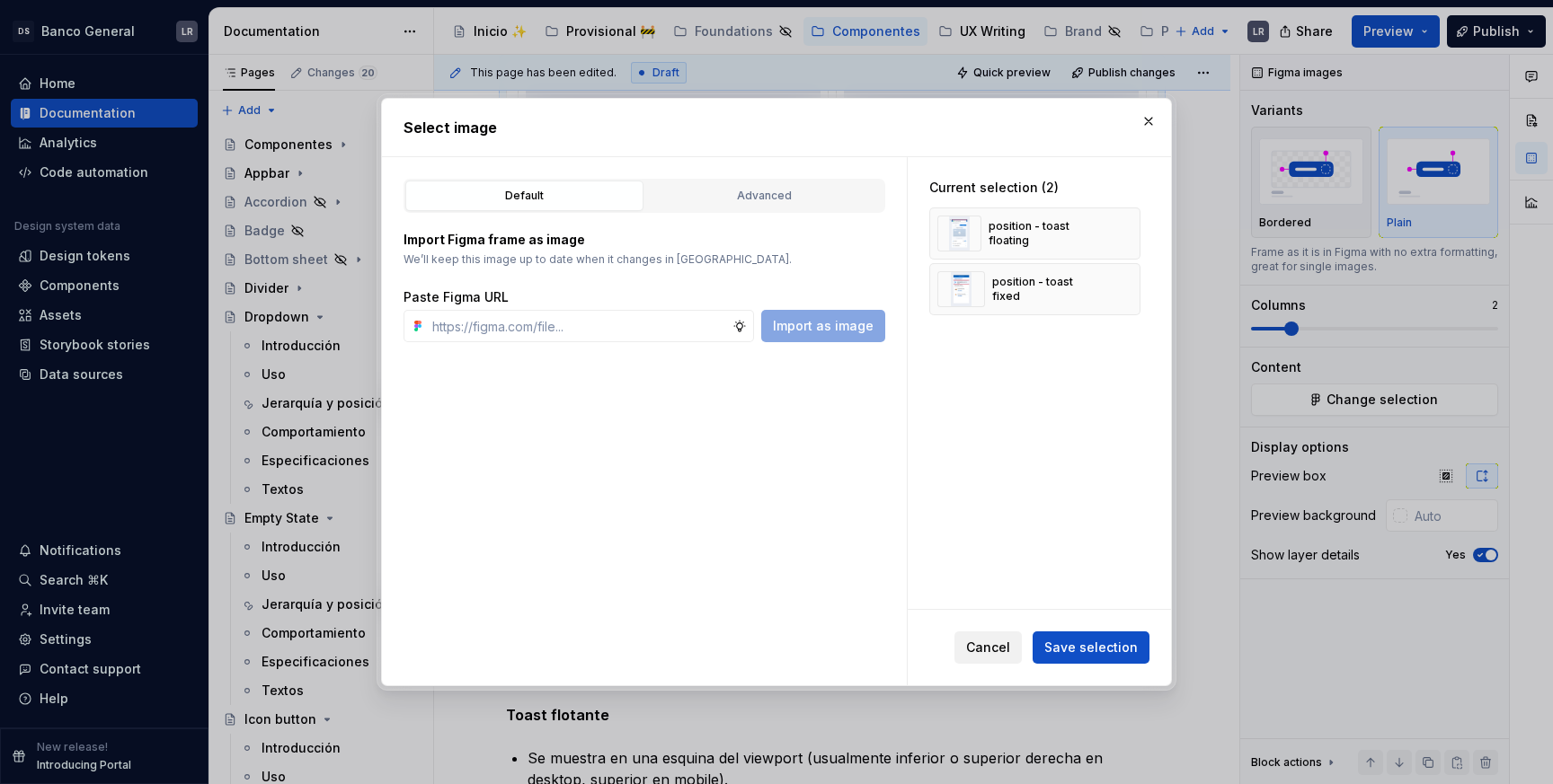
click at [1009, 641] on span "Cancel" at bounding box center [987, 647] width 44 height 18
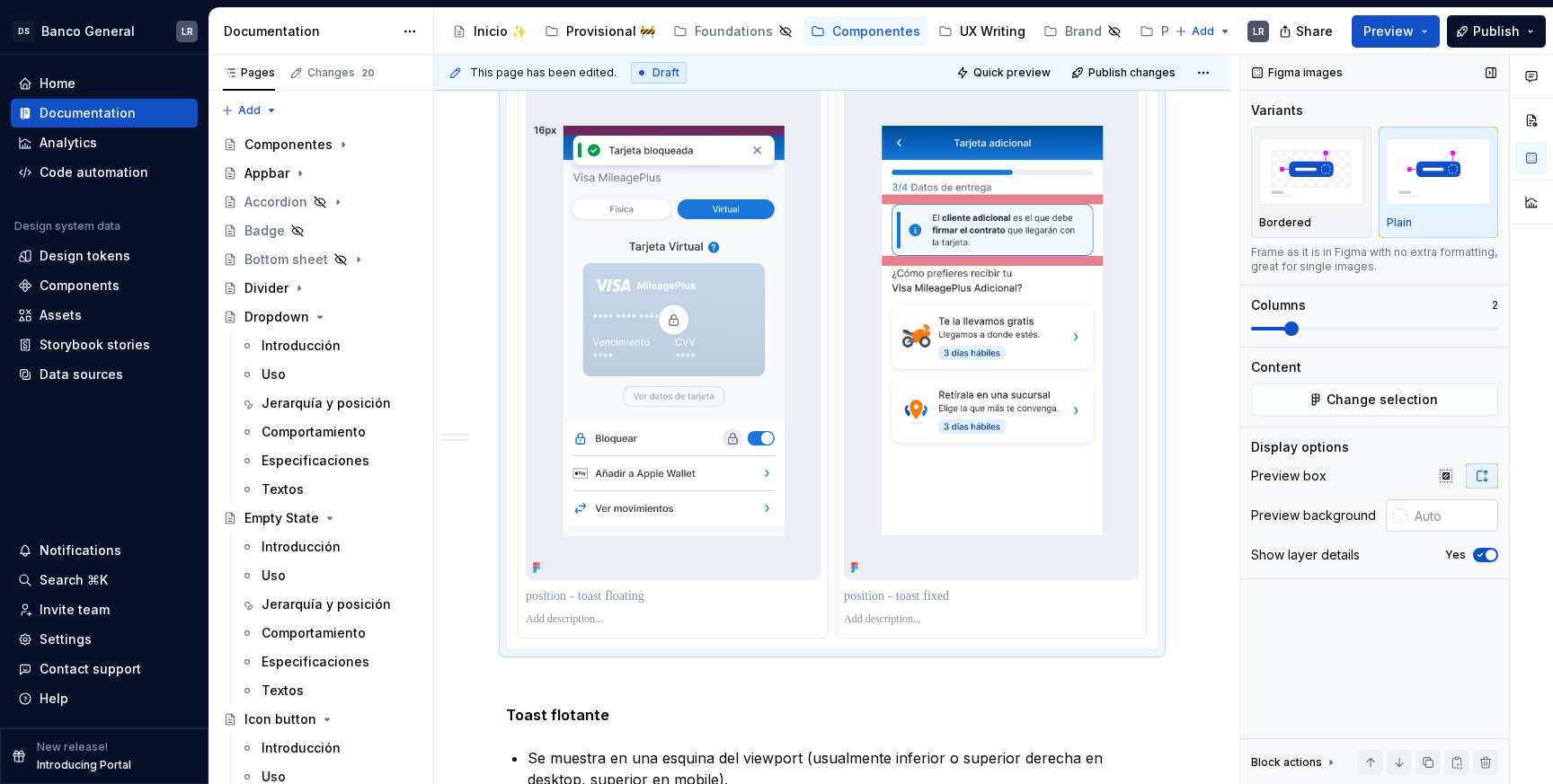
click at [1438, 514] on input "text" at bounding box center [1453, 515] width 91 height 32
click at [1438, 583] on div "Figma images Variants Bordered Plain Frame as it is in Figma with no extra form…" at bounding box center [1374, 419] width 268 height 730
click at [1484, 547] on div "Show layer details Yes" at bounding box center [1374, 555] width 247 height 25
click at [1486, 559] on icon "button" at bounding box center [1480, 555] width 15 height 11
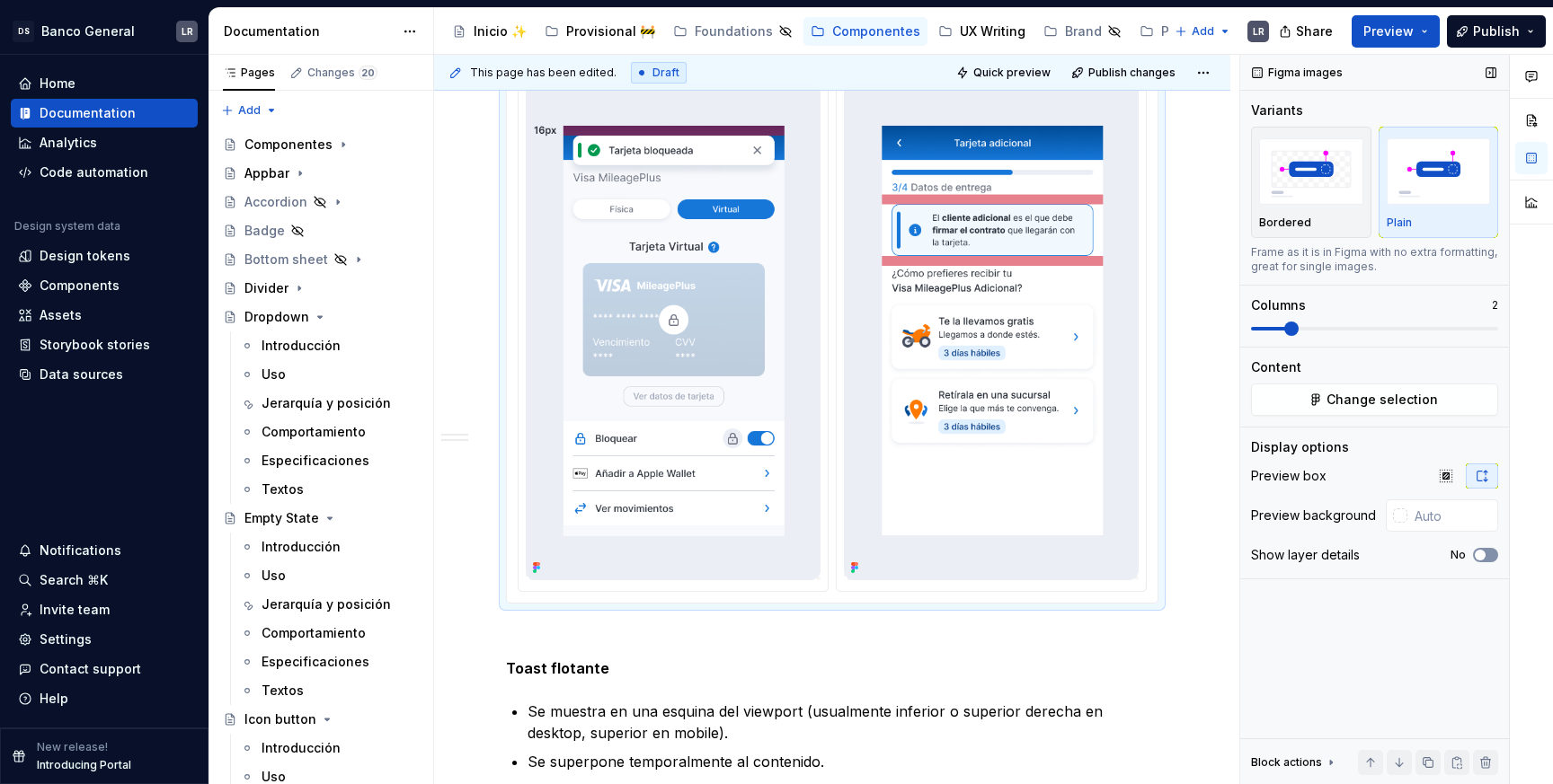
click at [1486, 559] on icon "button" at bounding box center [1480, 555] width 15 height 11
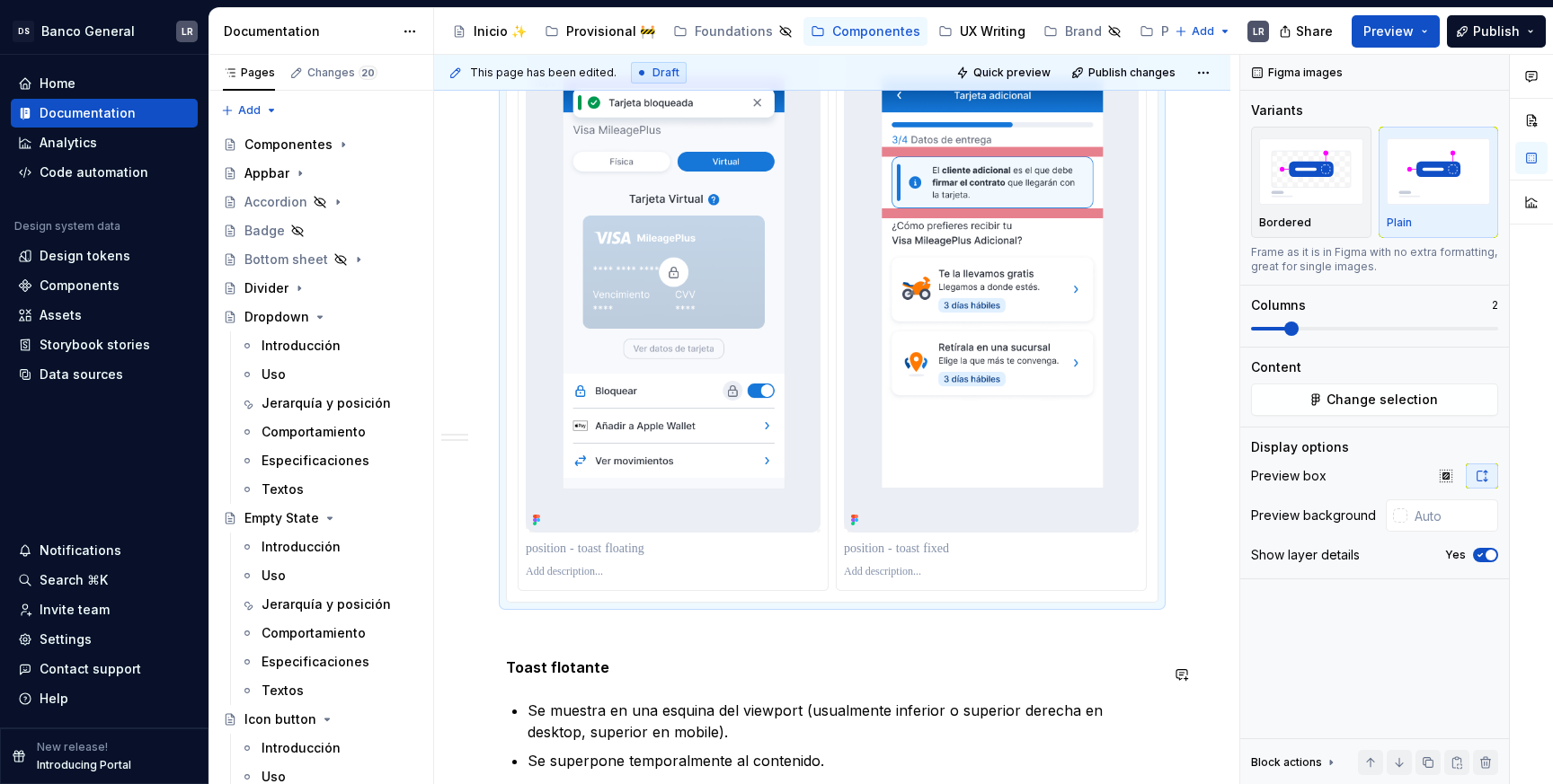
scroll to position [793, 0]
click at [767, 638] on p at bounding box center [832, 634] width 653 height 21
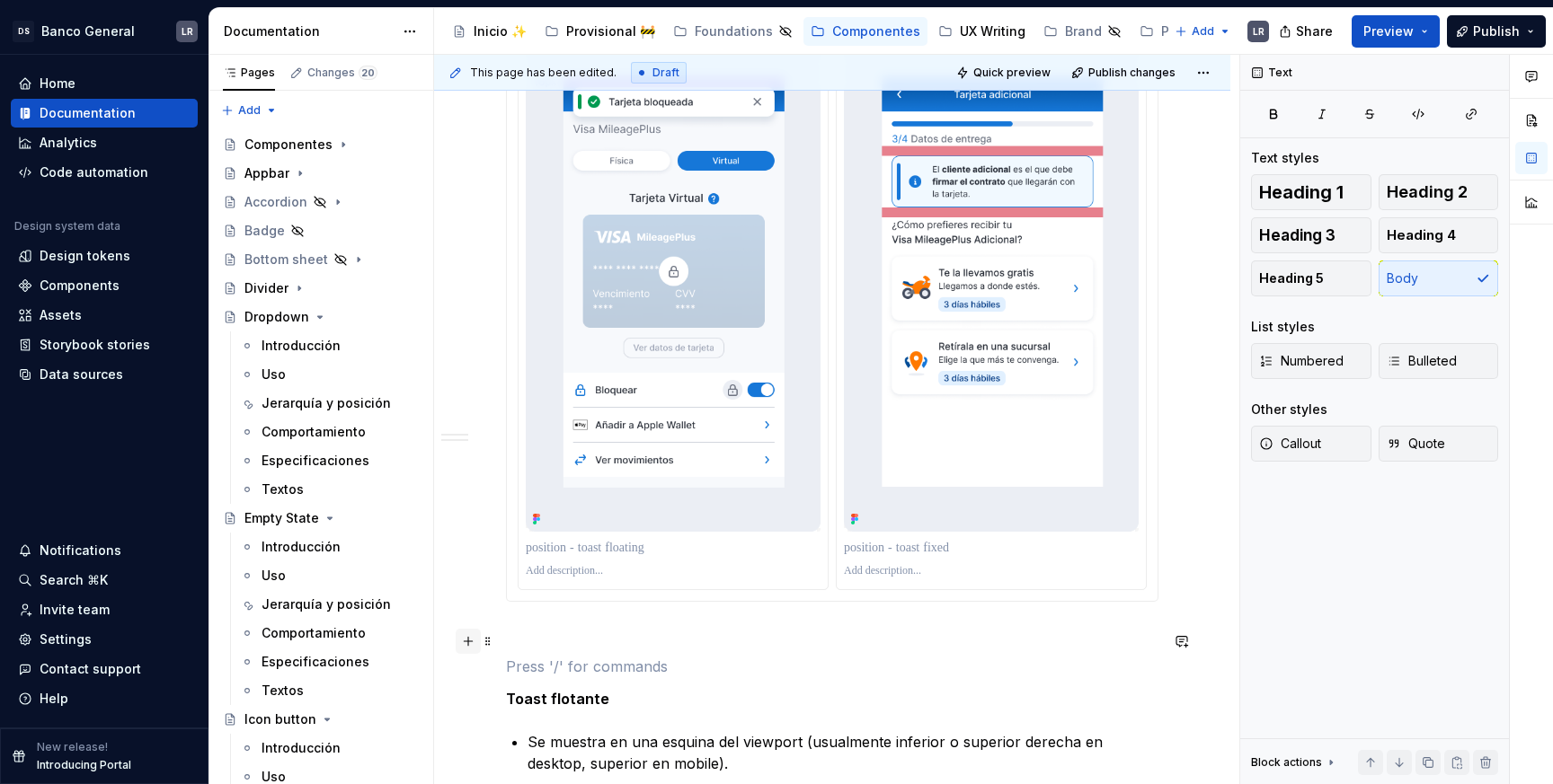
click at [473, 642] on button "button" at bounding box center [468, 642] width 25 height 25
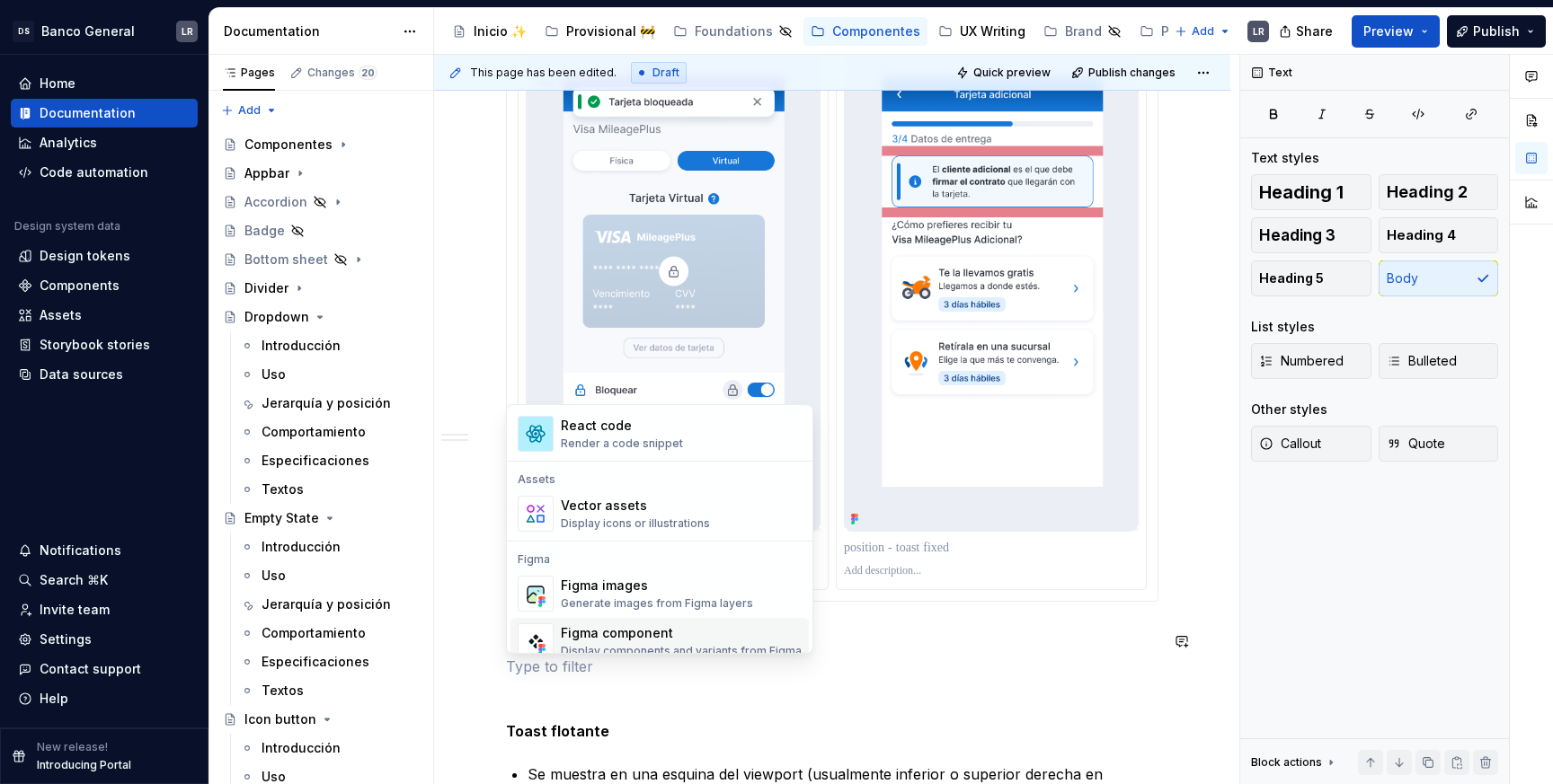
scroll to position [1580, 0]
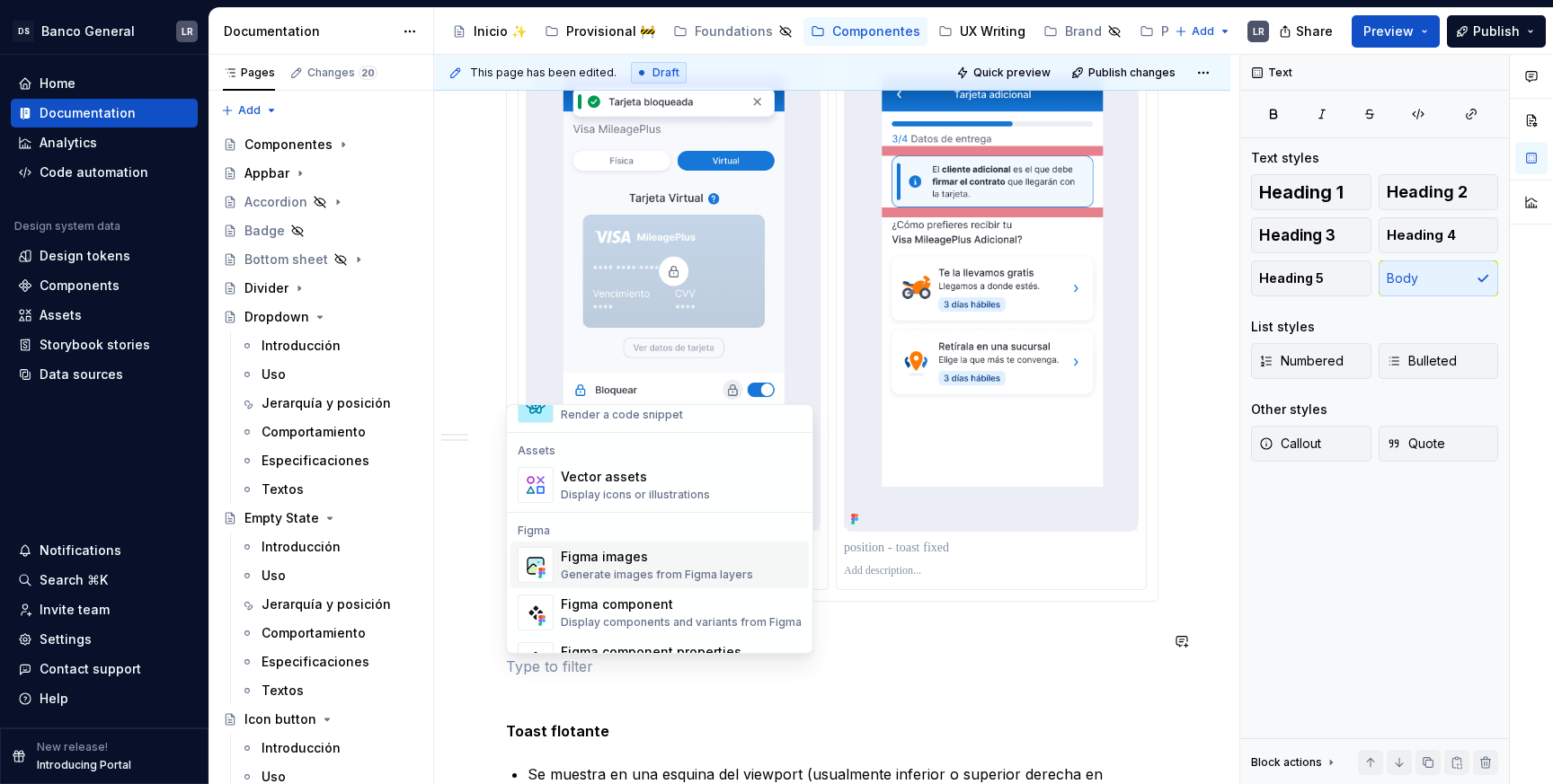
click at [670, 568] on div "Generate images from Figma layers" at bounding box center [657, 574] width 192 height 15
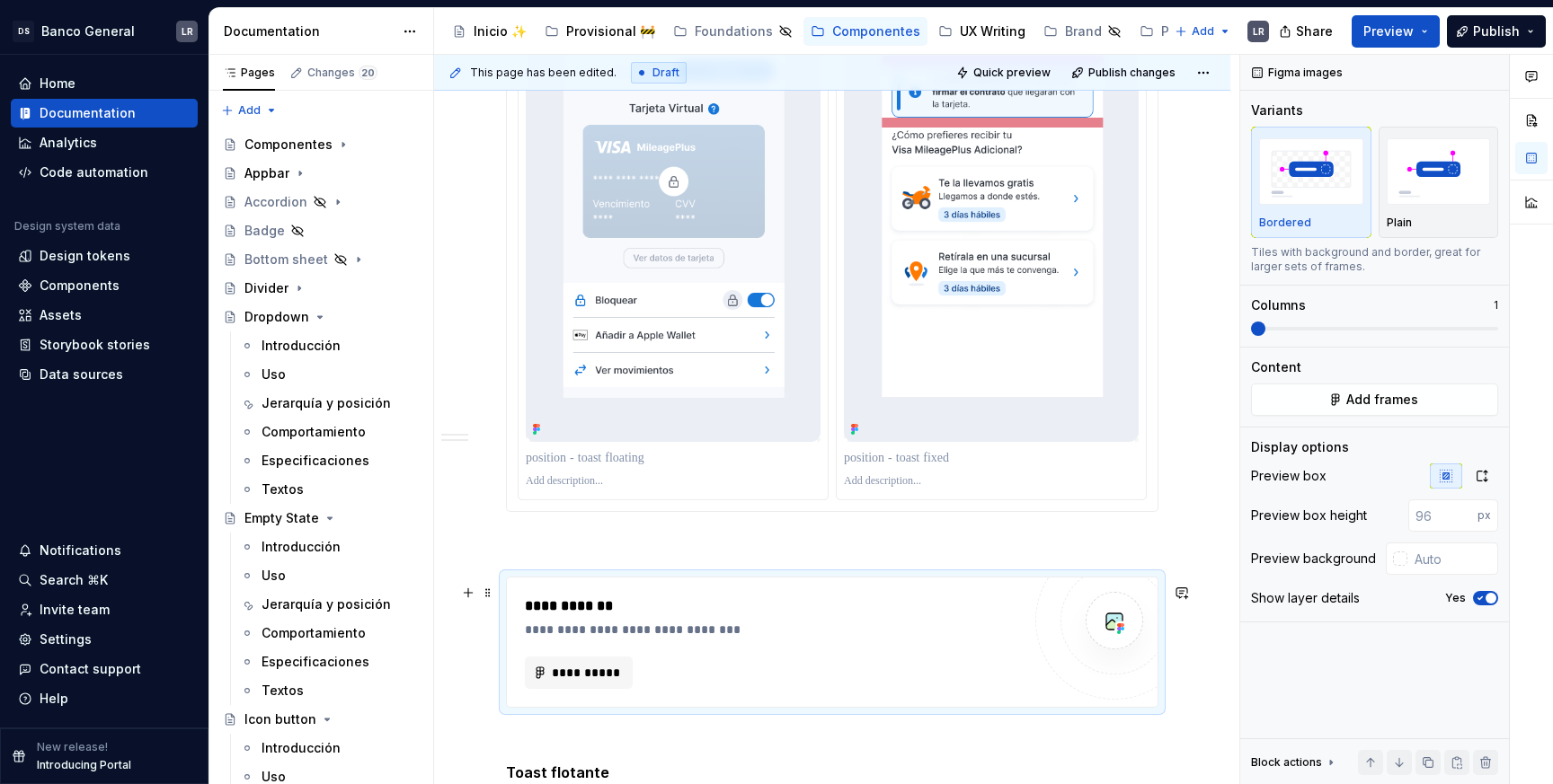
scroll to position [920, 0]
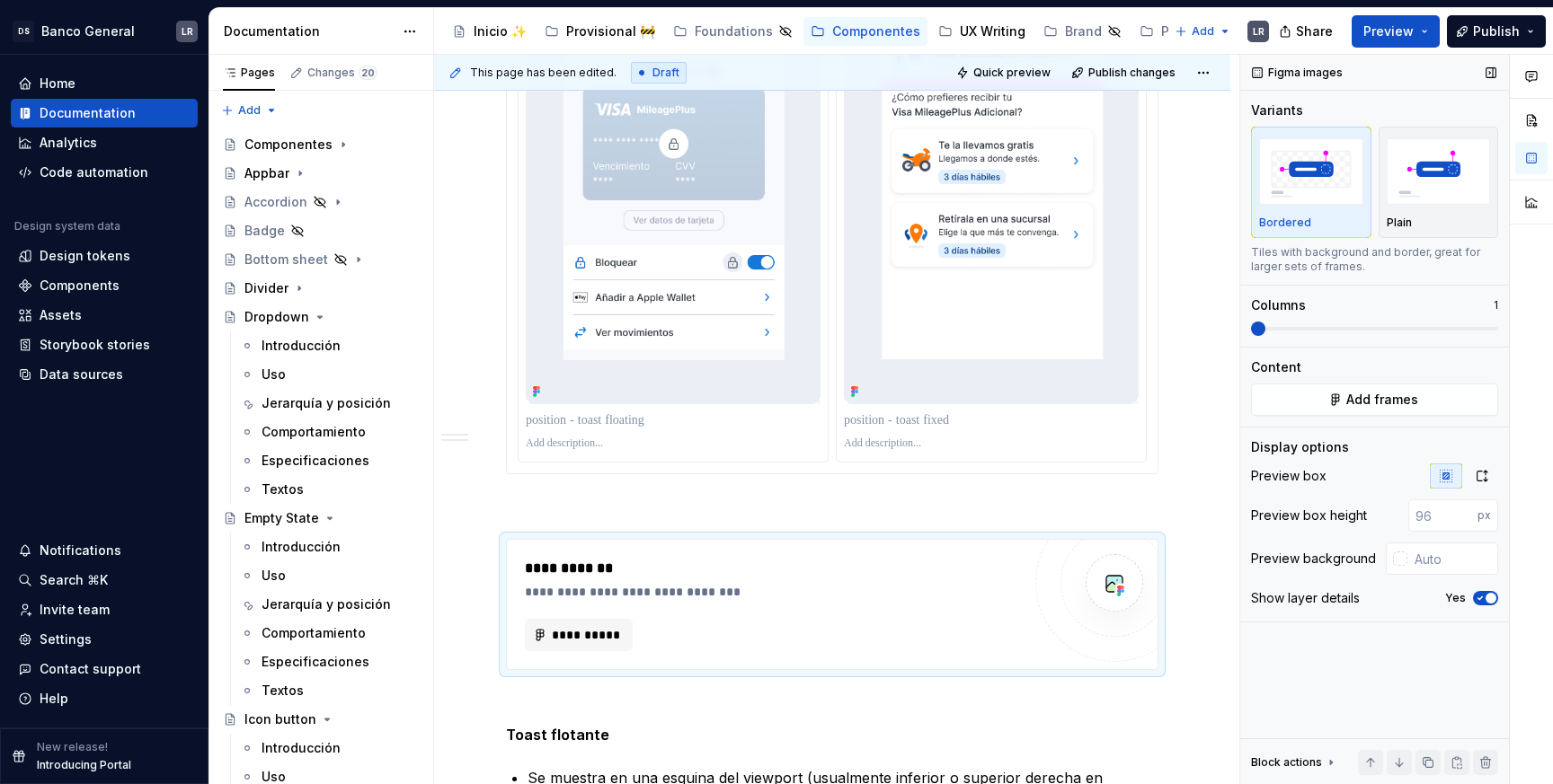
click at [1288, 327] on span at bounding box center [1374, 329] width 247 height 4
click at [1484, 468] on button "button" at bounding box center [1482, 476] width 32 height 25
click at [1456, 256] on div "Tiles with background and border, great for larger sets of frames." at bounding box center [1374, 259] width 247 height 28
click at [1462, 187] on img "button" at bounding box center [1439, 171] width 104 height 65
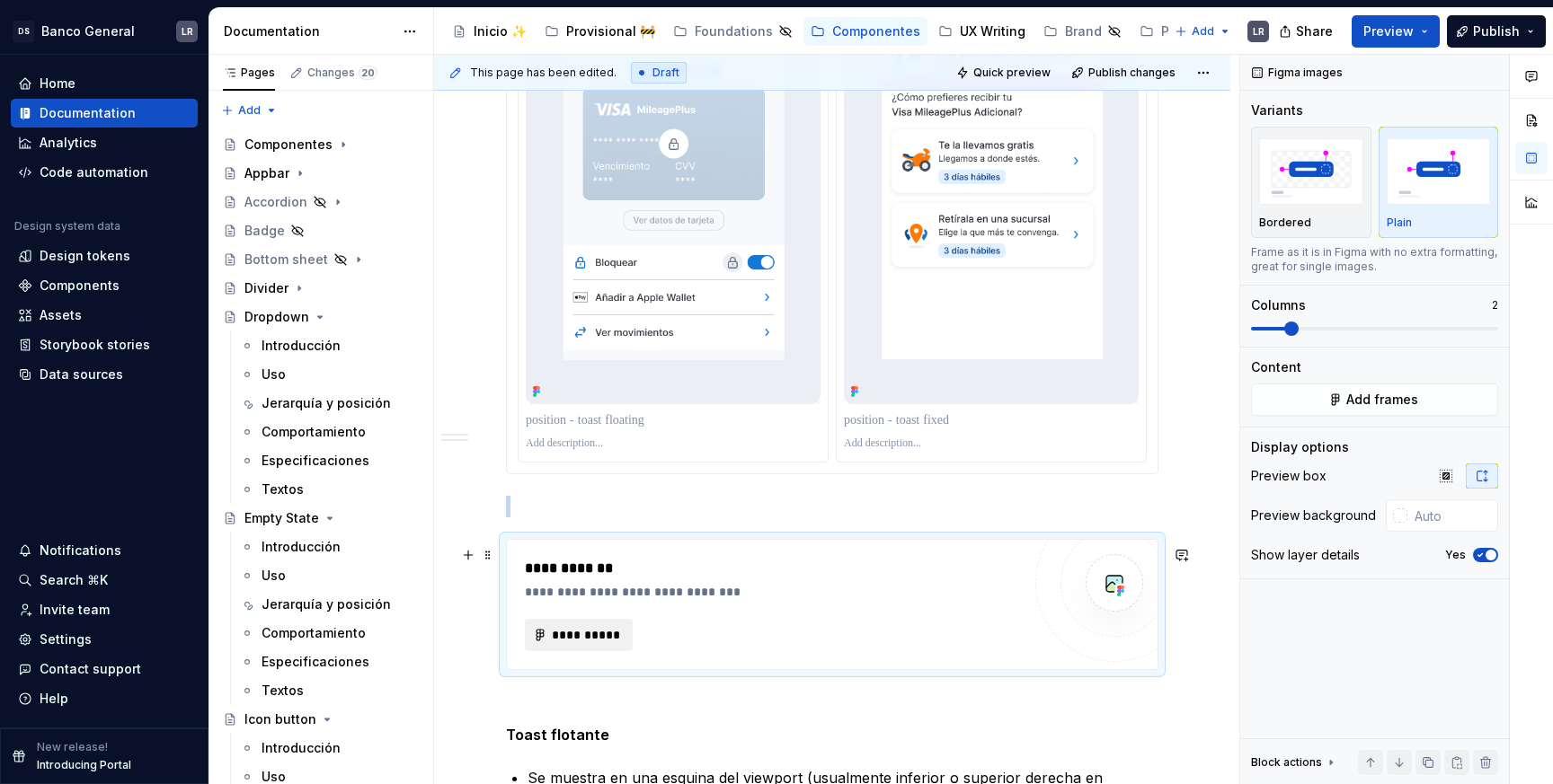
click at [577, 645] on span "**********" at bounding box center [586, 635] width 70 height 18
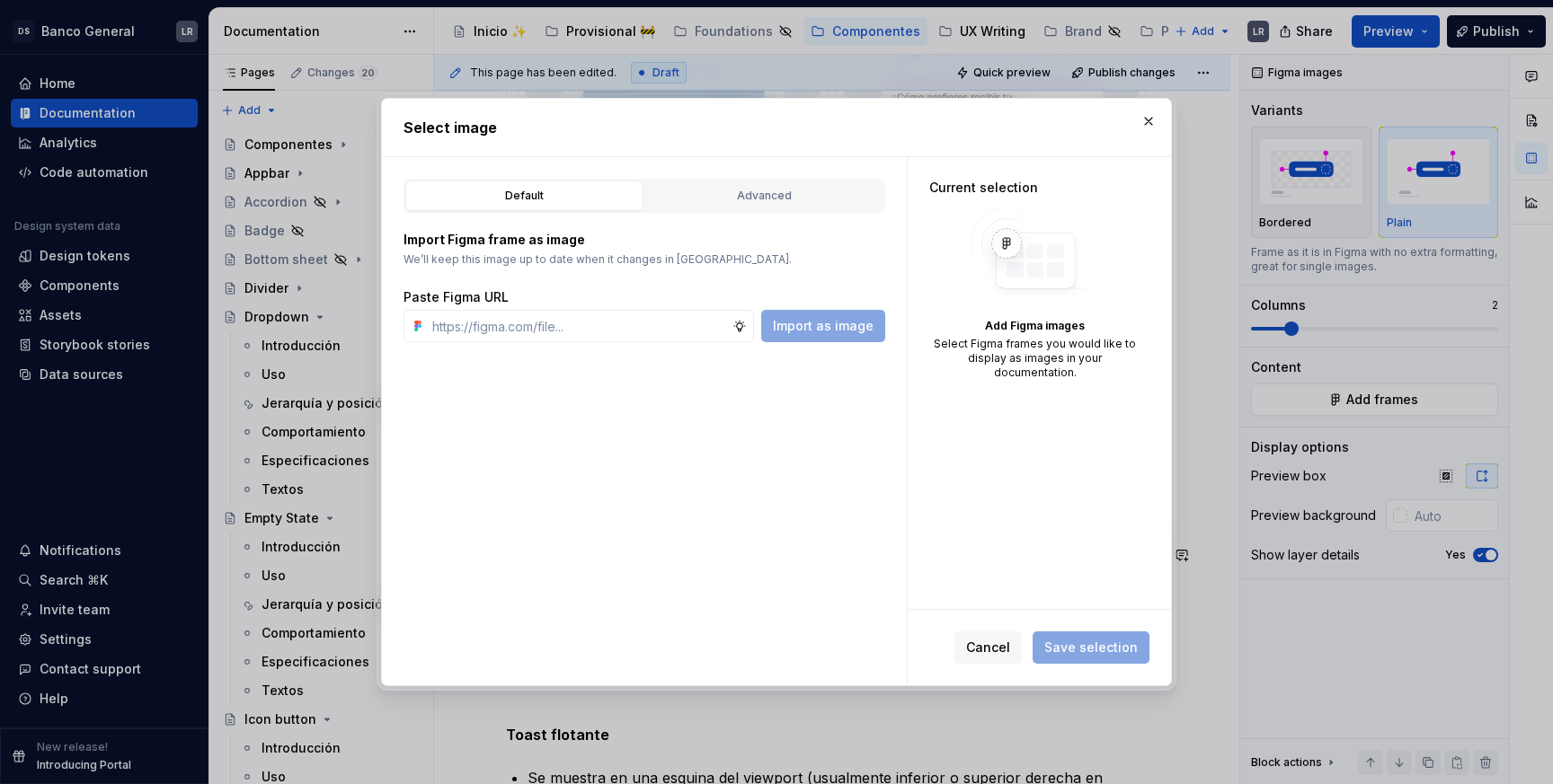
type textarea "*"
type input "[URL][DOMAIN_NAME]"
click at [849, 323] on span "Import as image" at bounding box center [822, 326] width 100 height 18
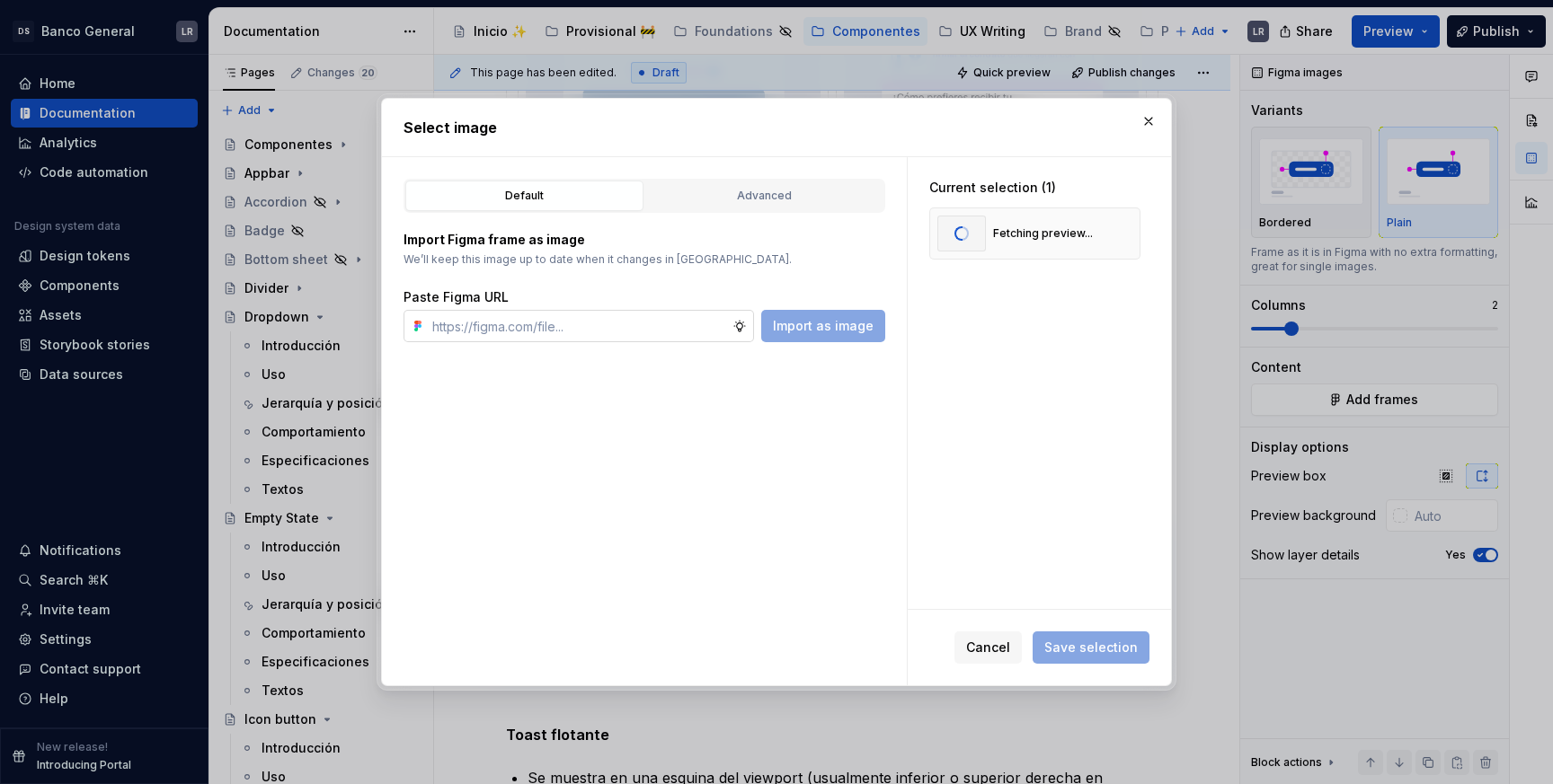
click at [706, 333] on input "text" at bounding box center [578, 326] width 307 height 32
paste input "[URL][DOMAIN_NAME]"
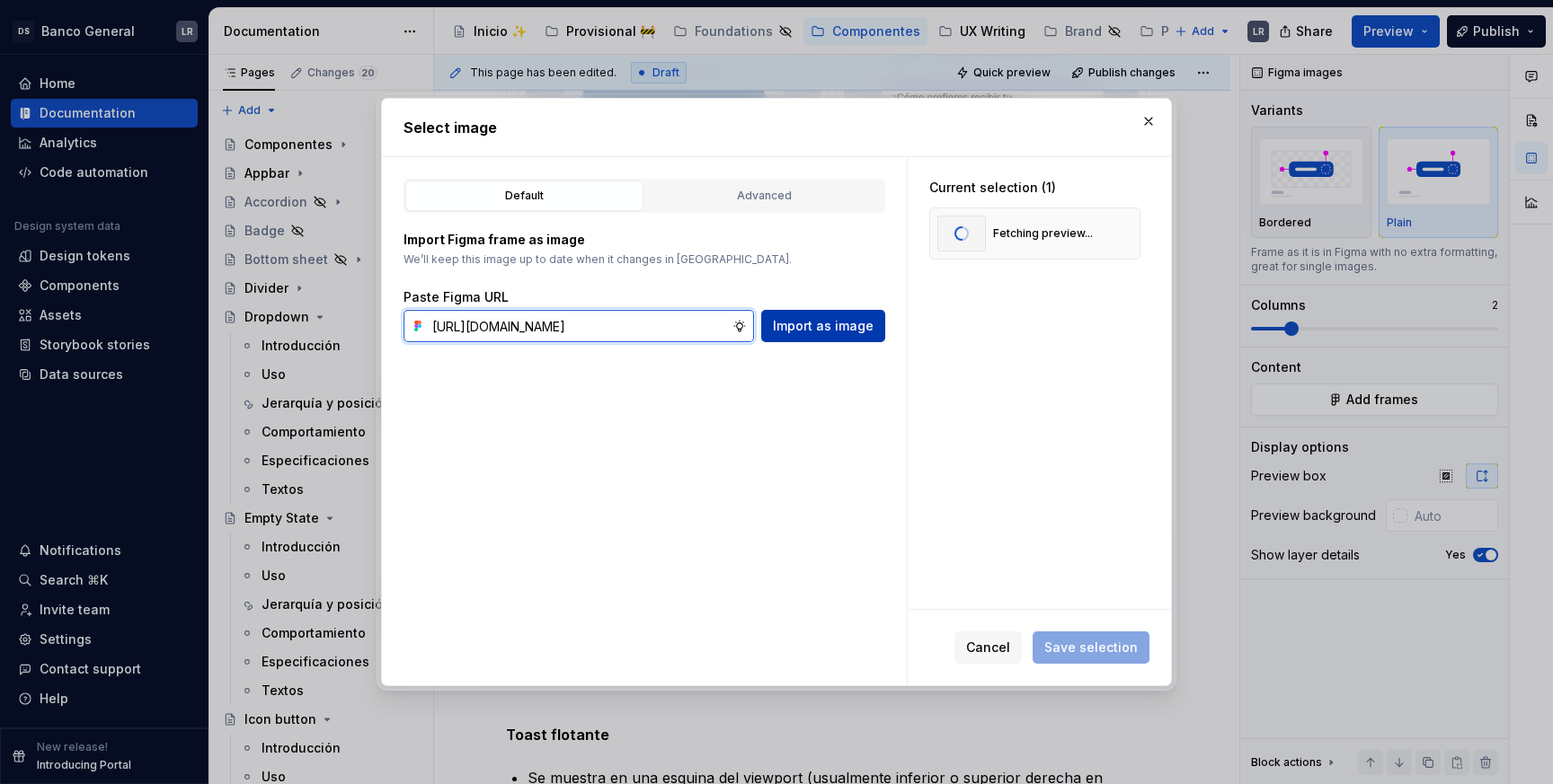
type input "[URL][DOMAIN_NAME]"
click at [794, 333] on span "Import as image" at bounding box center [822, 326] width 100 height 18
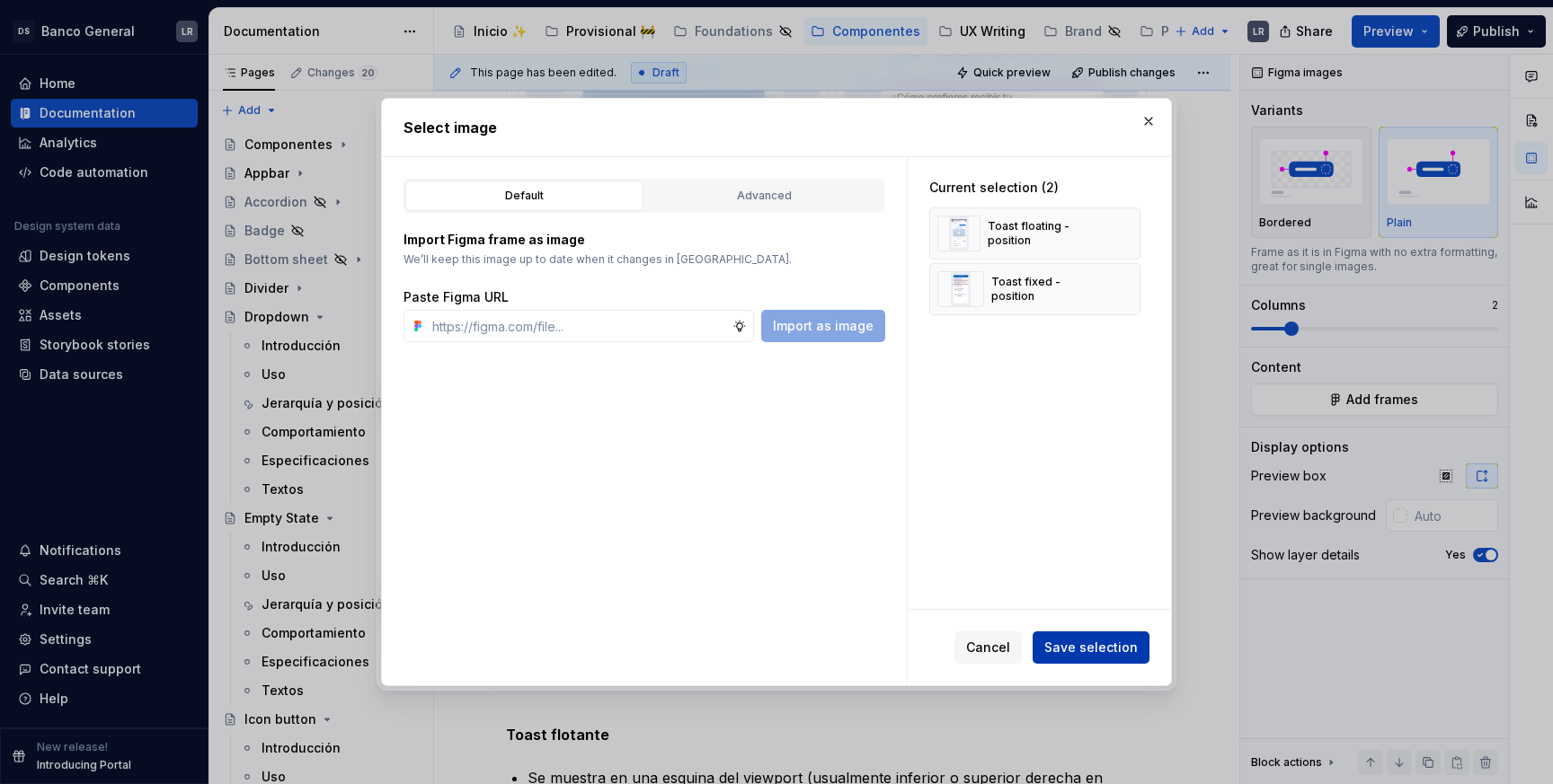
click at [1075, 644] on span "Save selection" at bounding box center [1092, 647] width 94 height 18
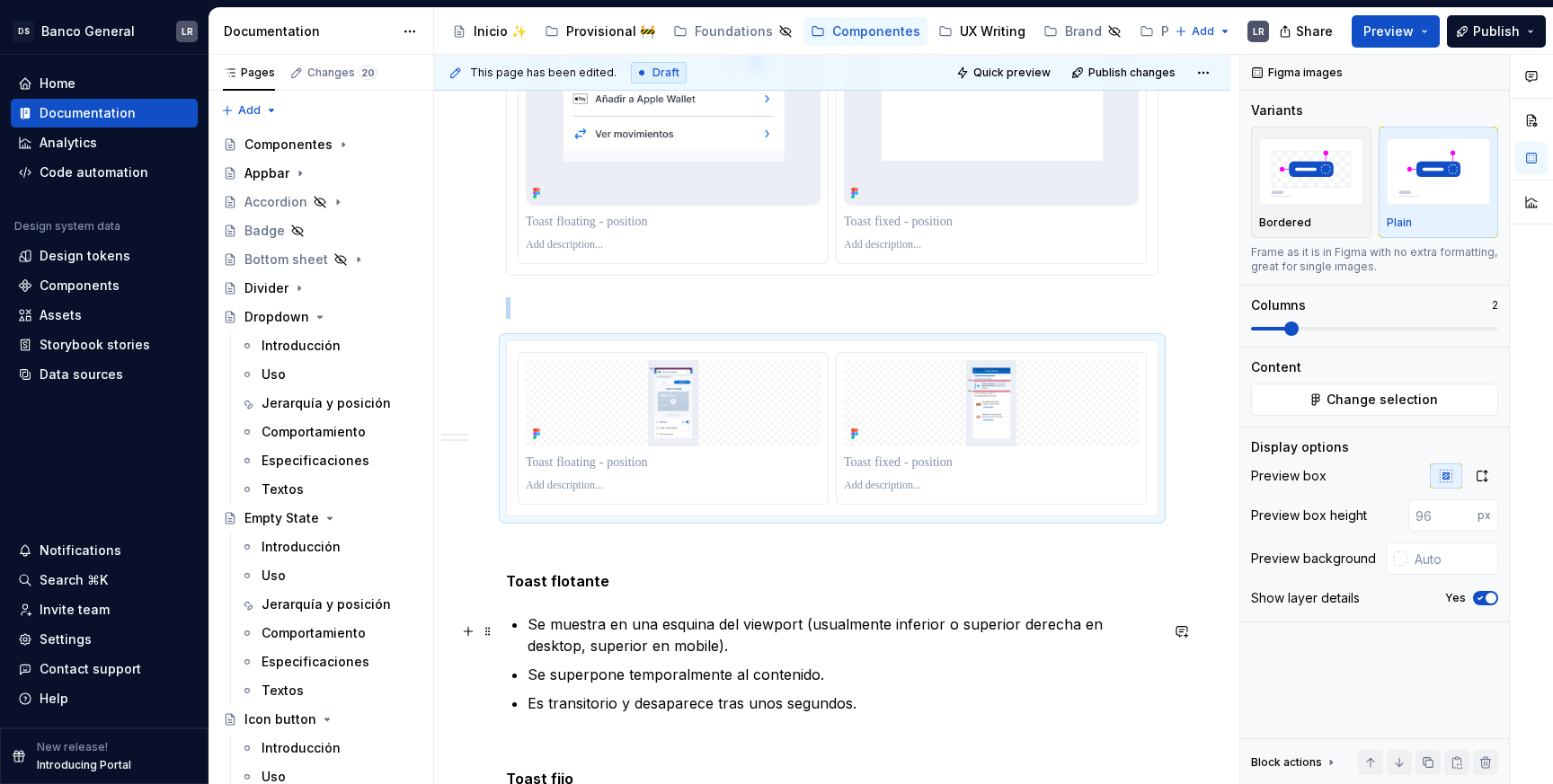
scroll to position [1126, 0]
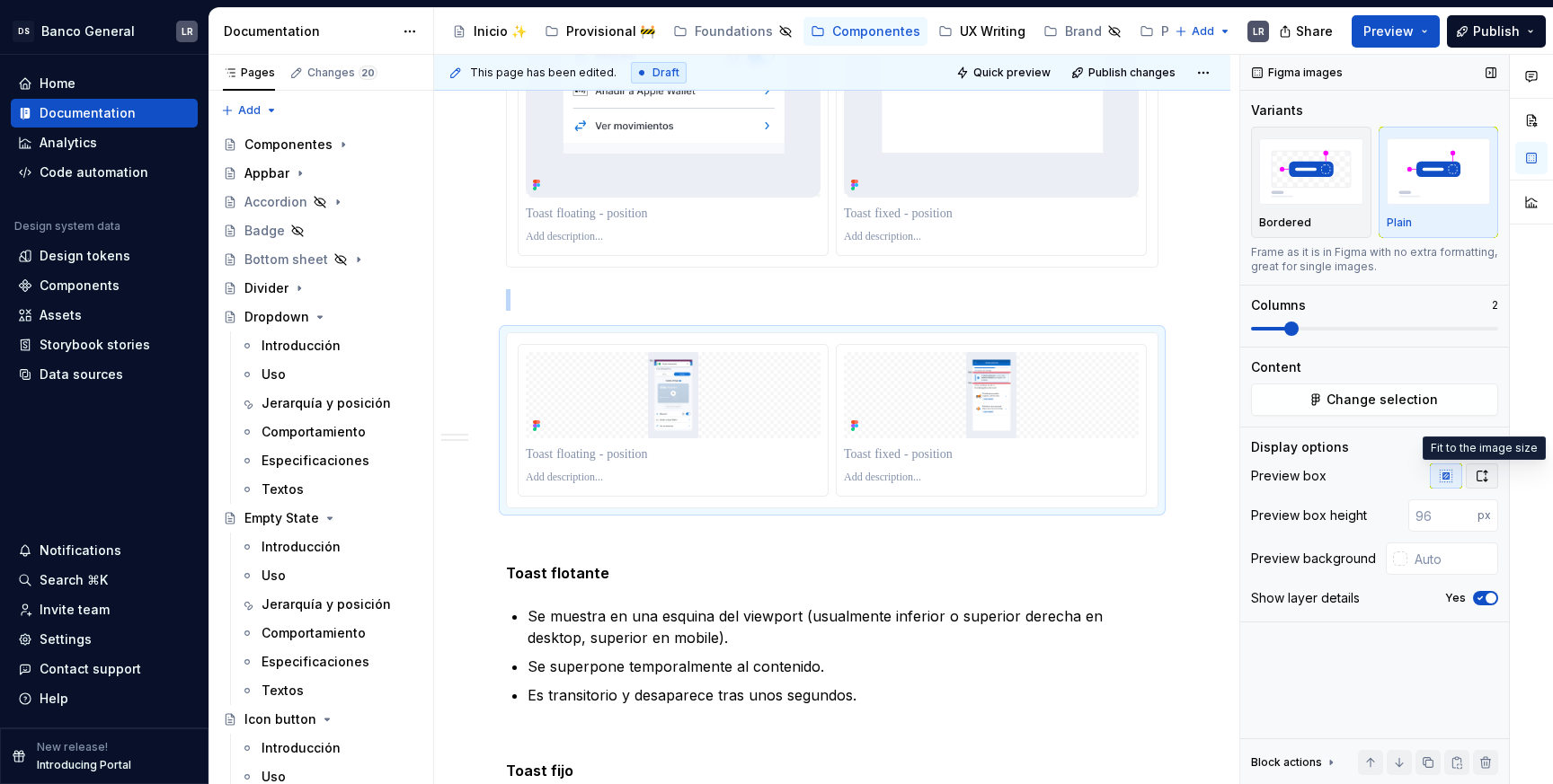
click at [1487, 475] on icon "button" at bounding box center [1482, 476] width 15 height 15
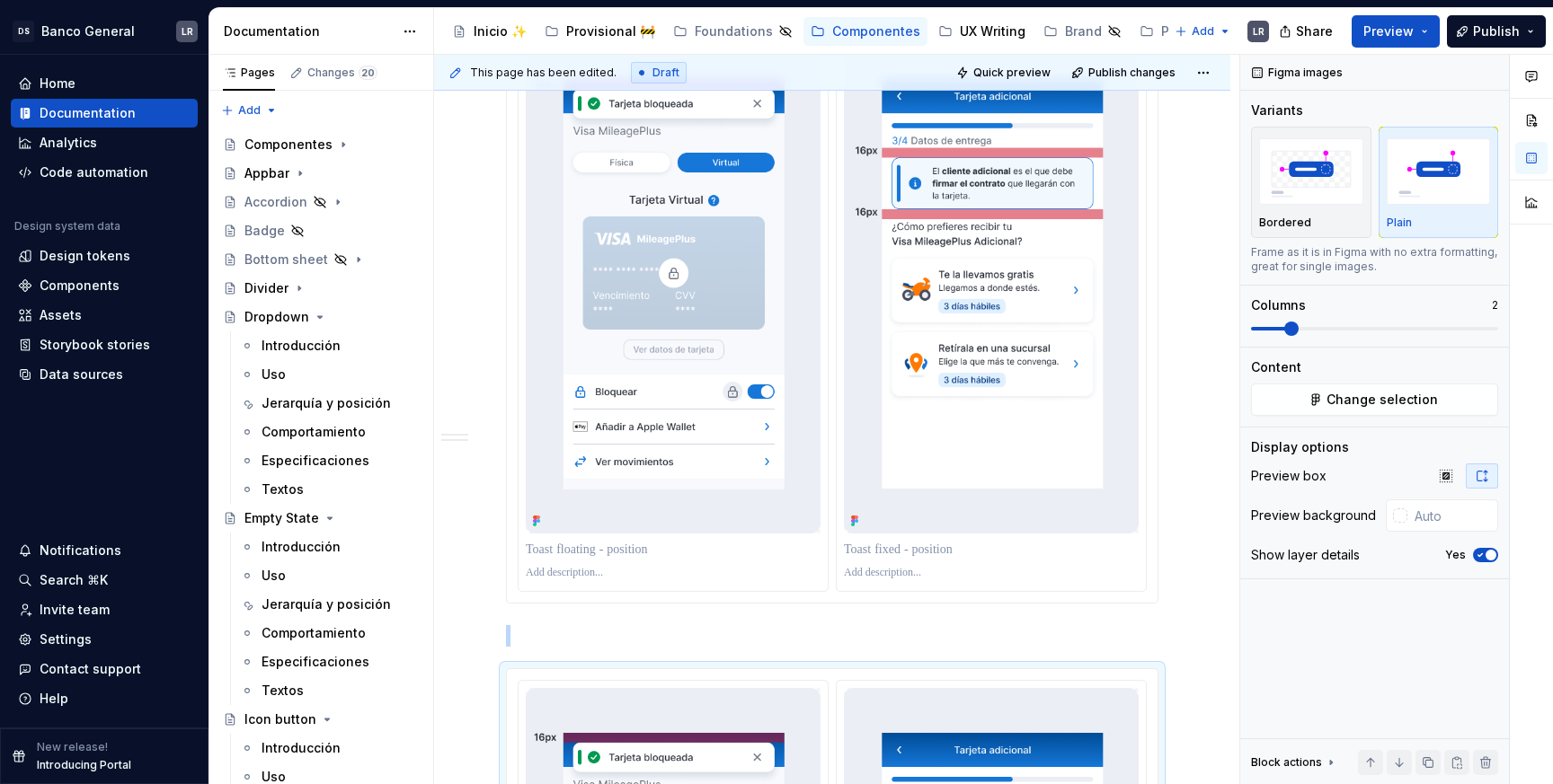
scroll to position [660, 0]
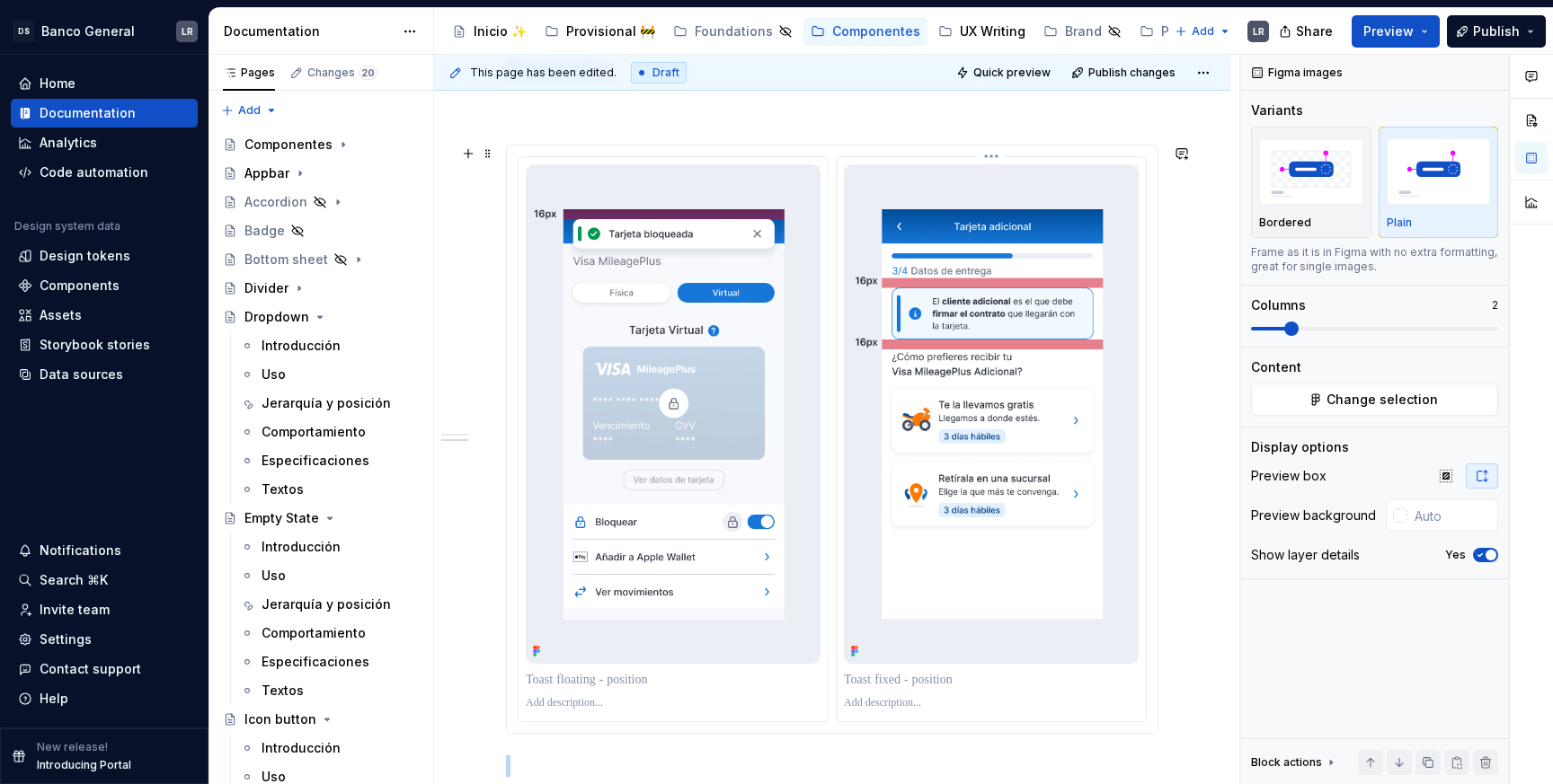
click at [1042, 415] on img at bounding box center [991, 414] width 295 height 499
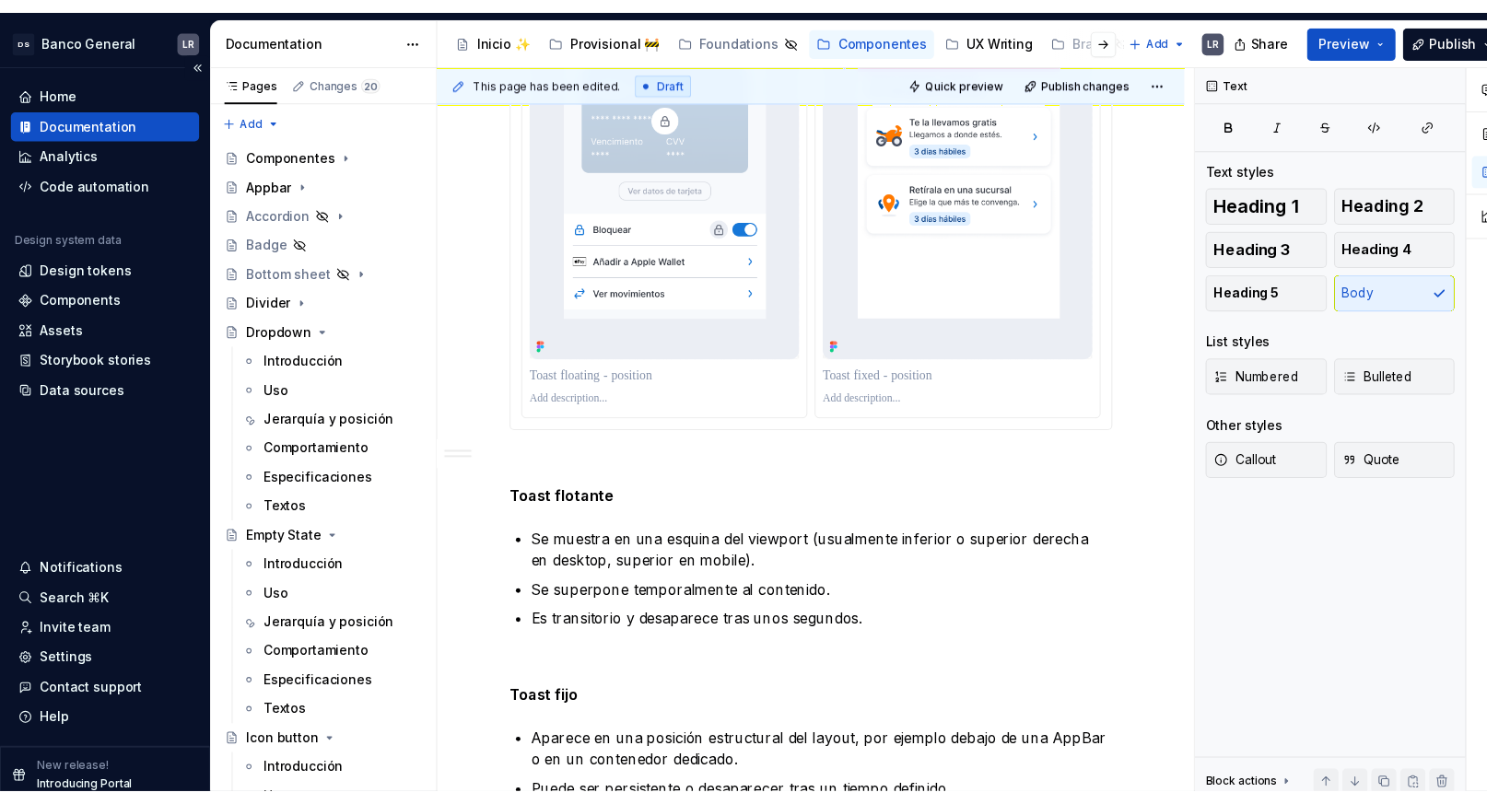
scroll to position [1002, 0]
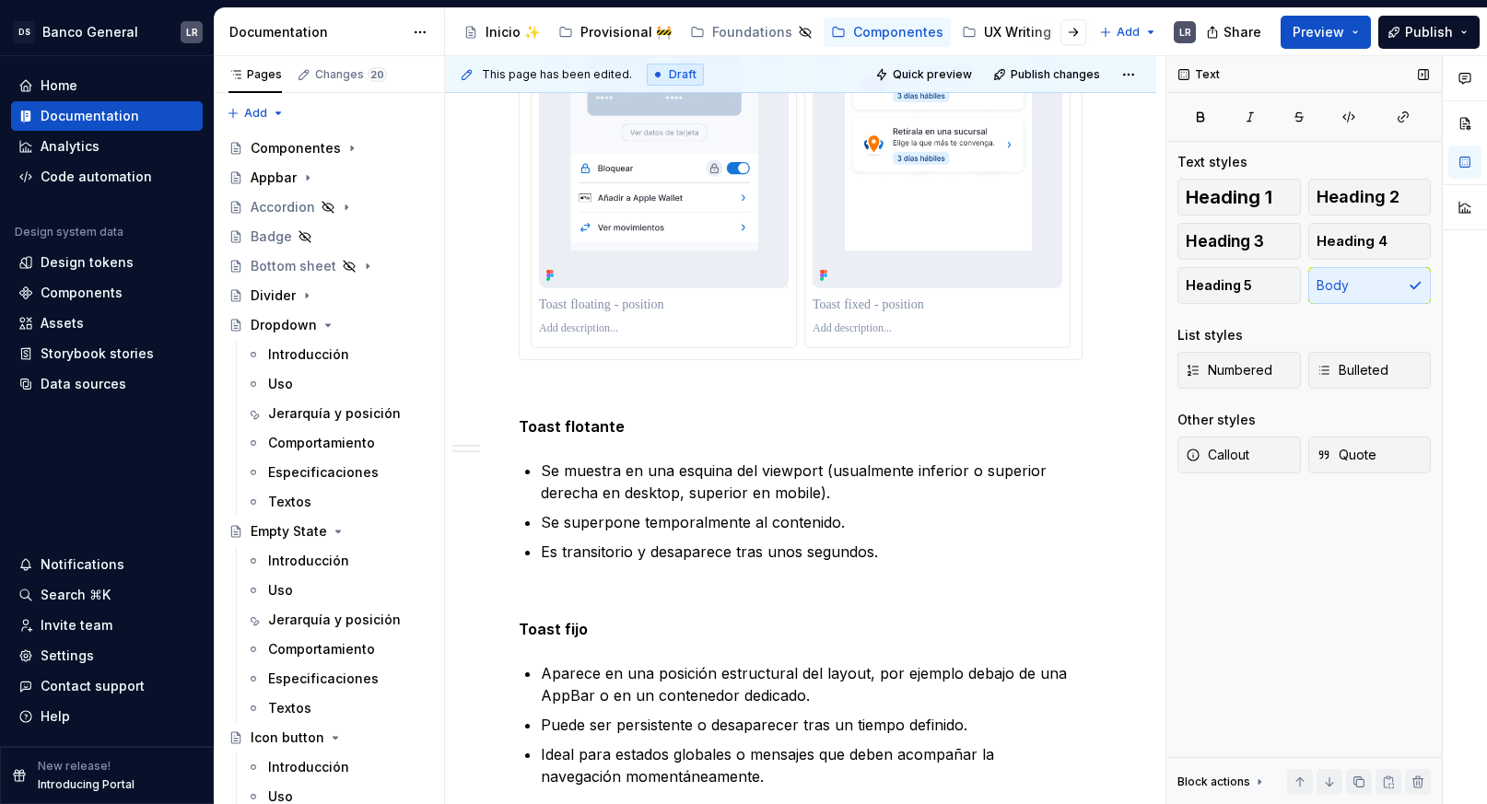
type textarea "*"
